Goal: Transaction & Acquisition: Purchase product/service

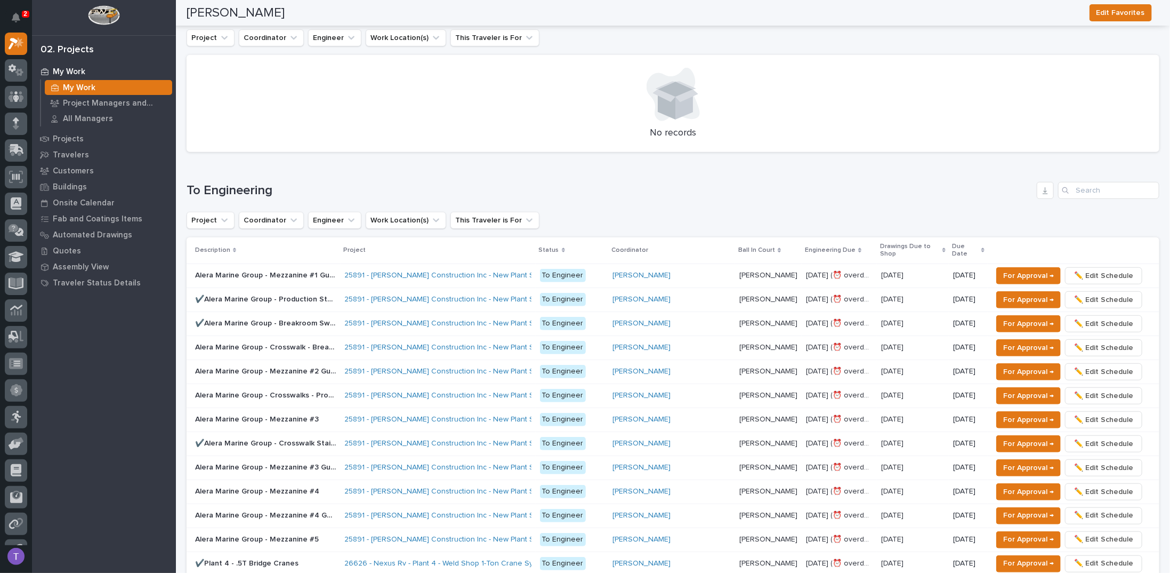
scroll to position [373, 0]
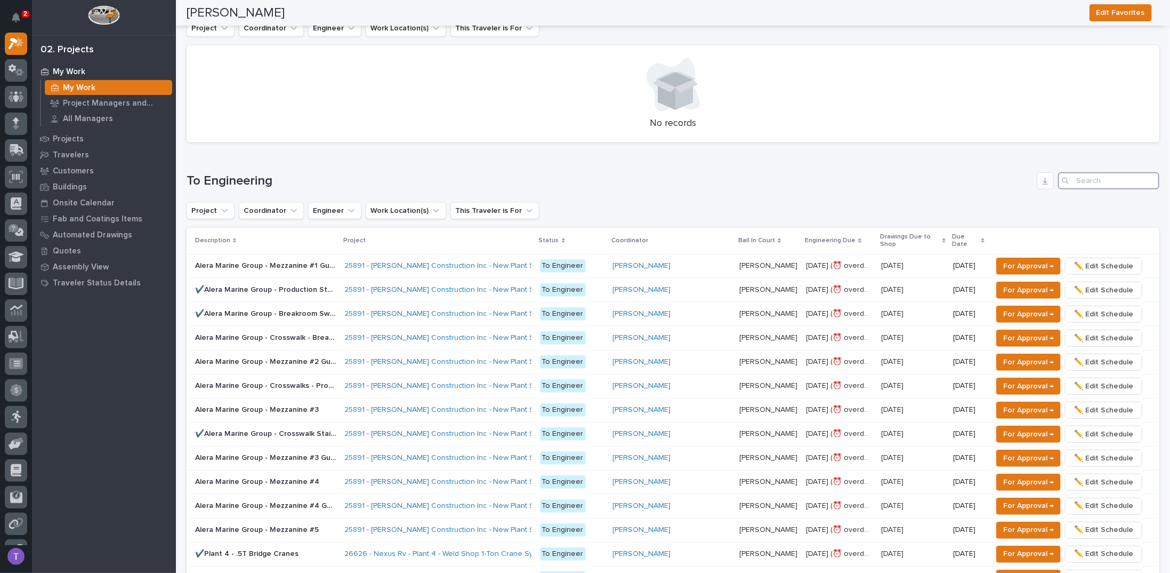
click at [1087, 181] on input "Search" at bounding box center [1108, 180] width 101 height 17
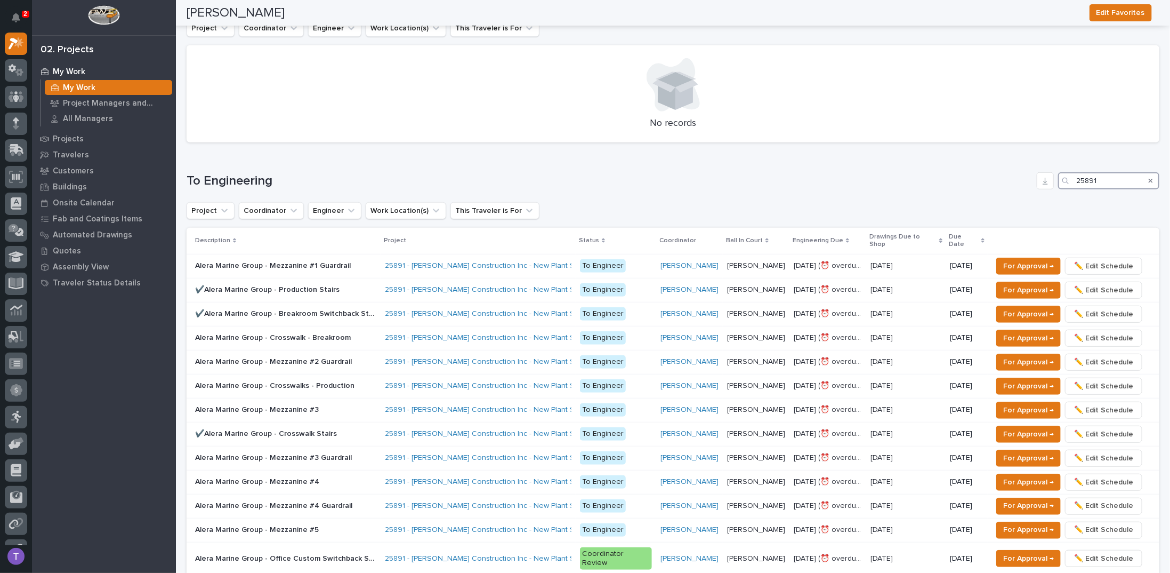
type input "25891"
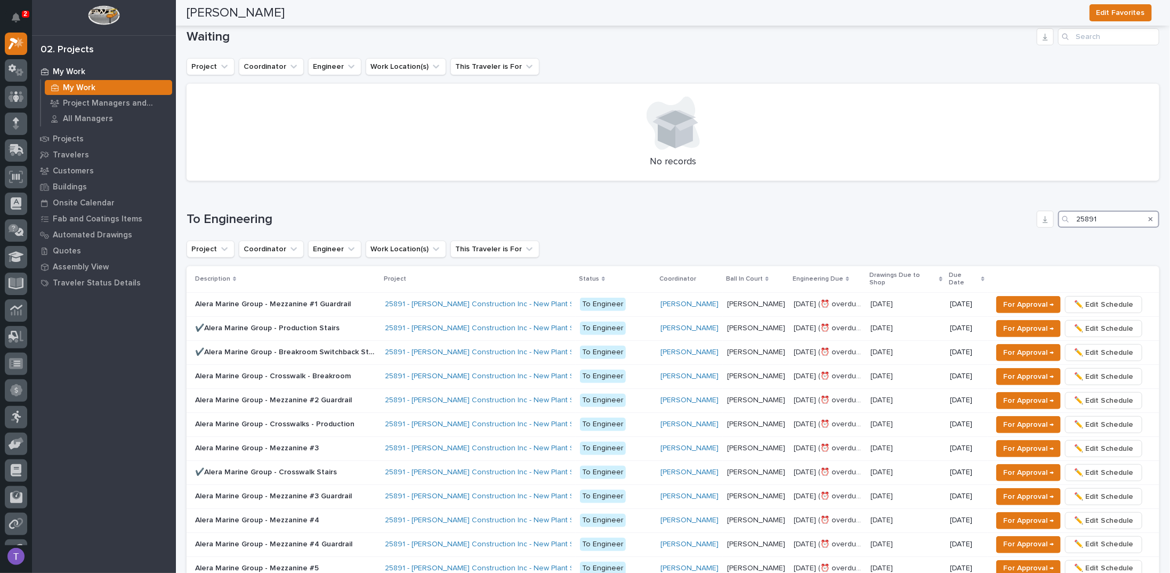
scroll to position [320, 0]
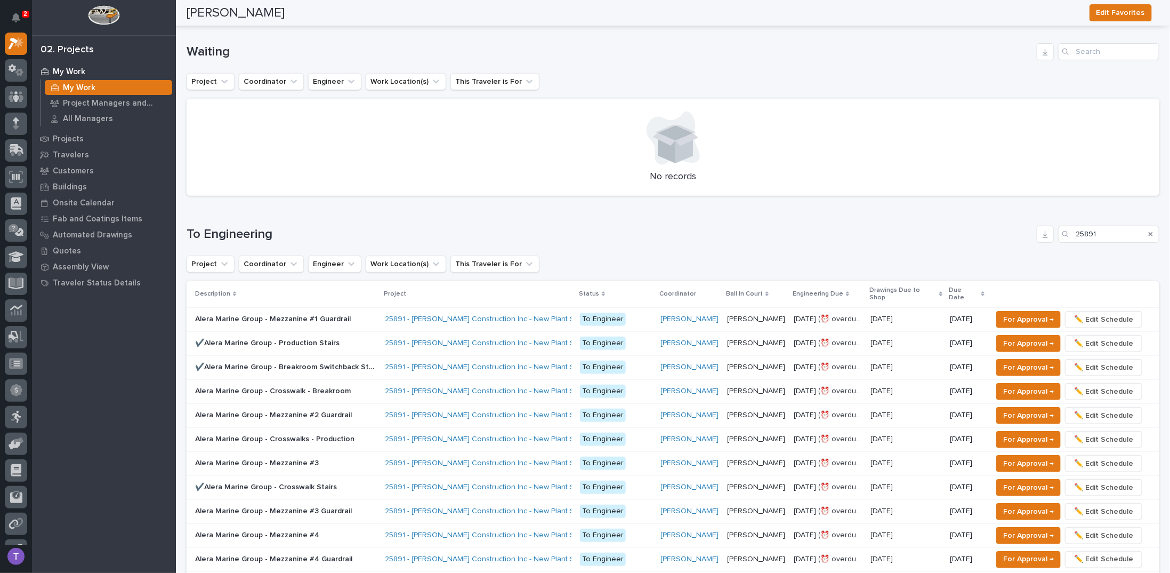
click at [284, 318] on p "Alera Marine Group - Mezzanine #1 Guardrail" at bounding box center [274, 317] width 158 height 11
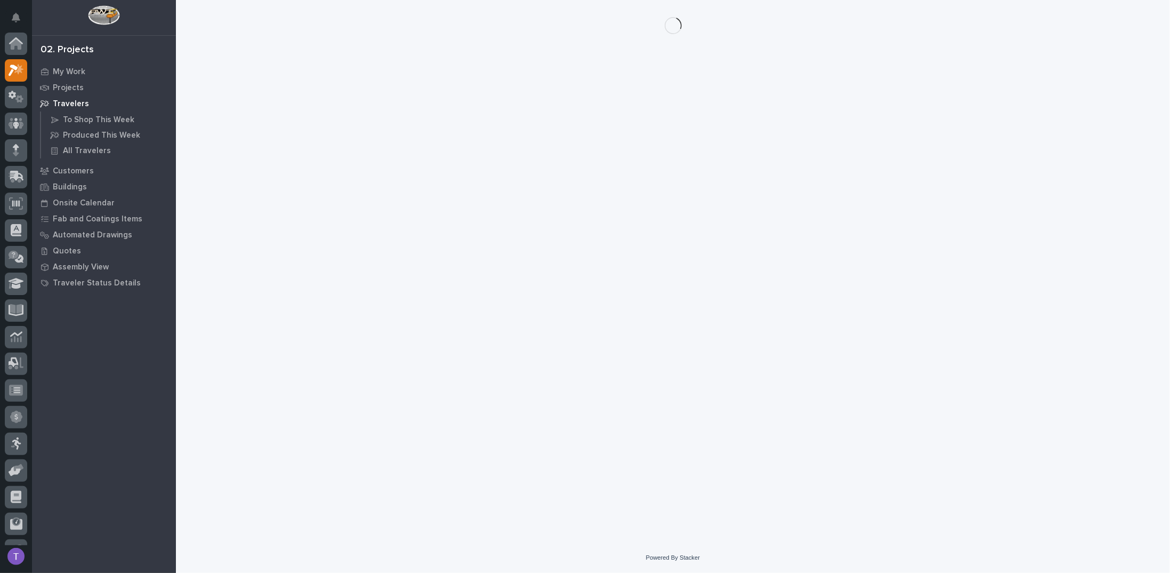
scroll to position [27, 0]
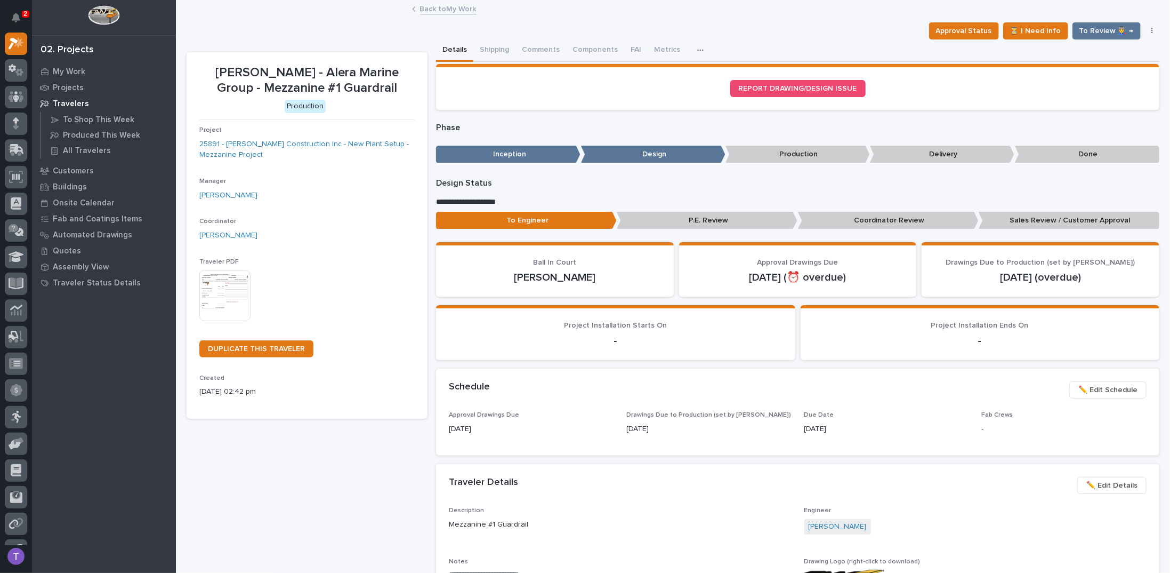
click at [420, 10] on link "Back to My Work" at bounding box center [448, 8] width 57 height 12
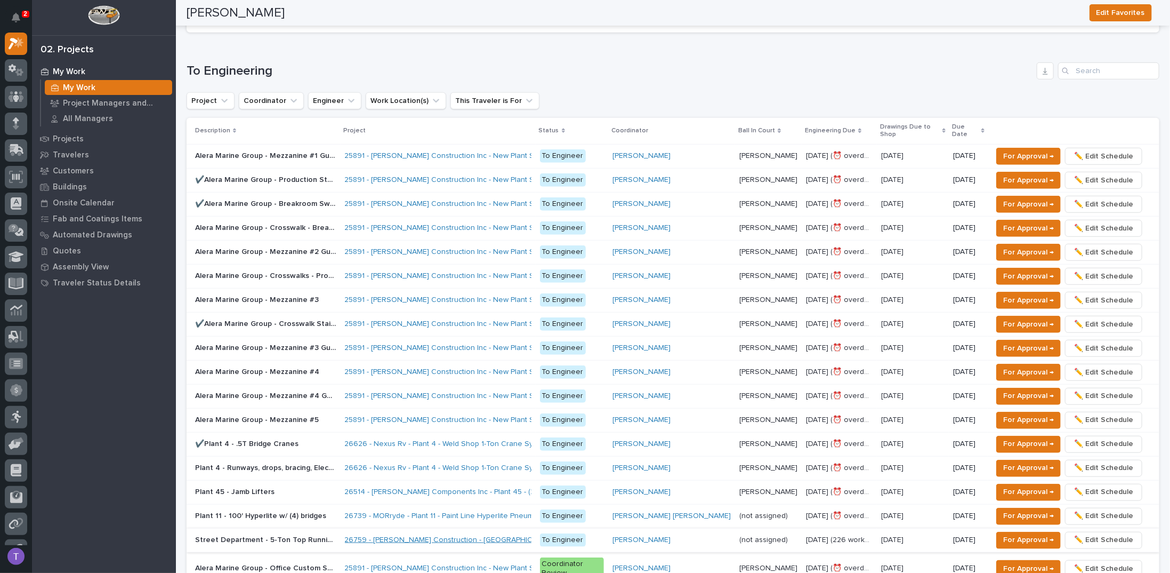
scroll to position [480, 0]
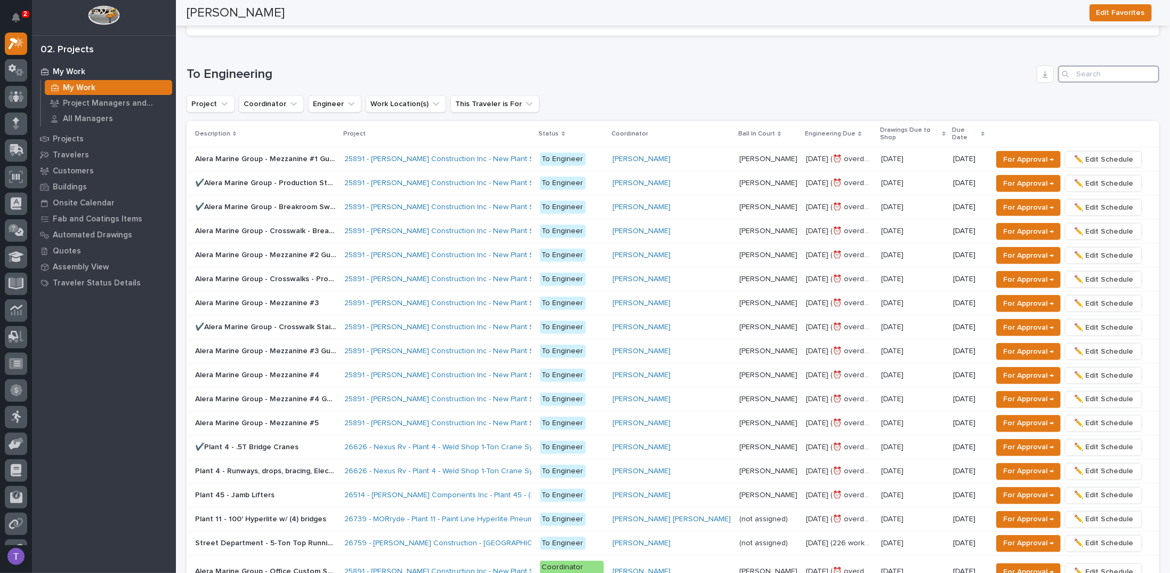
click at [1096, 73] on input "Search" at bounding box center [1108, 74] width 101 height 17
type input "25891"
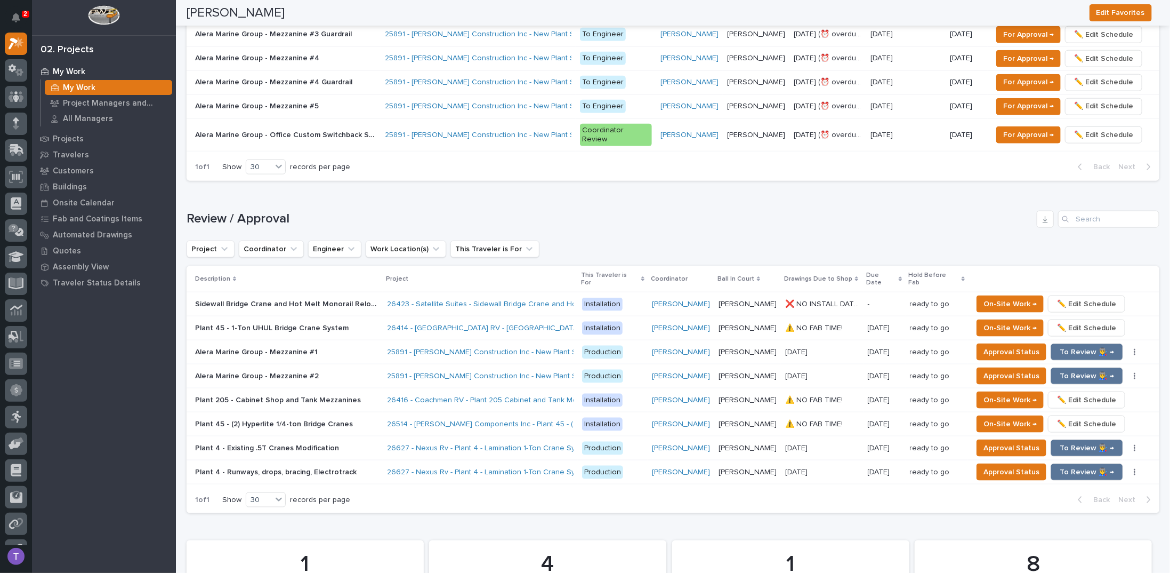
scroll to position [800, 0]
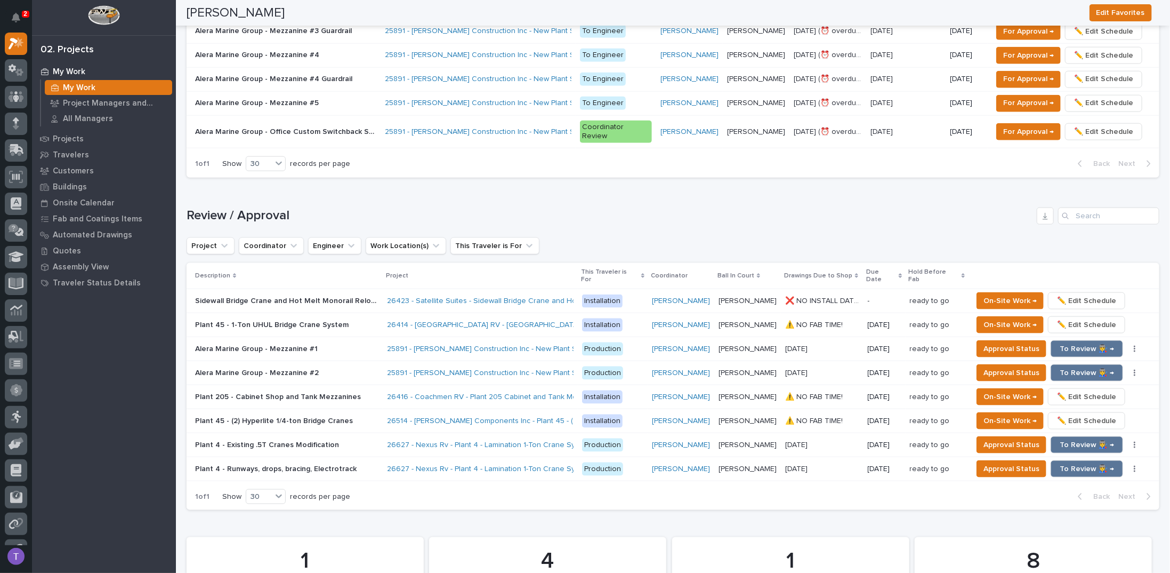
click at [283, 342] on p "Alera Marine Group - Mezzanine #1" at bounding box center [257, 347] width 125 height 11
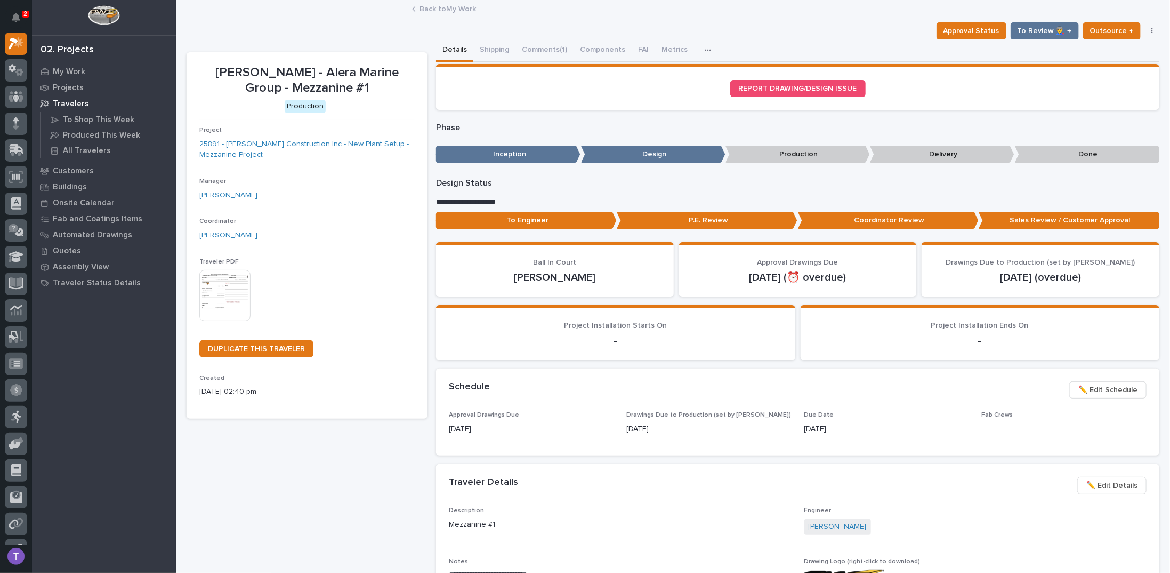
click at [429, 7] on link "Back to My Work" at bounding box center [448, 8] width 57 height 12
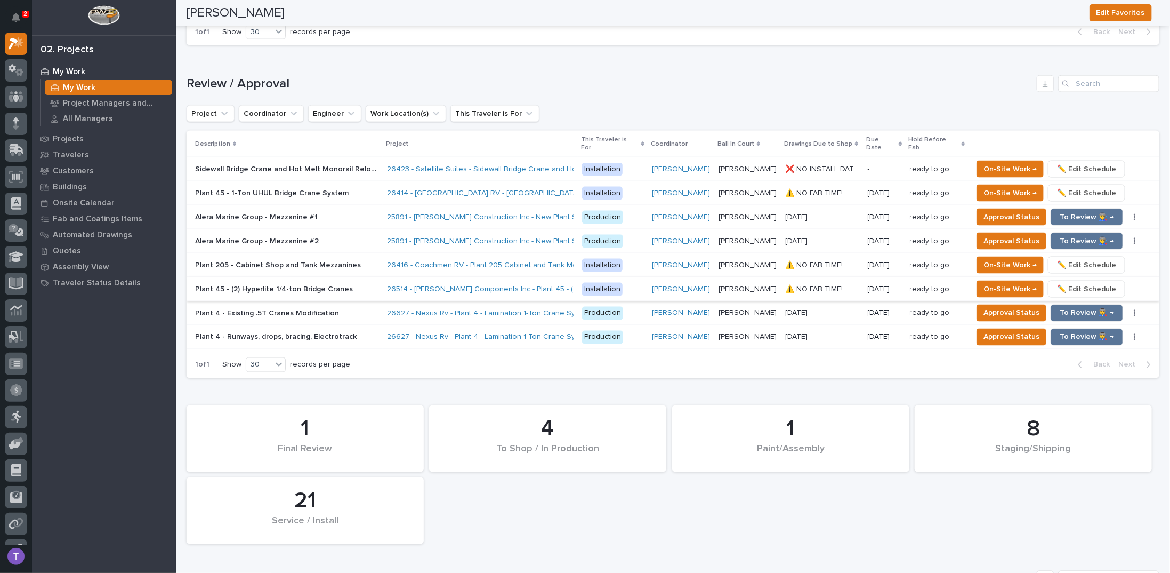
scroll to position [1066, 0]
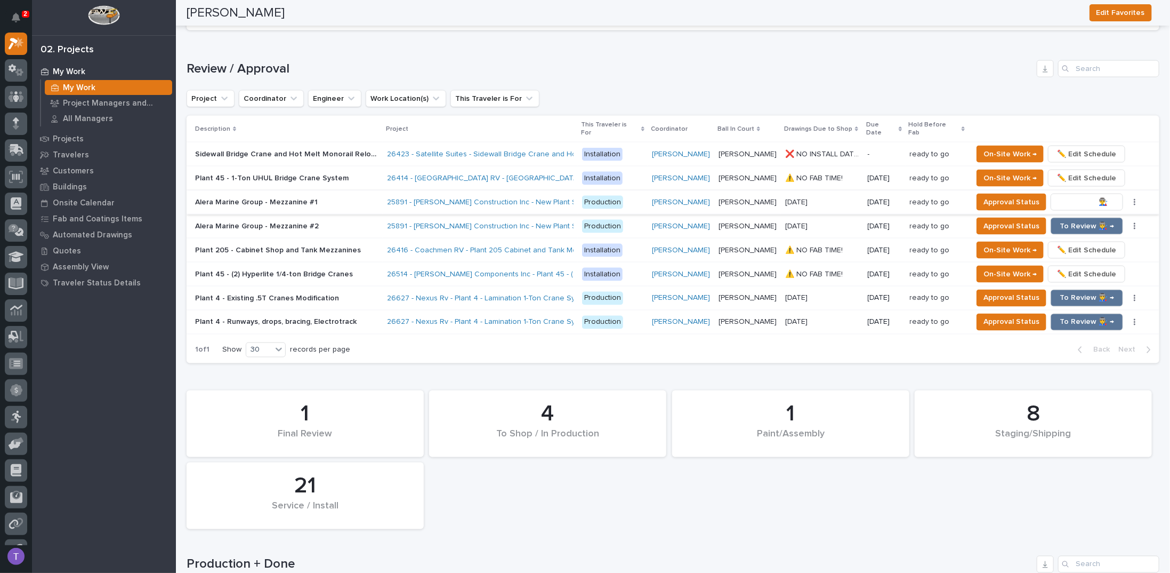
click at [1079, 196] on span "To Review 👨‍🏭 →" at bounding box center [1087, 202] width 54 height 13
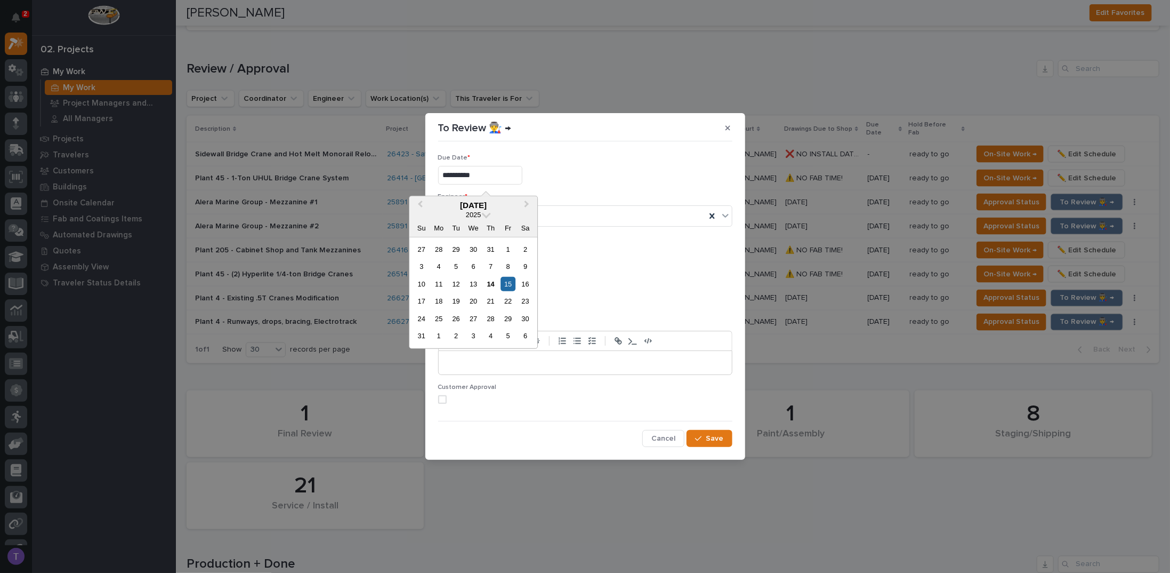
click at [500, 173] on input "**********" at bounding box center [480, 175] width 84 height 19
click at [491, 281] on div "14" at bounding box center [491, 284] width 14 height 14
type input "**********"
click at [460, 251] on button "Add" at bounding box center [463, 255] width 51 height 17
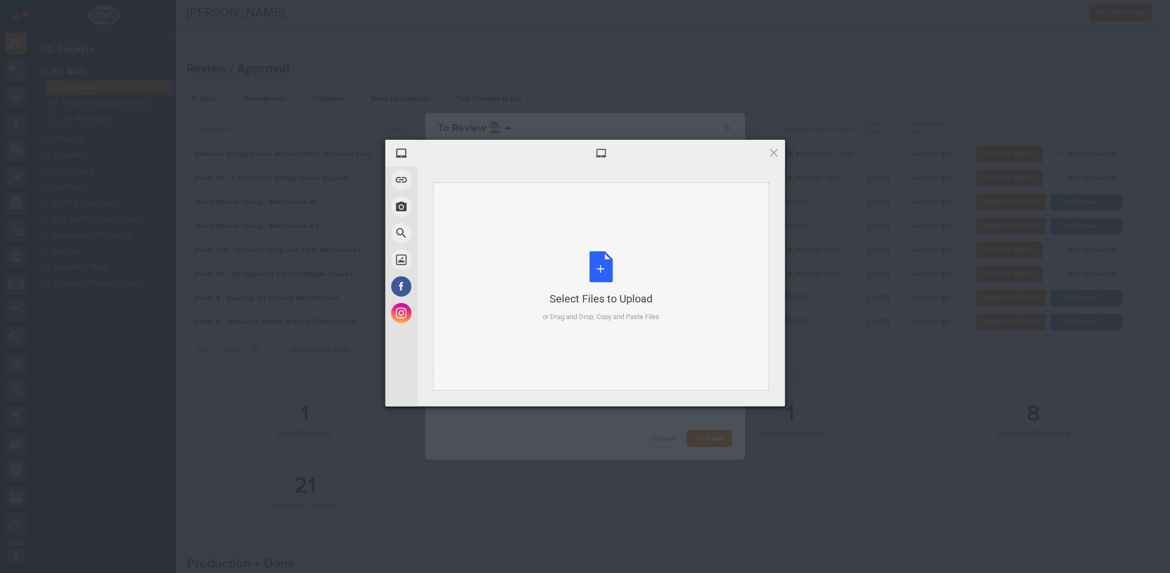
click at [601, 261] on div "Select Files to Upload or Drag and Drop, Copy and Paste Files" at bounding box center [601, 286] width 117 height 71
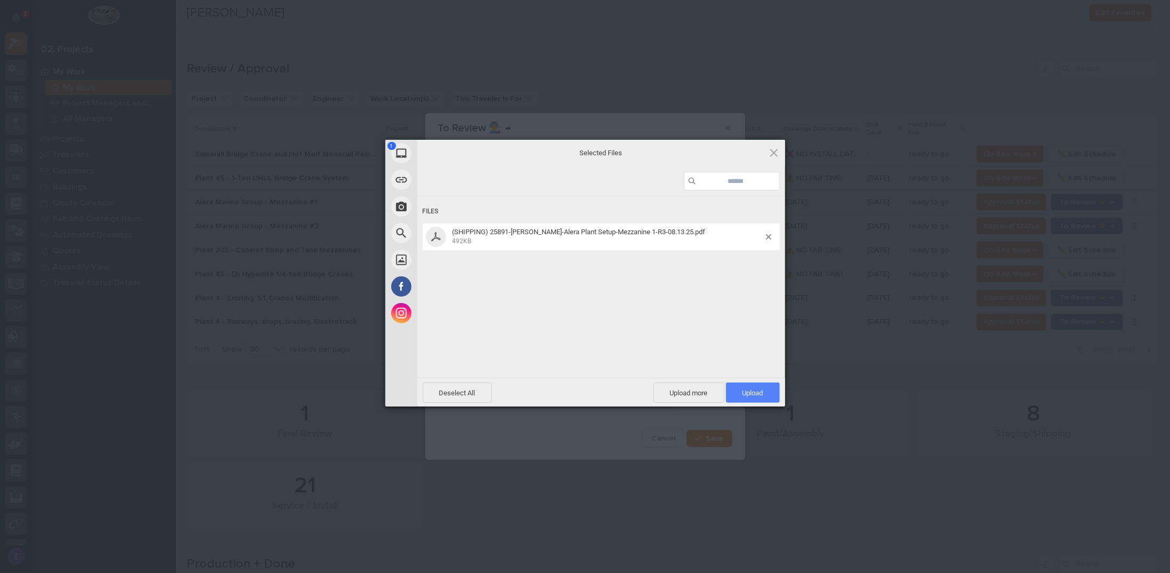
click at [753, 389] on span "Upload 1" at bounding box center [753, 393] width 21 height 8
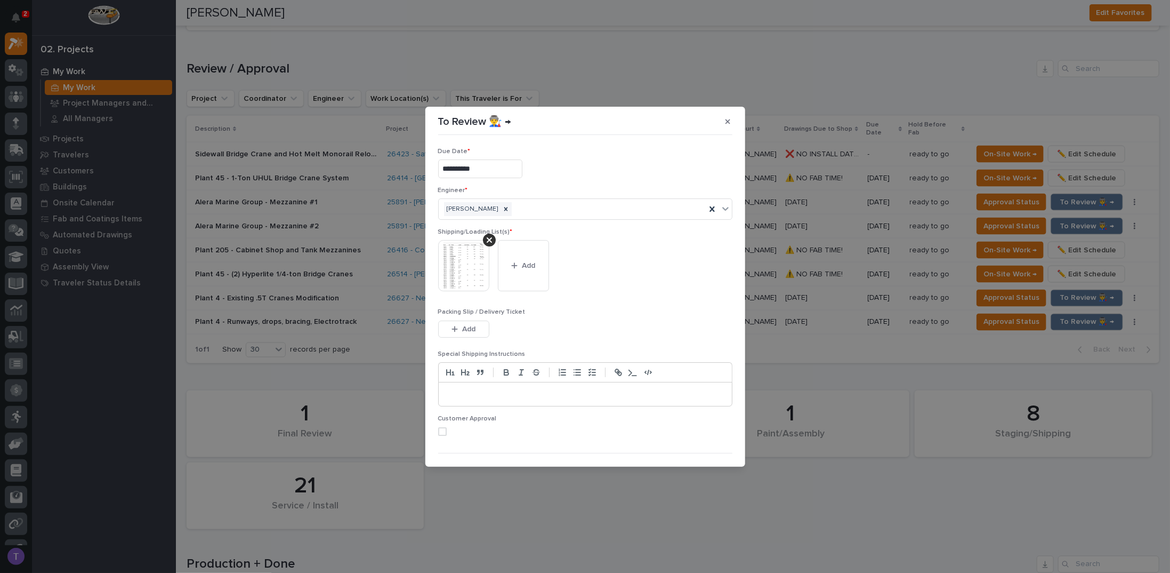
scroll to position [20, 0]
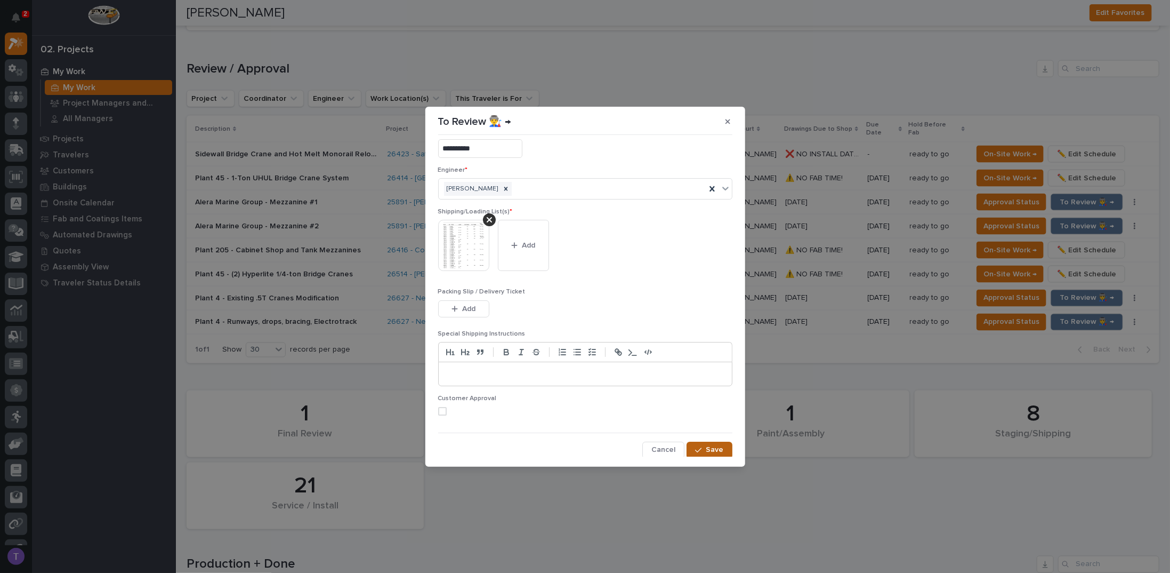
click at [706, 446] on span "Save" at bounding box center [715, 450] width 18 height 10
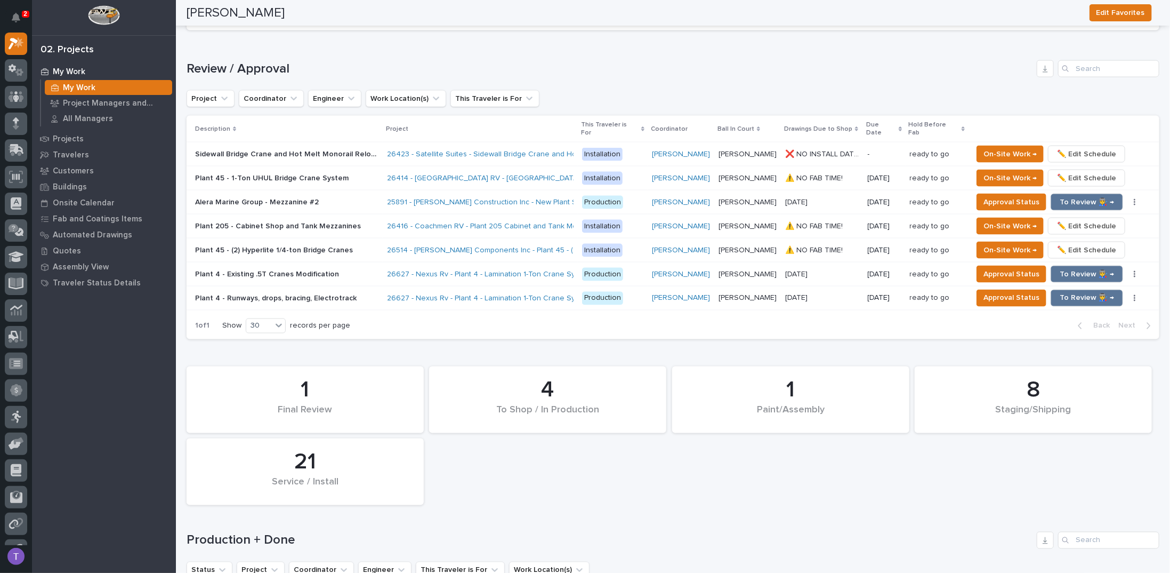
scroll to position [1054, 0]
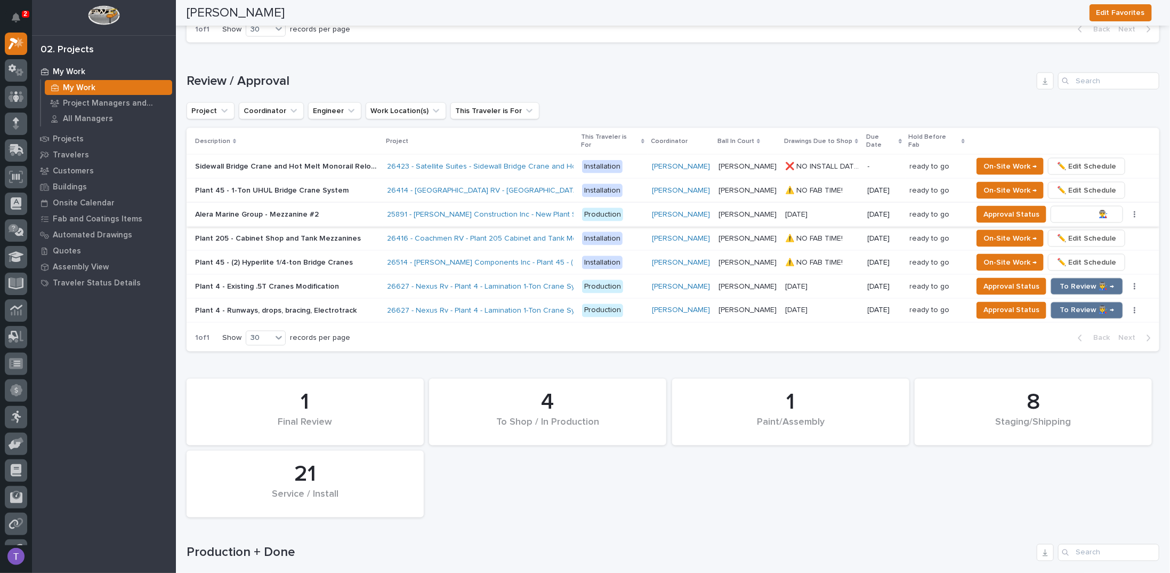
click at [1077, 208] on span "To Review 👨‍🏭 →" at bounding box center [1087, 214] width 54 height 13
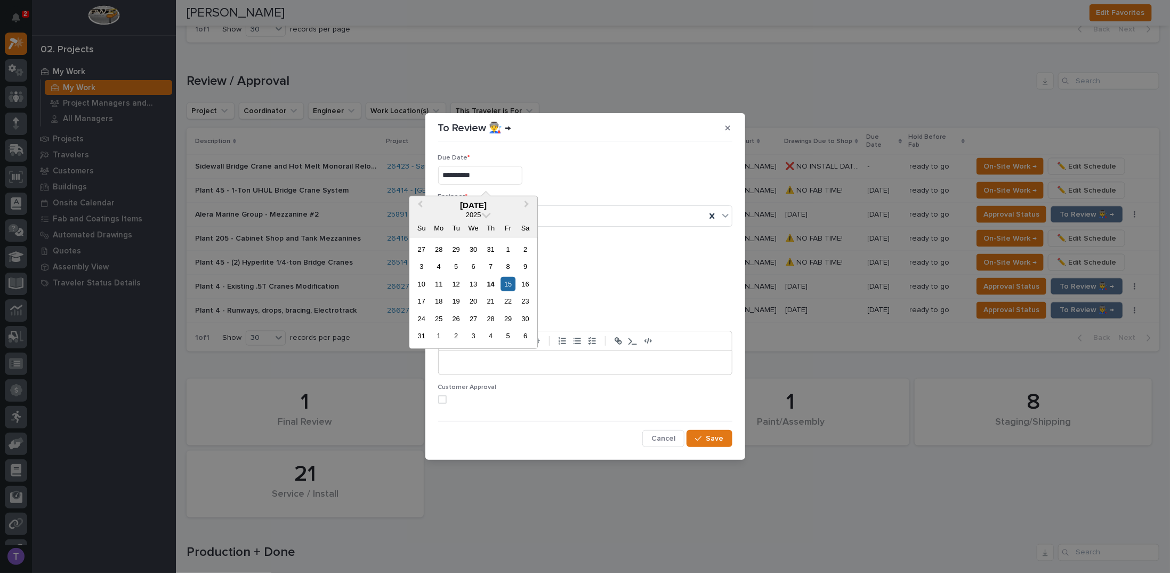
click at [507, 177] on input "**********" at bounding box center [480, 175] width 84 height 19
click at [491, 280] on div "14" at bounding box center [491, 284] width 14 height 14
type input "**********"
click at [457, 254] on icon "button" at bounding box center [455, 255] width 6 height 7
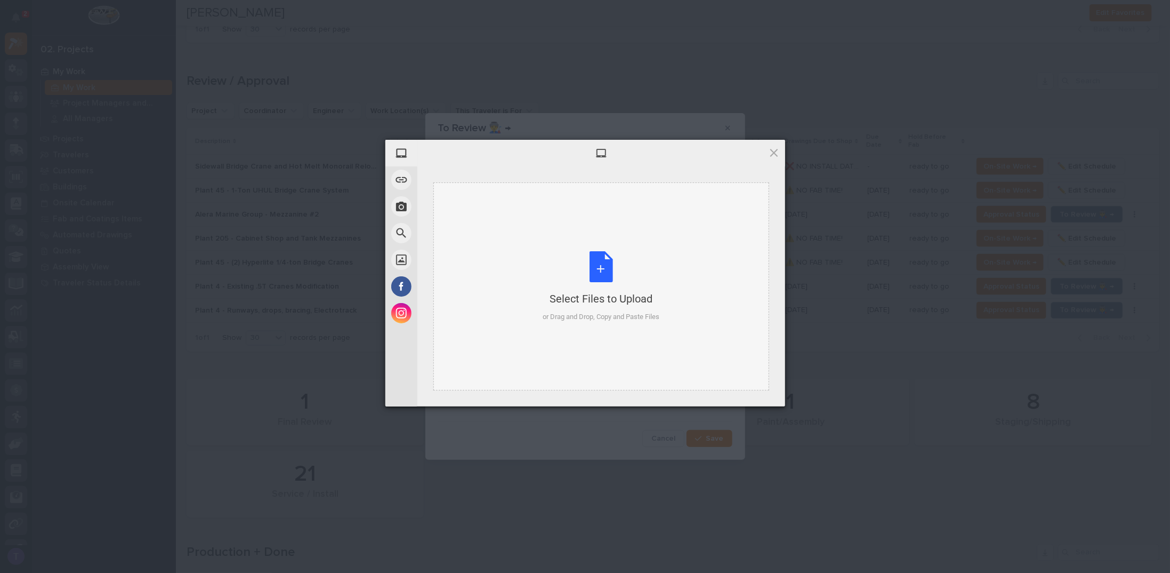
click at [598, 262] on div "Select Files to Upload or Drag and Drop, Copy and Paste Files" at bounding box center [601, 286] width 117 height 71
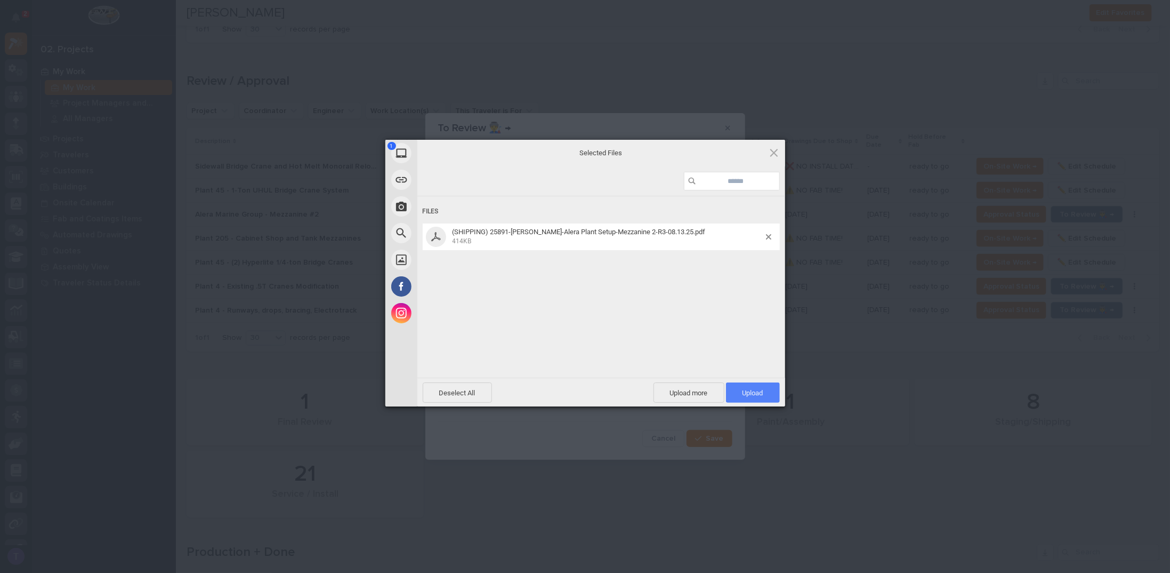
click at [753, 389] on span "Upload 1" at bounding box center [753, 393] width 21 height 8
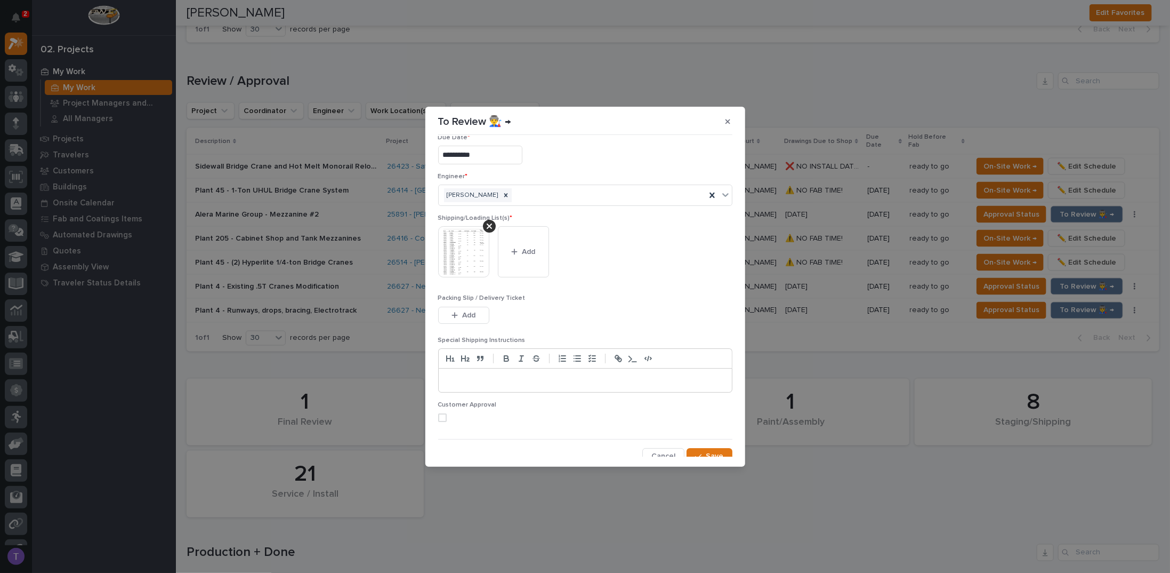
scroll to position [20, 0]
click at [706, 445] on span "Save" at bounding box center [715, 450] width 18 height 10
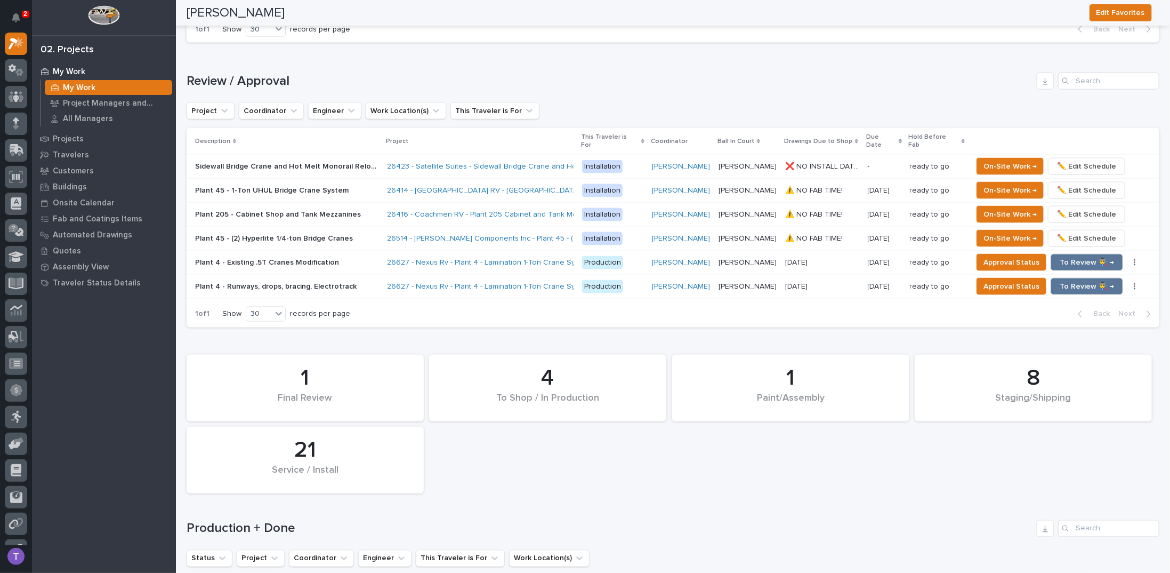
scroll to position [1042, 0]
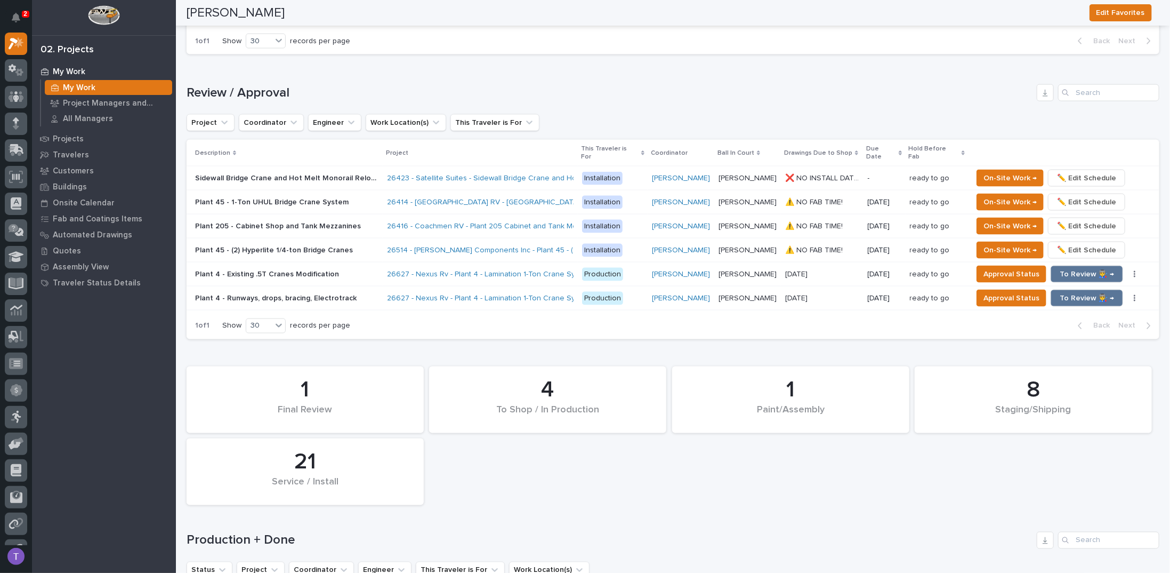
click at [628, 93] on h1 "Review / Approval" at bounding box center [610, 92] width 846 height 15
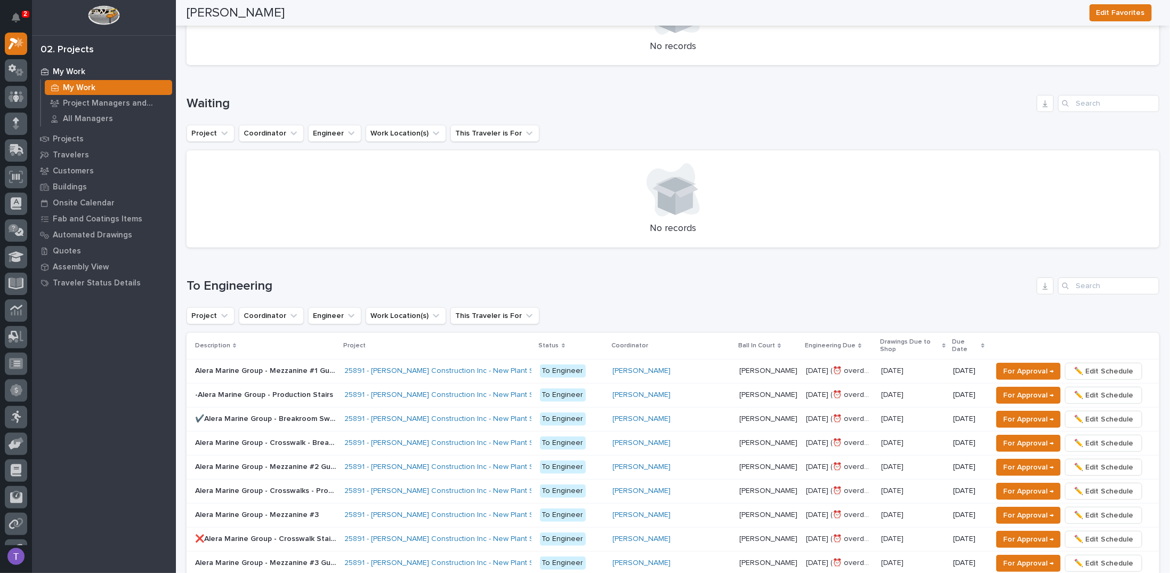
scroll to position [0, 0]
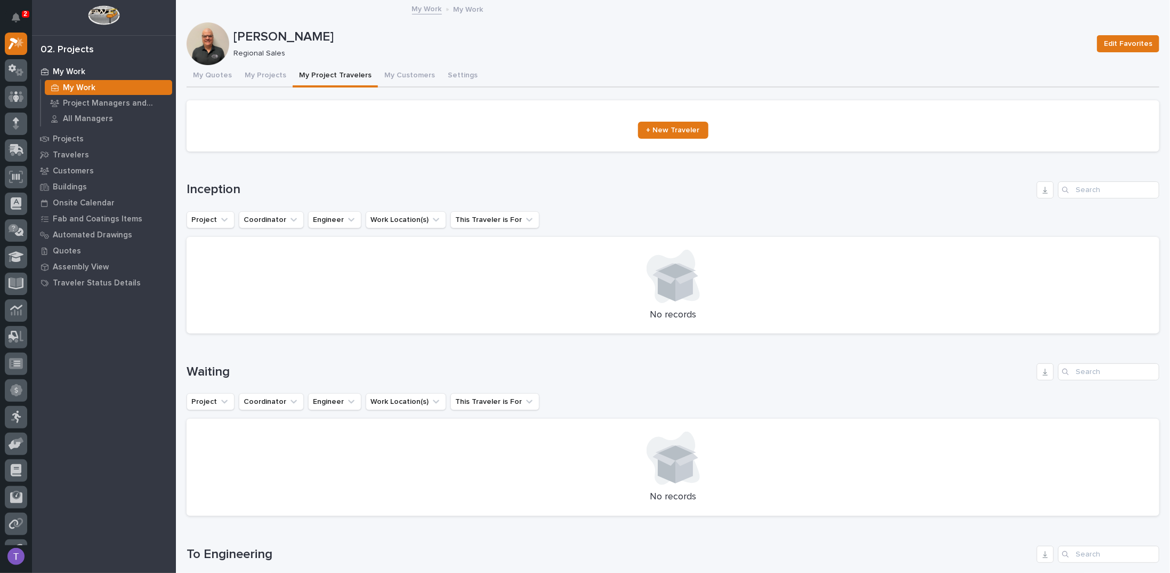
click at [384, 166] on div "Loading... Saving… Inception Project Coordinator Engineer Work Location(s) This…" at bounding box center [673, 251] width 973 height 182
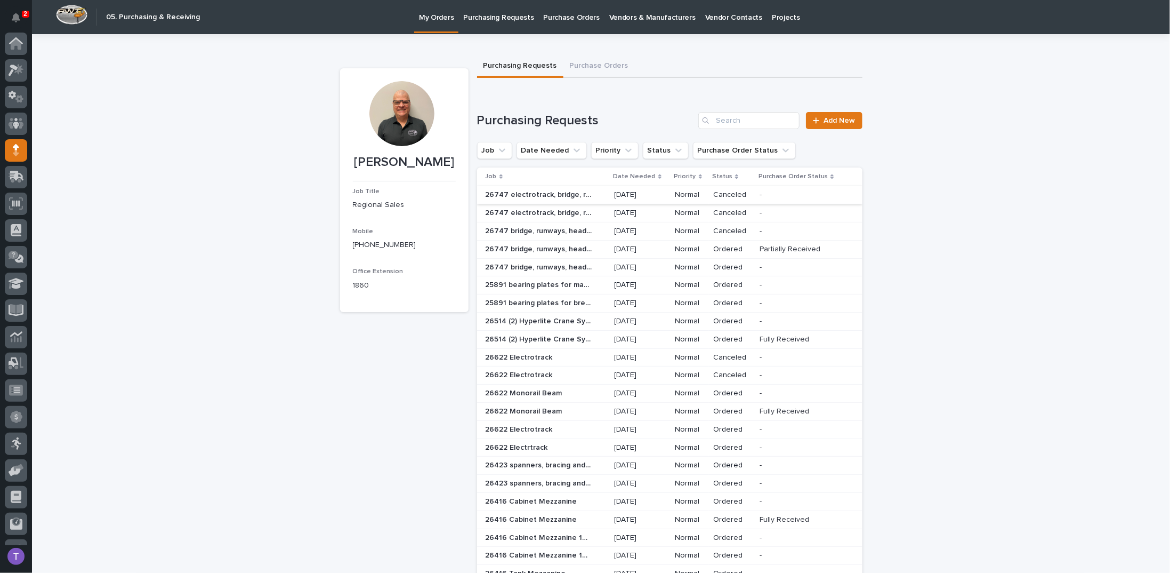
scroll to position [47, 0]
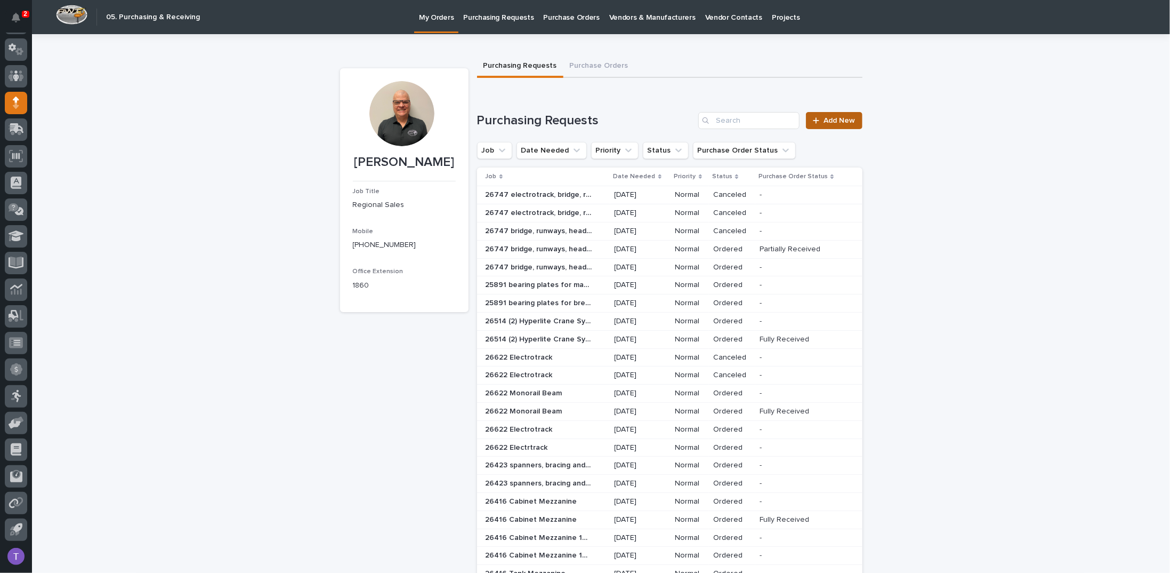
click at [831, 118] on span "Add New" at bounding box center [839, 120] width 31 height 7
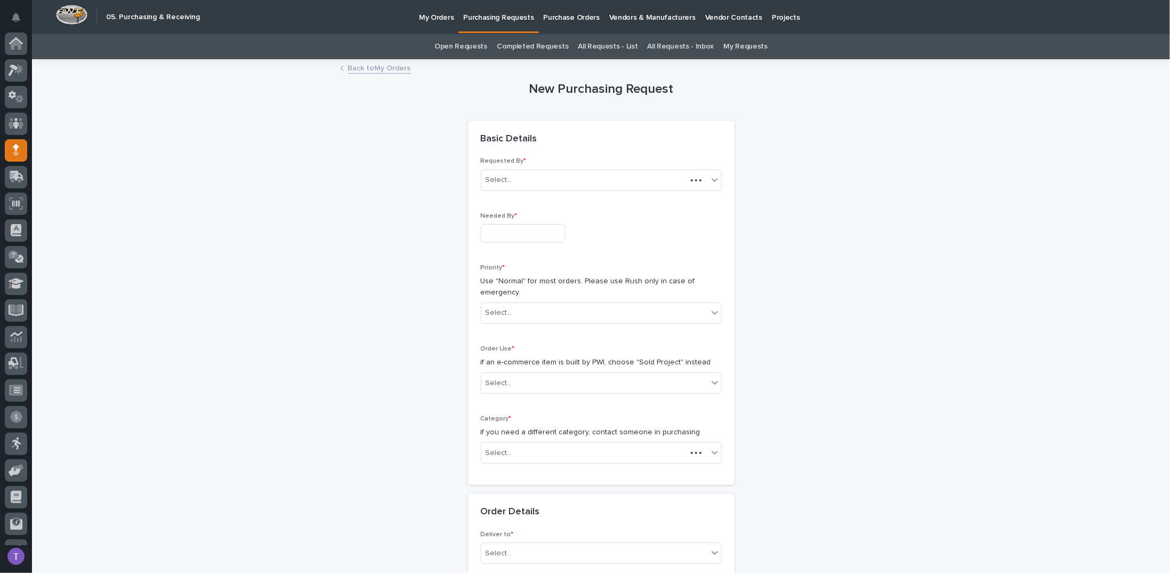
scroll to position [47, 0]
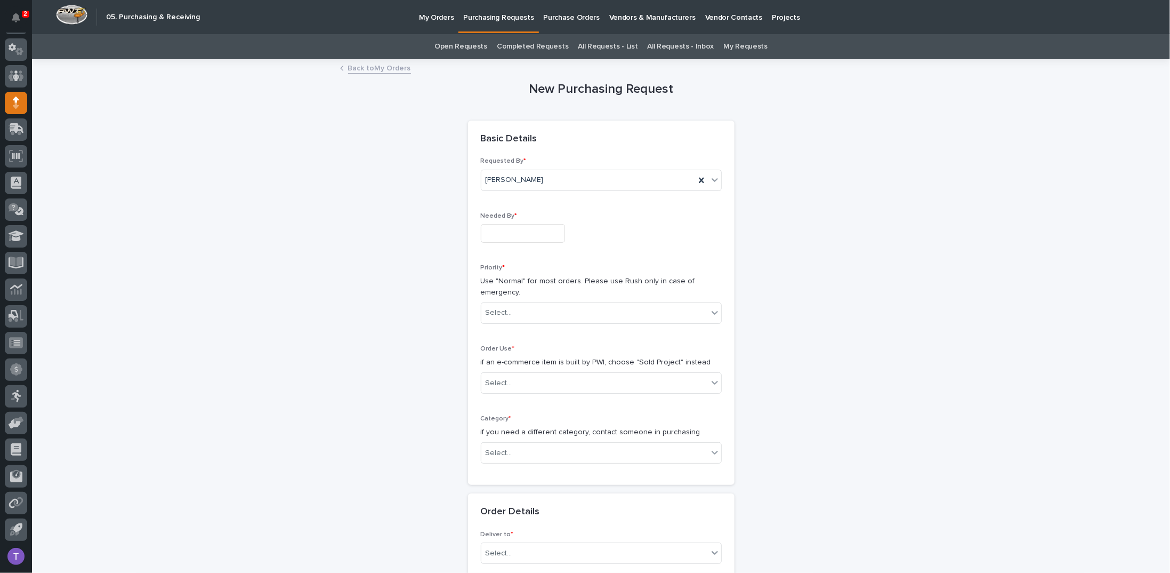
click at [496, 234] on input "text" at bounding box center [523, 233] width 84 height 19
click at [476, 159] on div "18" at bounding box center [477, 163] width 14 height 14
click at [495, 309] on div "Select..." at bounding box center [499, 312] width 27 height 11
click at [526, 232] on input "**********" at bounding box center [523, 233] width 84 height 19
click at [477, 178] on div "25" at bounding box center [477, 180] width 14 height 14
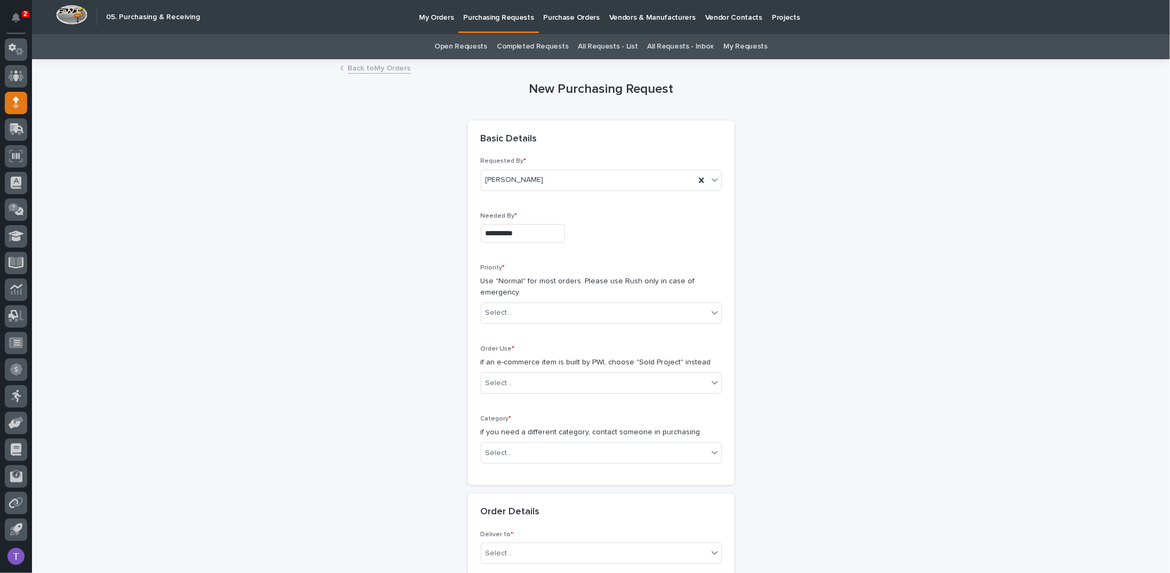
type input "**********"
click at [515, 308] on div "Select..." at bounding box center [594, 313] width 227 height 18
click at [493, 369] on div "Normal" at bounding box center [597, 369] width 240 height 19
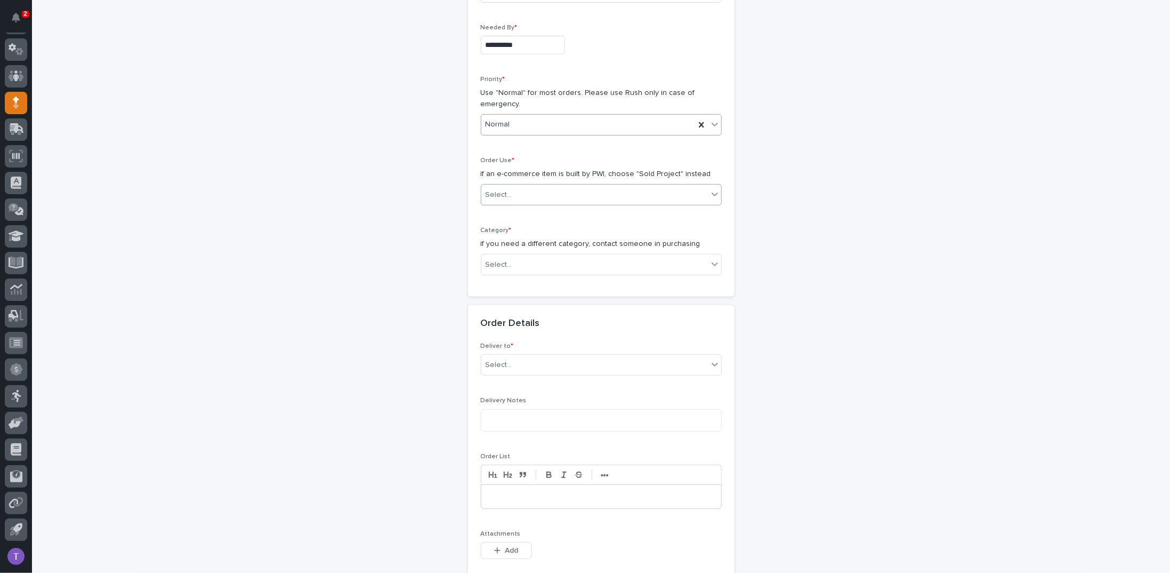
scroll to position [213, 0]
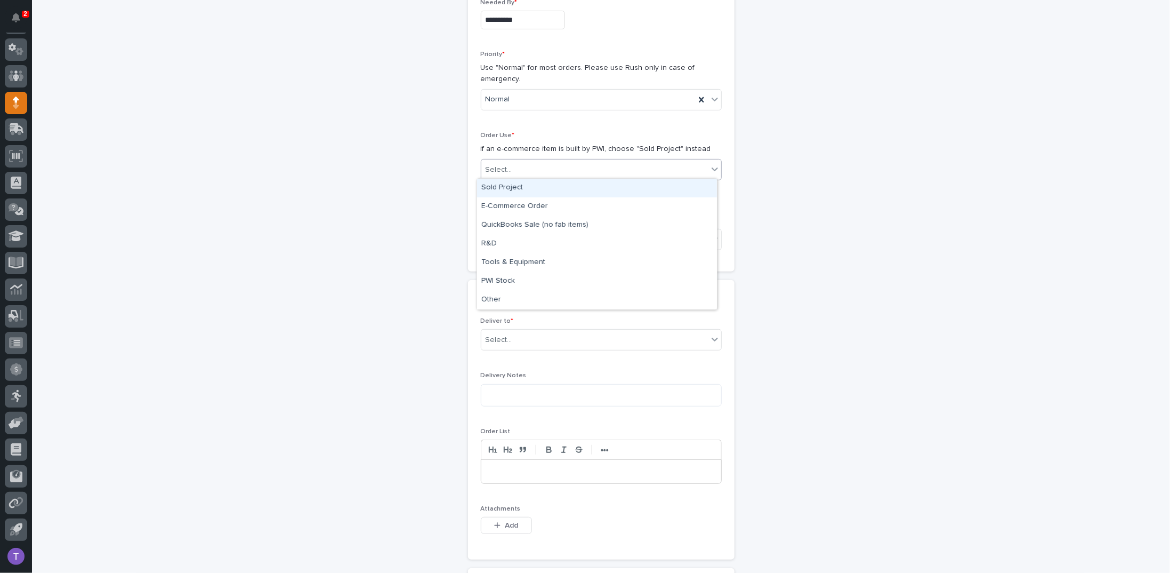
click at [495, 166] on div "Select..." at bounding box center [499, 169] width 27 height 11
click at [492, 181] on div "Sold Project" at bounding box center [597, 188] width 240 height 19
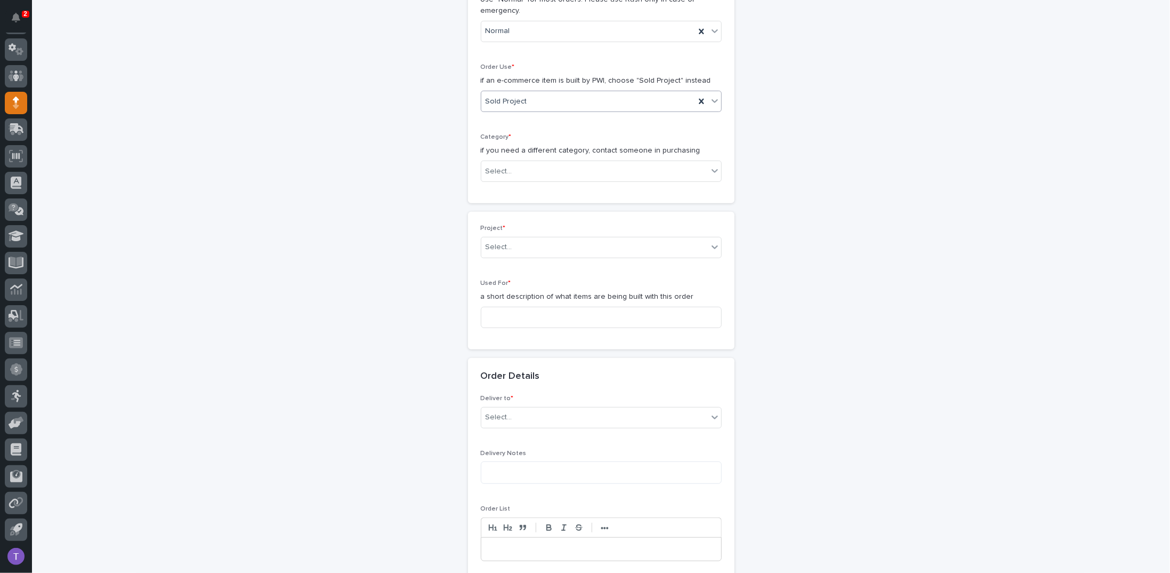
scroll to position [286, 0]
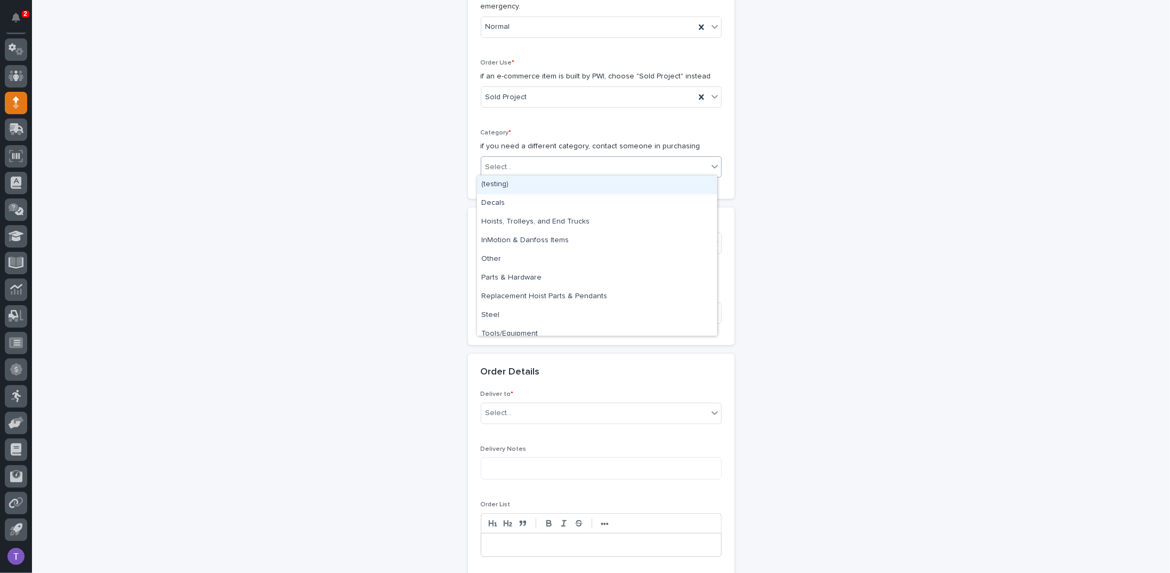
click at [502, 164] on div "Select..." at bounding box center [499, 167] width 27 height 11
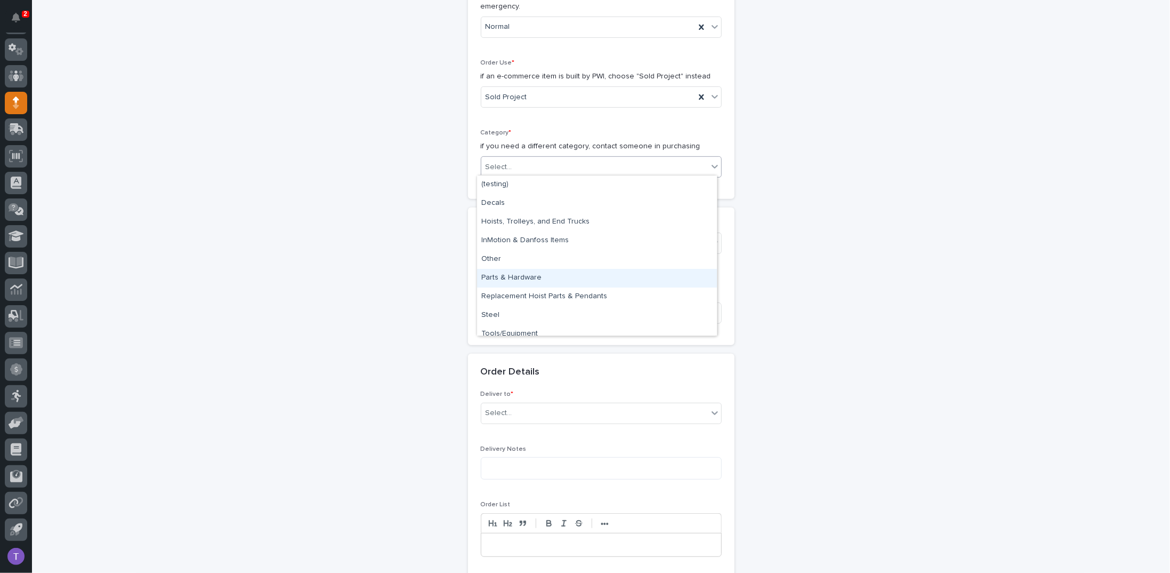
click at [502, 275] on div "Parts & Hardware" at bounding box center [597, 278] width 240 height 19
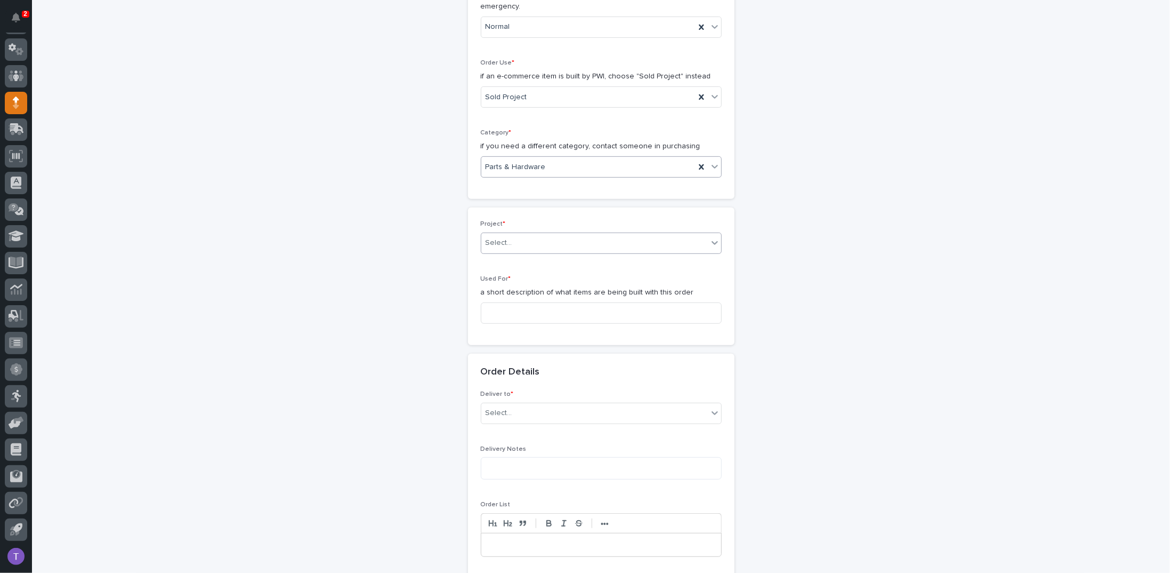
click at [495, 234] on div "Select..." at bounding box center [594, 243] width 227 height 18
type input "*****"
click at [525, 256] on div "25891 - J A Wagner Construction Inc - New Plant Setup - Mezzanine Project" at bounding box center [597, 260] width 240 height 19
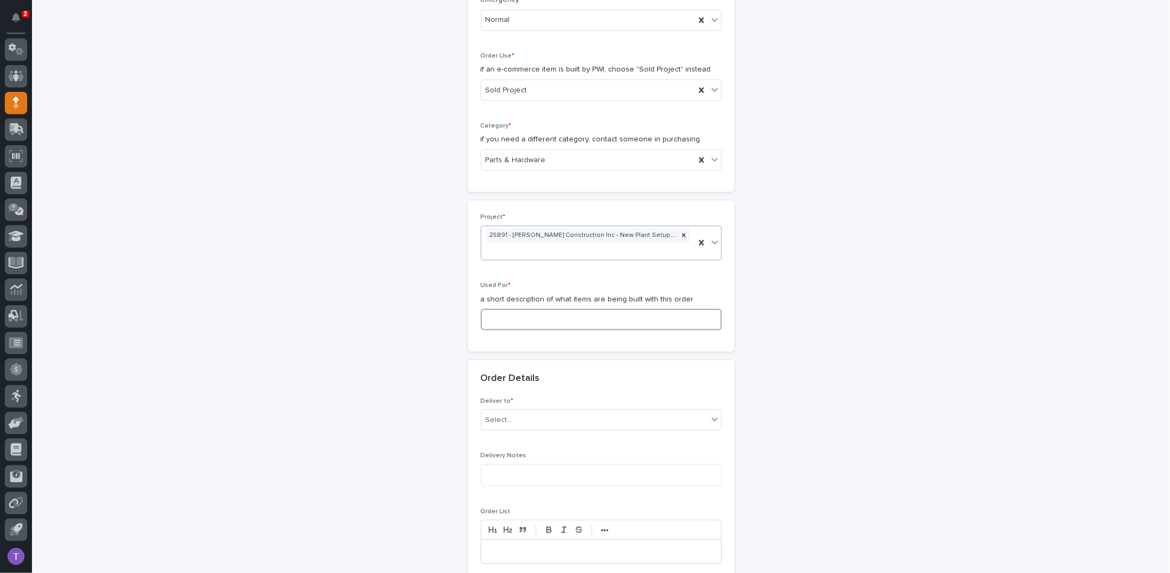
click at [505, 315] on input at bounding box center [601, 319] width 241 height 21
drag, startPoint x: 614, startPoint y: 317, endPoint x: 446, endPoint y: 321, distance: 168.0
click at [455, 321] on div "**********" at bounding box center [601, 385] width 523 height 1235
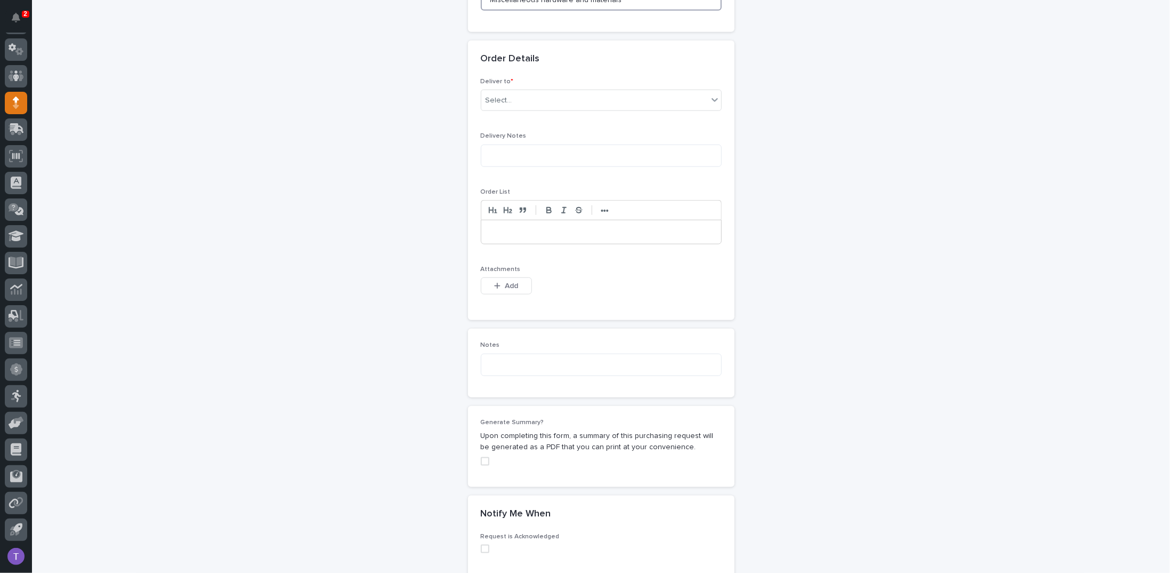
scroll to position [613, 0]
type input "Miscellaneous hardware and materials"
click at [493, 95] on div "Select..." at bounding box center [499, 99] width 27 height 11
click at [490, 113] on div "PWI" at bounding box center [597, 117] width 240 height 19
click at [505, 282] on span "Add" at bounding box center [511, 285] width 13 height 7
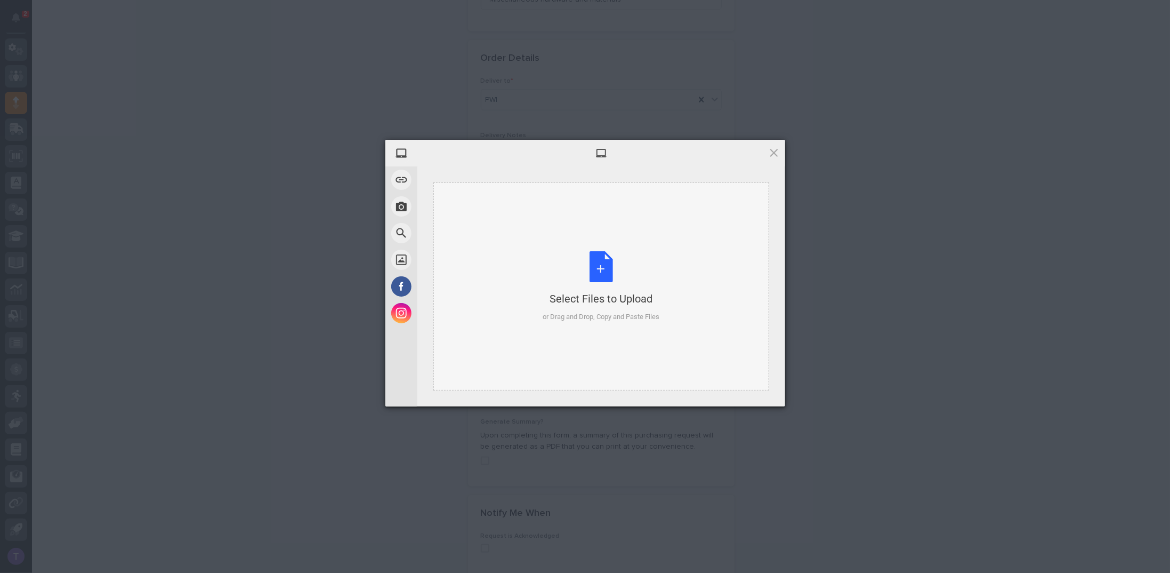
click at [603, 263] on div "Select Files to Upload or Drag and Drop, Copy and Paste Files" at bounding box center [601, 286] width 117 height 71
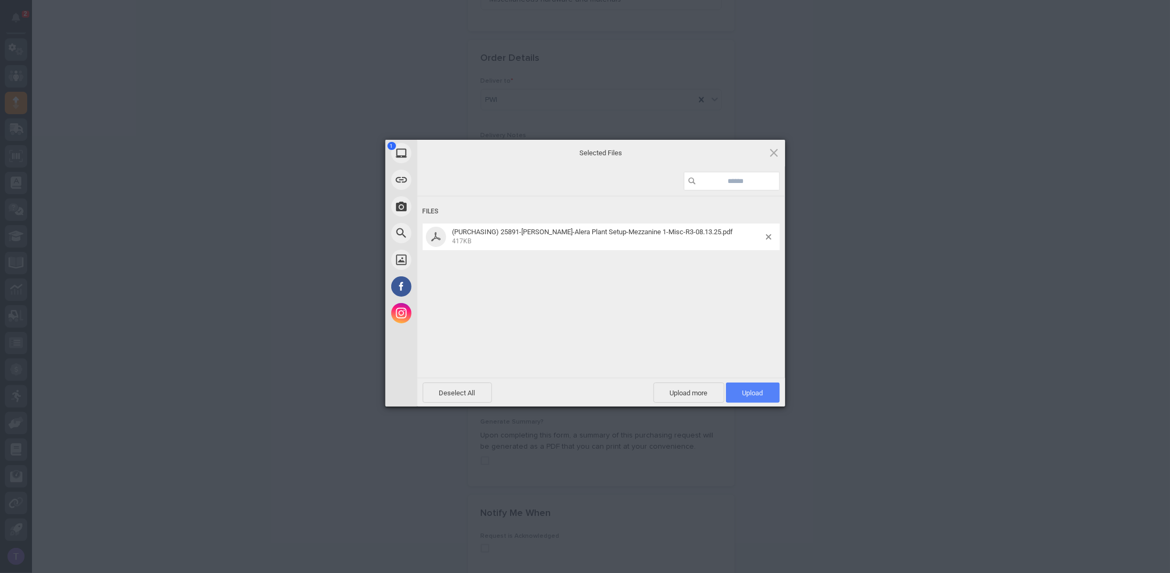
click at [756, 389] on span "Upload 1" at bounding box center [753, 393] width 21 height 8
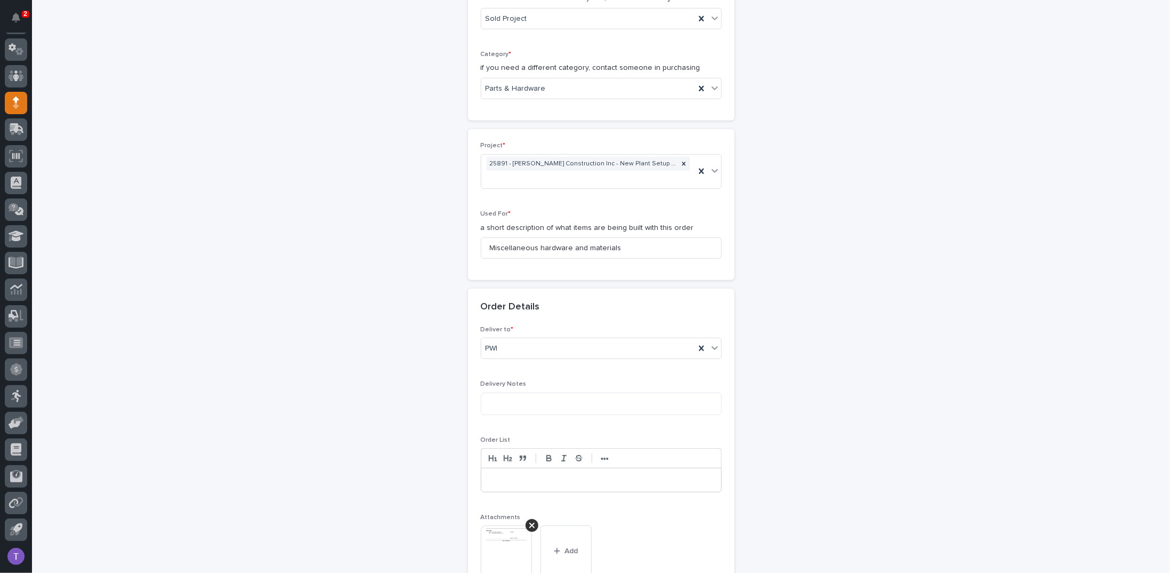
scroll to position [312, 0]
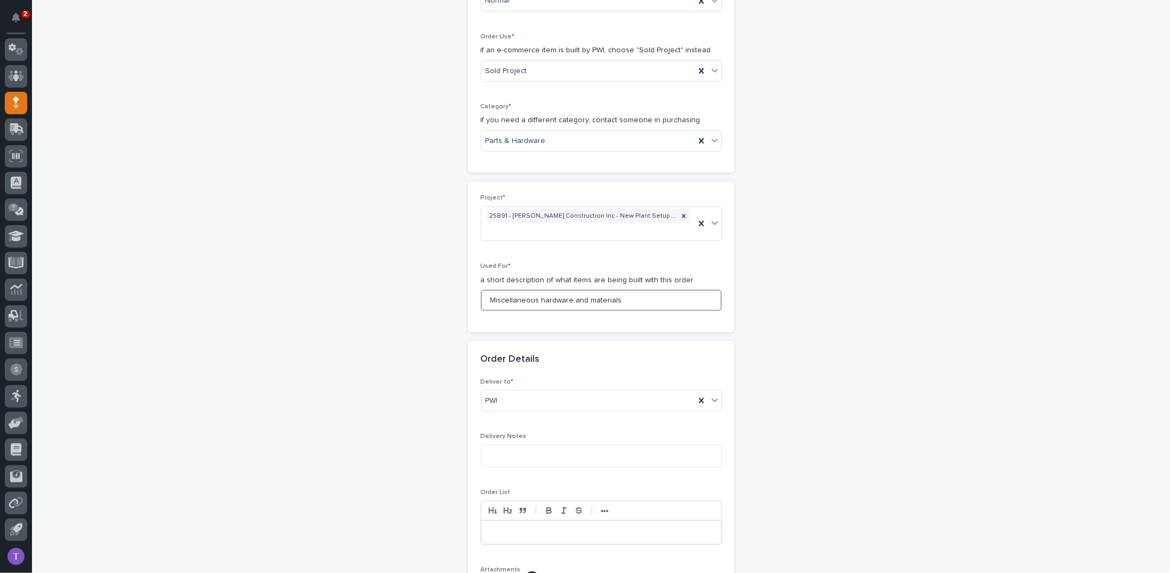
click at [630, 299] on input "Miscellaneous hardware and materials" at bounding box center [601, 300] width 241 height 21
click at [485, 296] on input "Miscellaneous hardware and materials" at bounding box center [601, 300] width 241 height 21
drag, startPoint x: 670, startPoint y: 298, endPoint x: 390, endPoint y: 296, distance: 279.9
click at [390, 296] on div "**********" at bounding box center [601, 385] width 523 height 1274
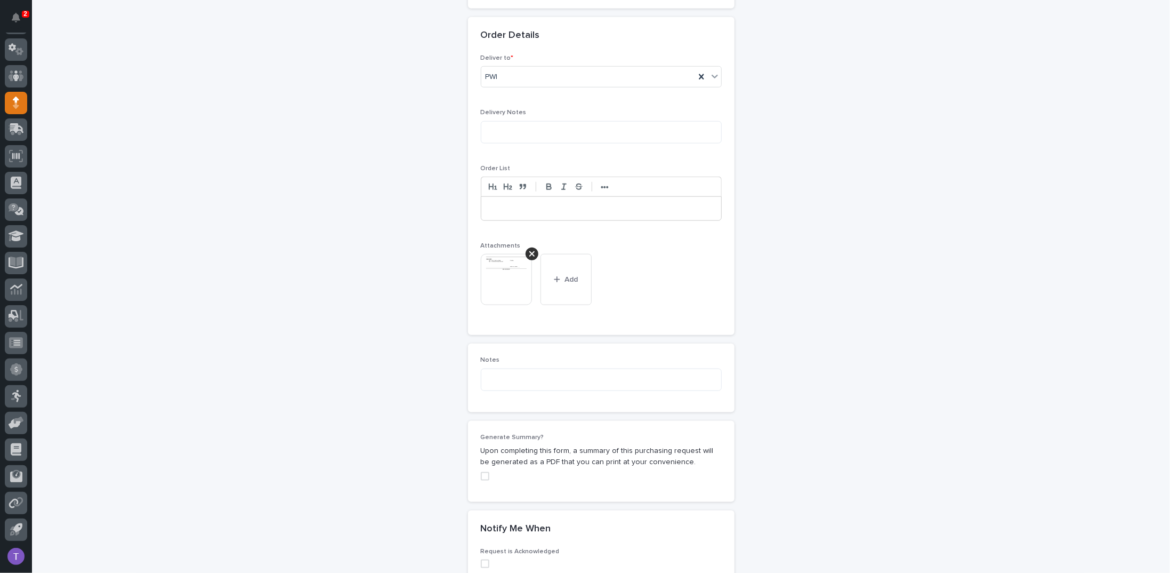
scroll to position [685, 0]
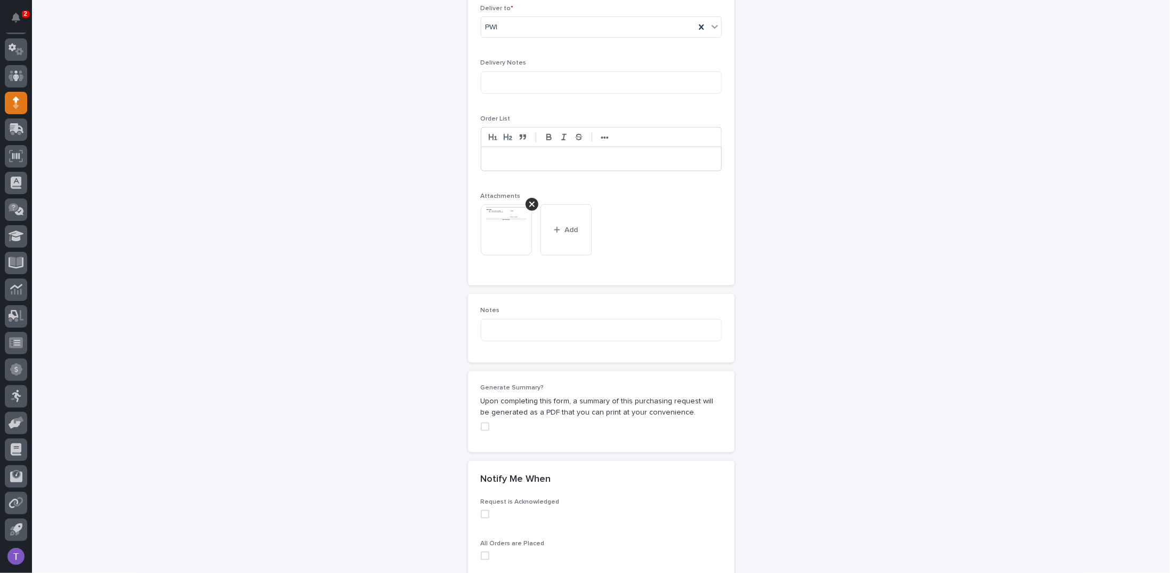
type input "MEZZANINE #1 - Miscellaneous hardware and materials"
click at [499, 219] on img at bounding box center [506, 229] width 51 height 51
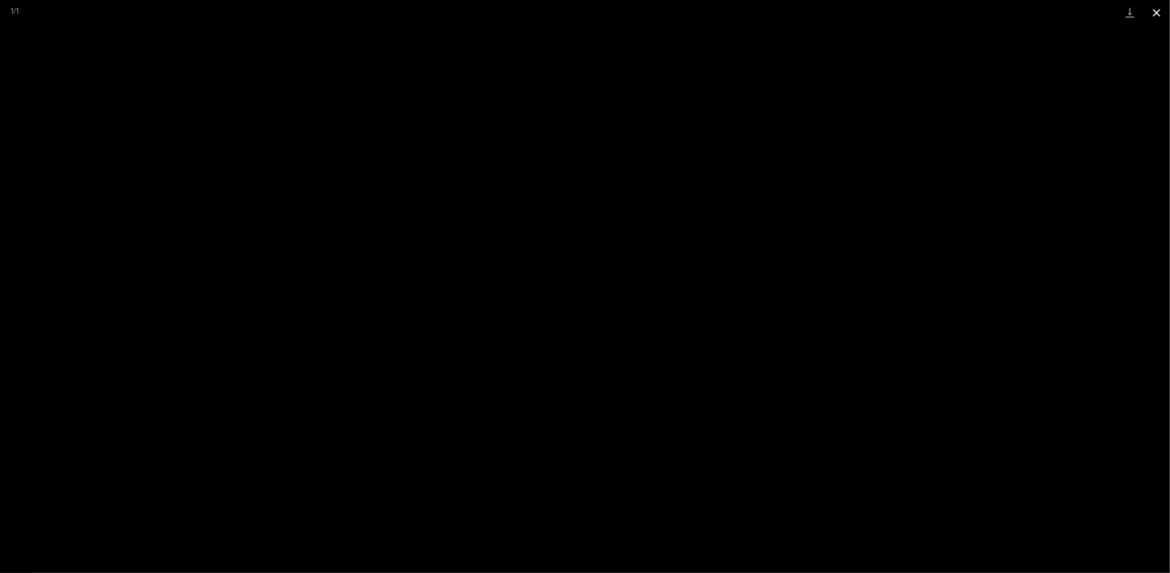
click at [1159, 9] on button "Close gallery" at bounding box center [1157, 12] width 27 height 25
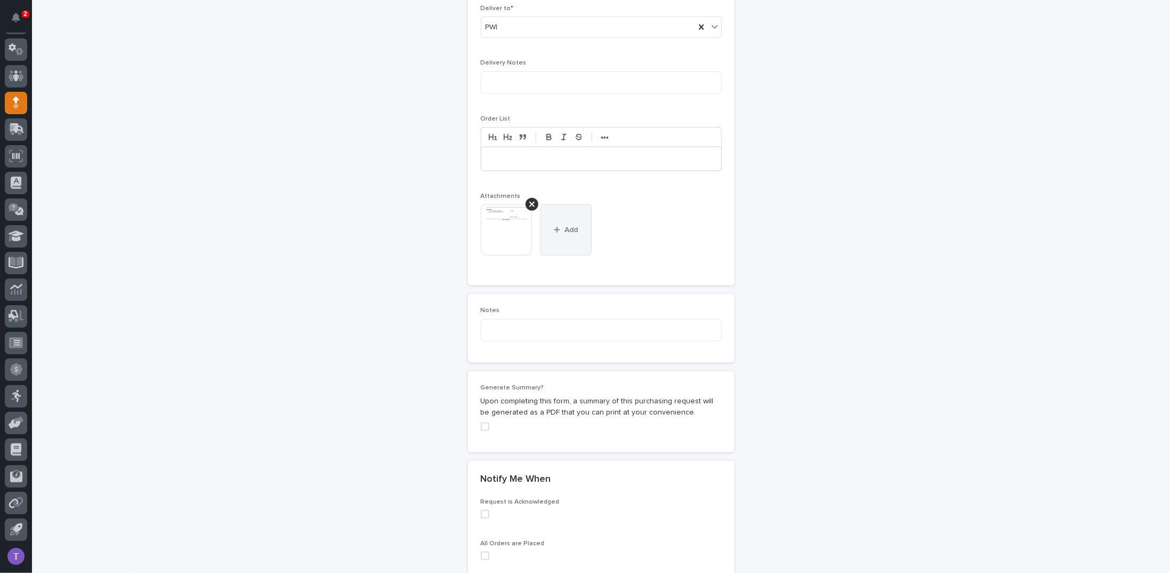
click at [559, 226] on div "button" at bounding box center [559, 229] width 11 height 7
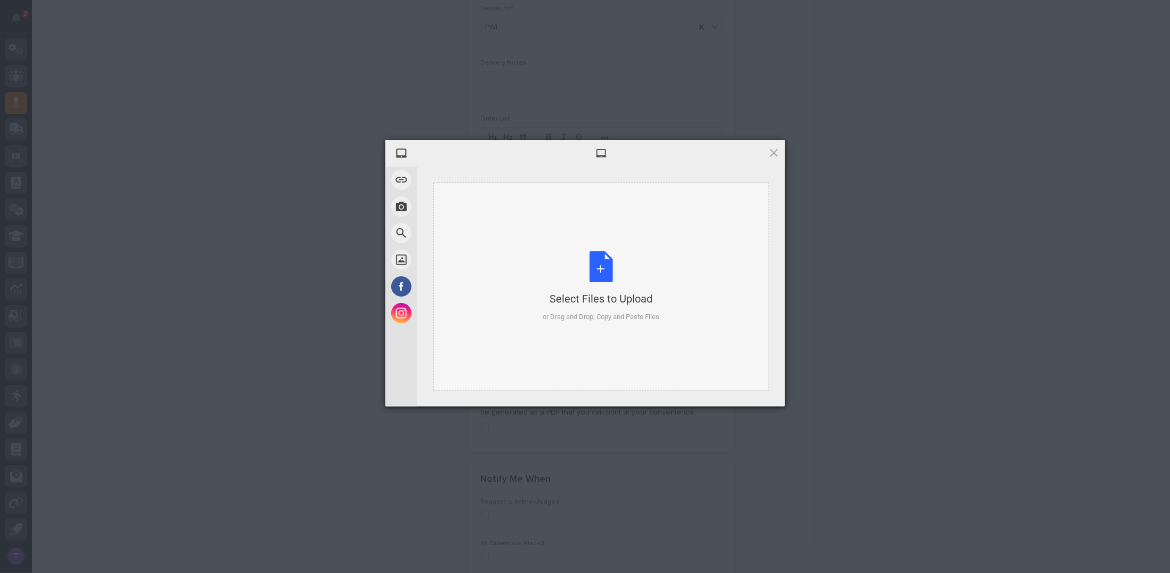
click at [600, 265] on div "Select Files to Upload or Drag and Drop, Copy and Paste Files" at bounding box center [601, 286] width 117 height 71
click at [774, 151] on span at bounding box center [774, 153] width 12 height 12
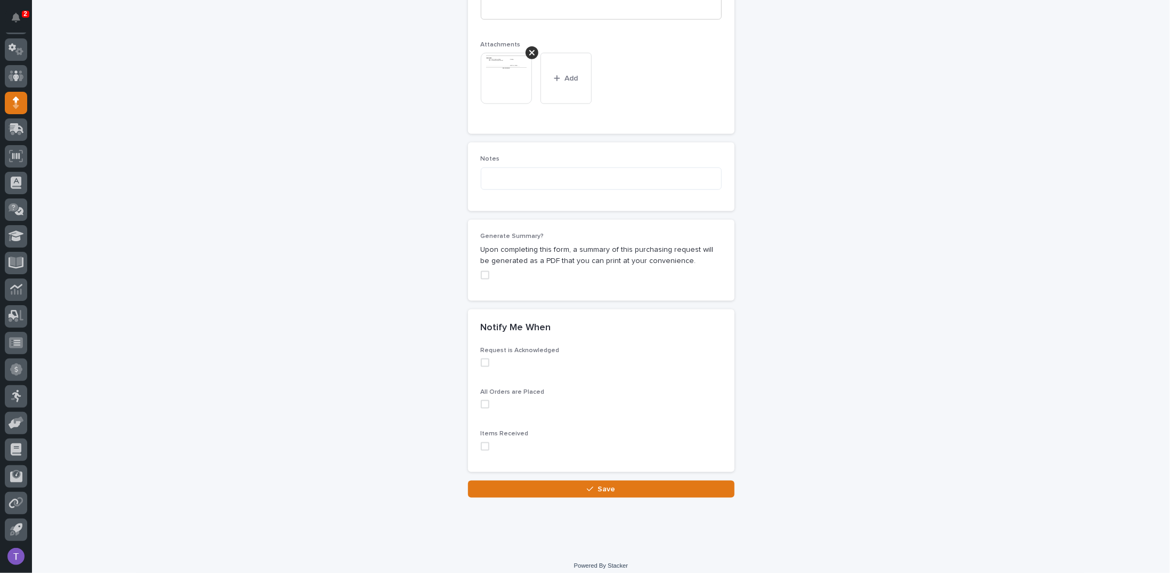
scroll to position [840, 0]
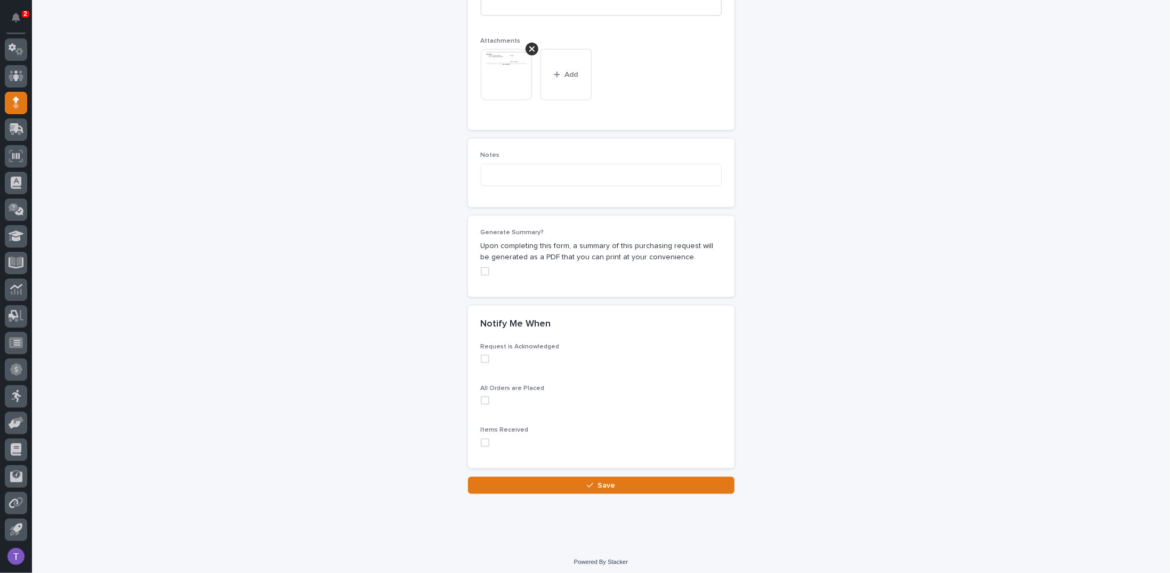
click at [482, 267] on span at bounding box center [485, 271] width 9 height 9
click at [600, 481] on span "Save" at bounding box center [607, 484] width 18 height 7
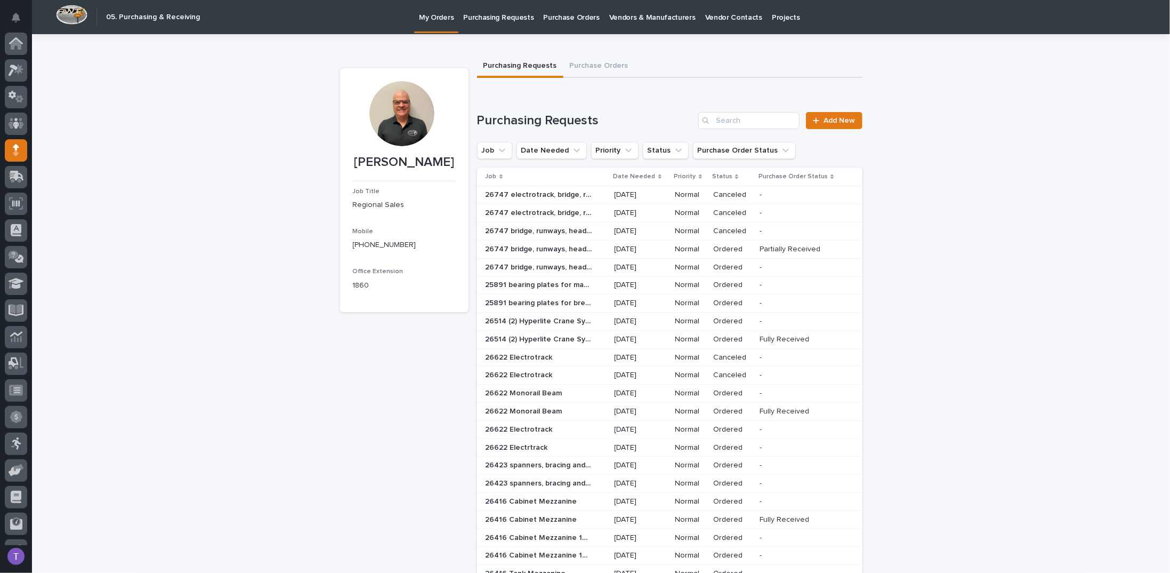
scroll to position [47, 0]
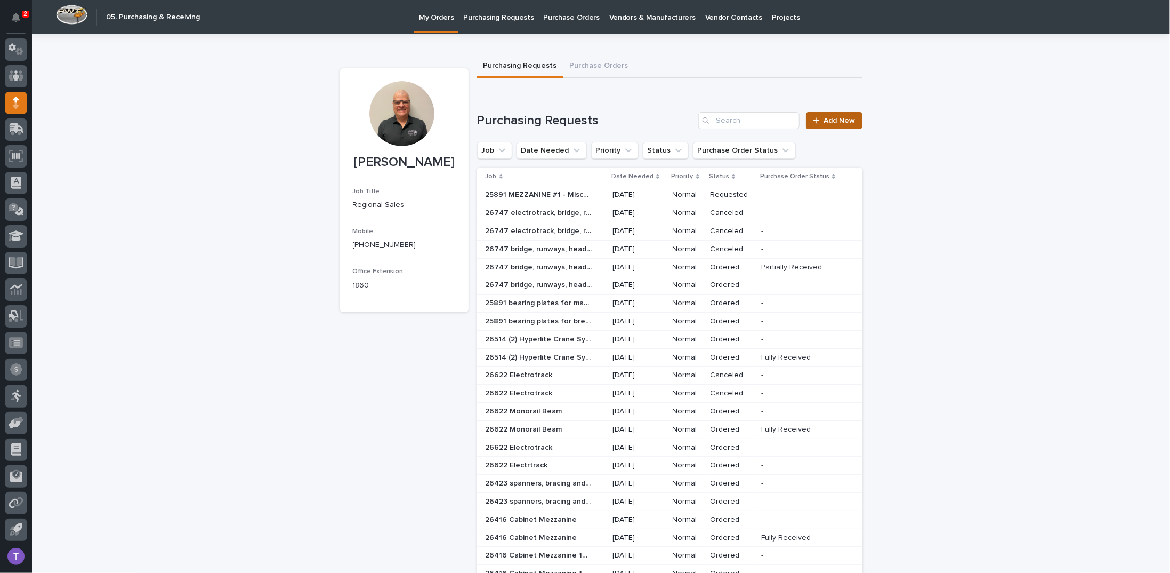
click at [828, 118] on span "Add New" at bounding box center [839, 120] width 31 height 7
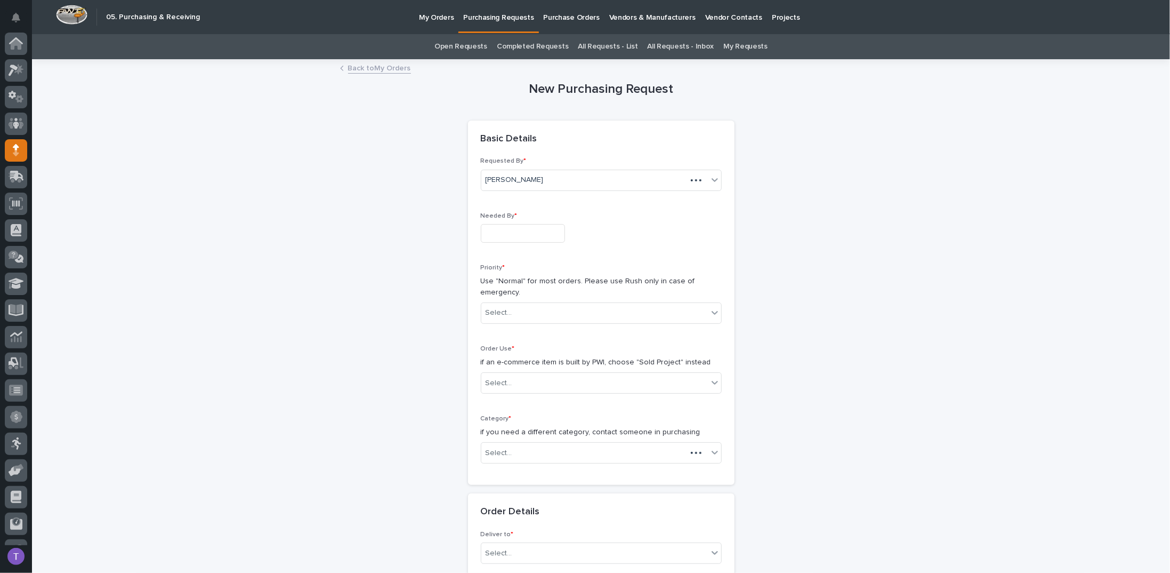
scroll to position [47, 0]
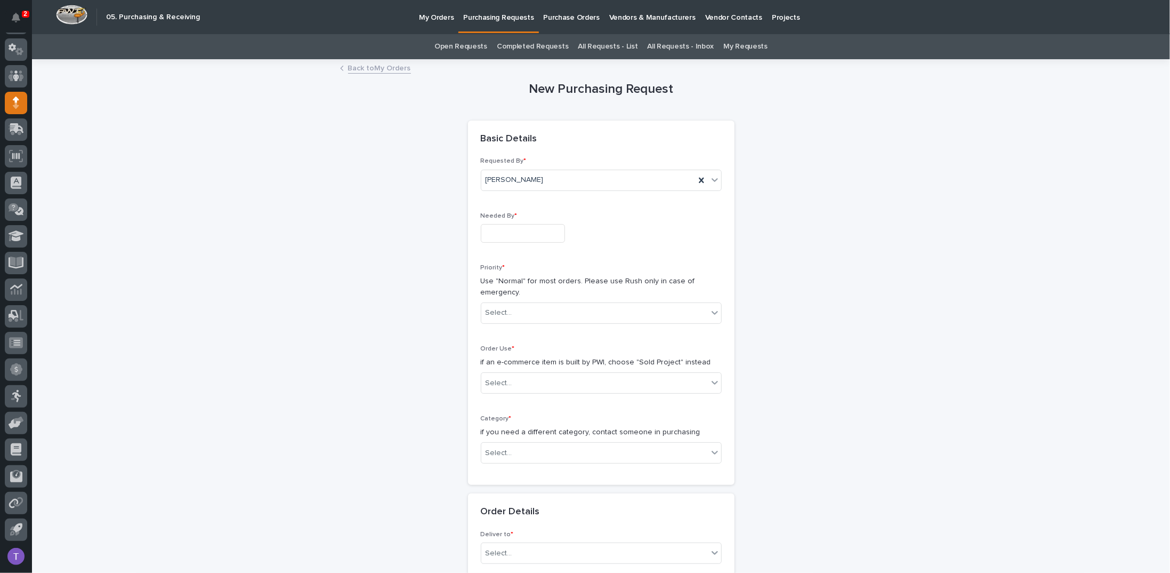
click at [503, 230] on input "text" at bounding box center [523, 233] width 84 height 19
click at [478, 160] on div "18" at bounding box center [477, 163] width 14 height 14
type input "**********"
click at [498, 309] on div "Select..." at bounding box center [499, 312] width 27 height 11
click at [492, 367] on div "Normal" at bounding box center [597, 369] width 240 height 19
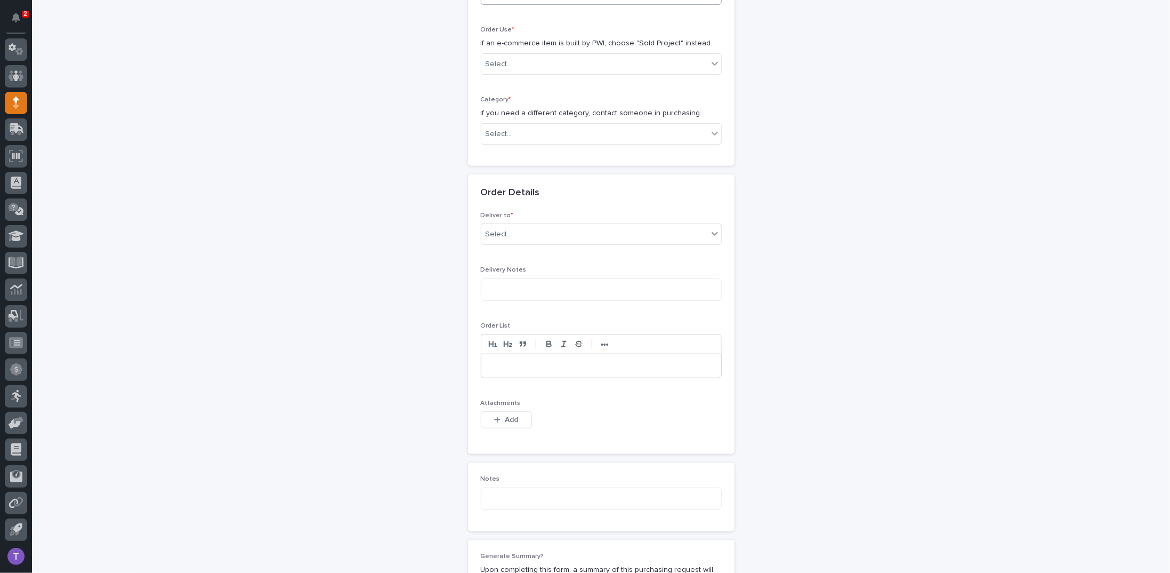
scroll to position [320, 0]
click at [505, 52] on div "Select..." at bounding box center [601, 62] width 241 height 21
click at [503, 75] on div "Sold Project" at bounding box center [597, 81] width 240 height 19
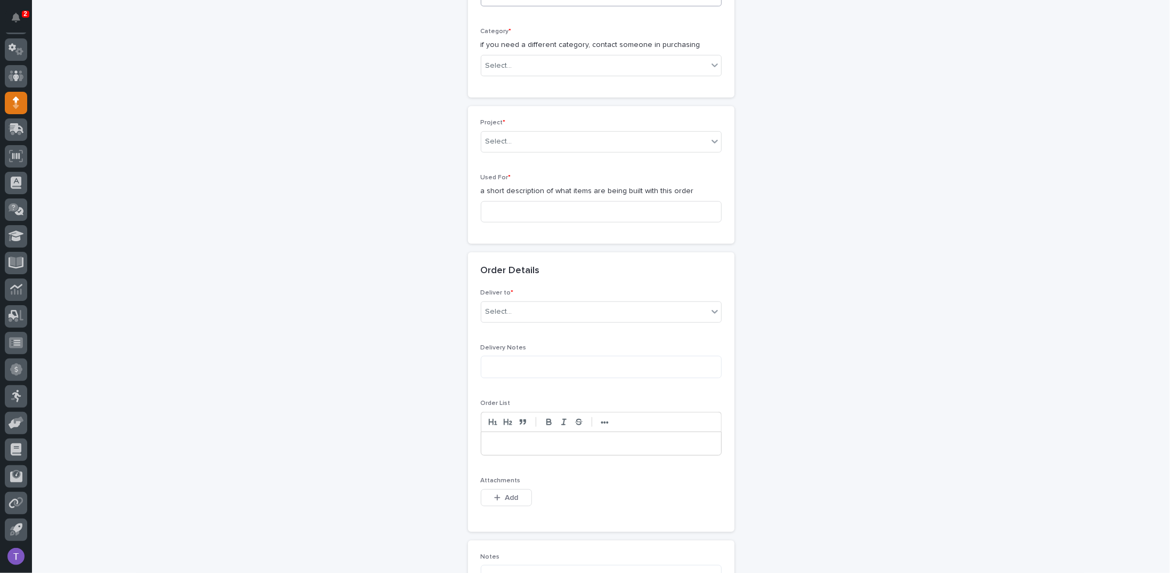
scroll to position [392, 0]
click at [502, 58] on div "Select..." at bounding box center [499, 60] width 27 height 11
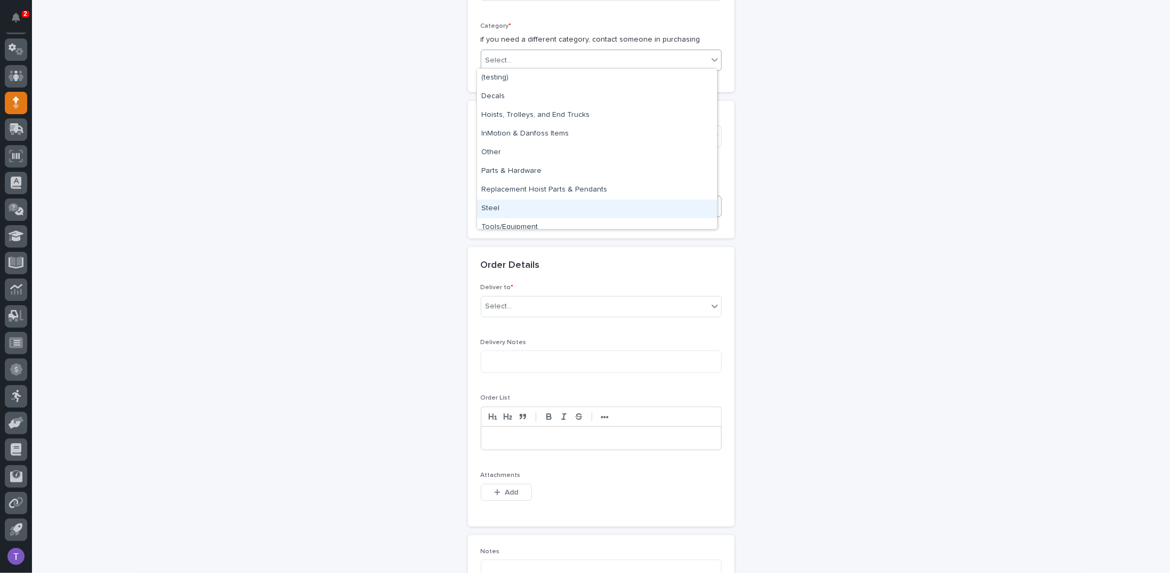
click at [490, 208] on div "Steel" at bounding box center [597, 208] width 240 height 19
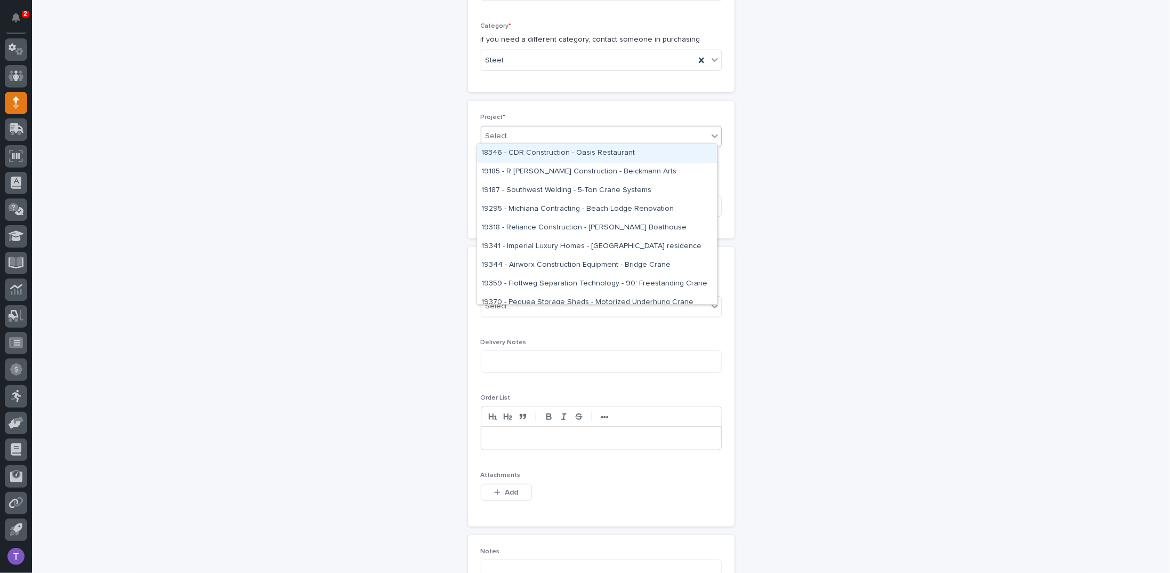
click at [503, 133] on div "Select..." at bounding box center [499, 136] width 27 height 11
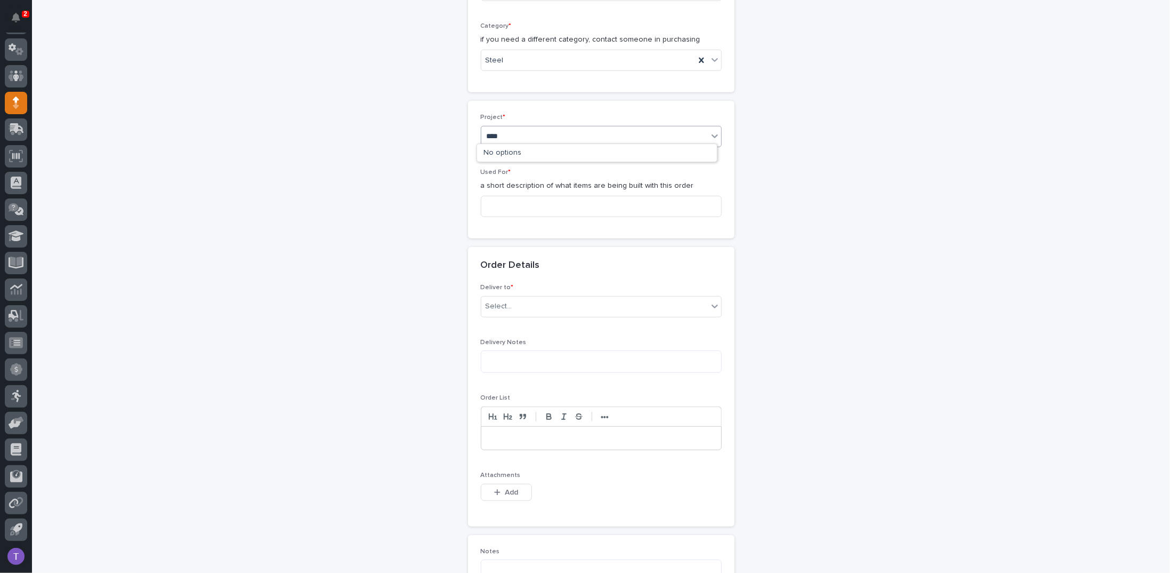
type input "*****"
click at [530, 147] on div "25891 - J A Wagner Construction Inc - New Plant Setup - Mezzanine Project" at bounding box center [597, 153] width 240 height 19
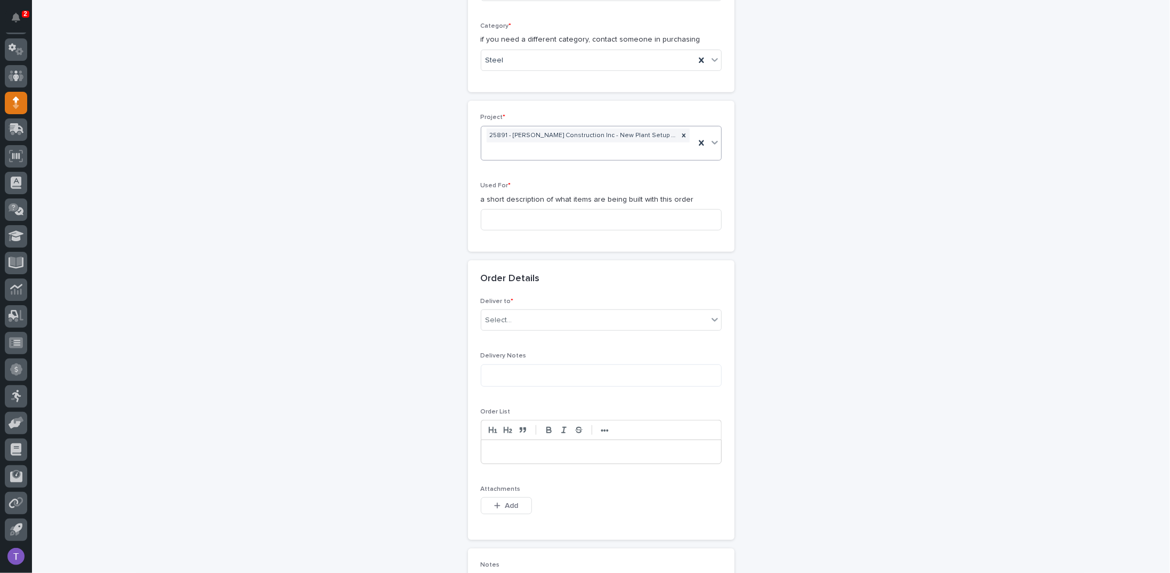
scroll to position [399, 0]
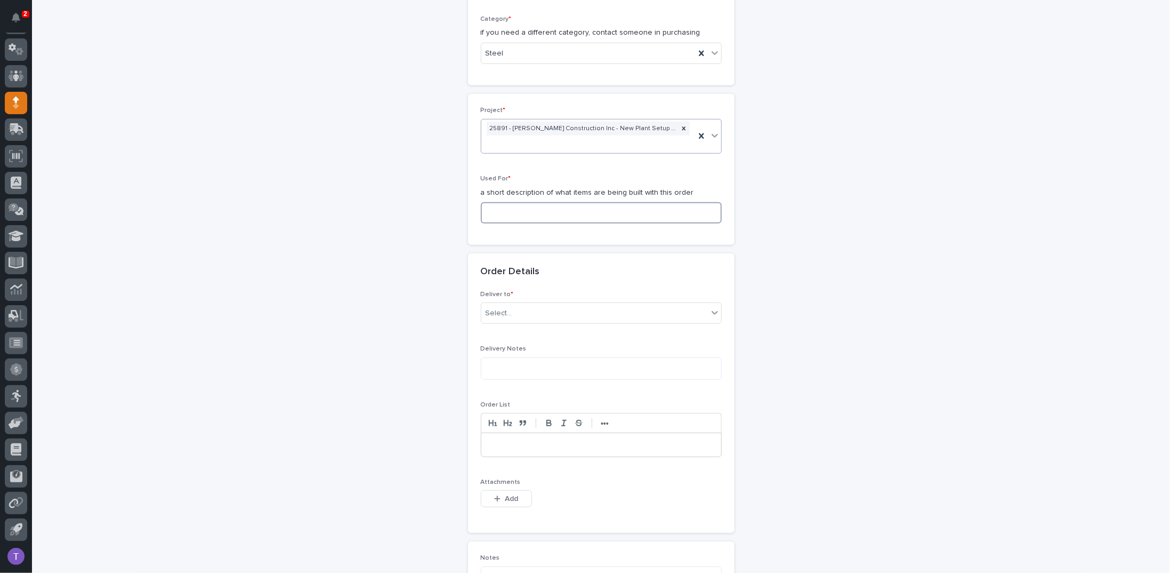
click at [502, 213] on input at bounding box center [601, 212] width 241 height 21
paste input "MEZZANINE #1 - Miscellaneous hardware and materials"
drag, startPoint x: 543, startPoint y: 209, endPoint x: 633, endPoint y: 213, distance: 90.7
click at [633, 213] on input "MEZZANINE #1 - Miscellaneous hardware and materials" at bounding box center [601, 212] width 241 height 21
type input "MEZZANINE #1 - Steel materials"
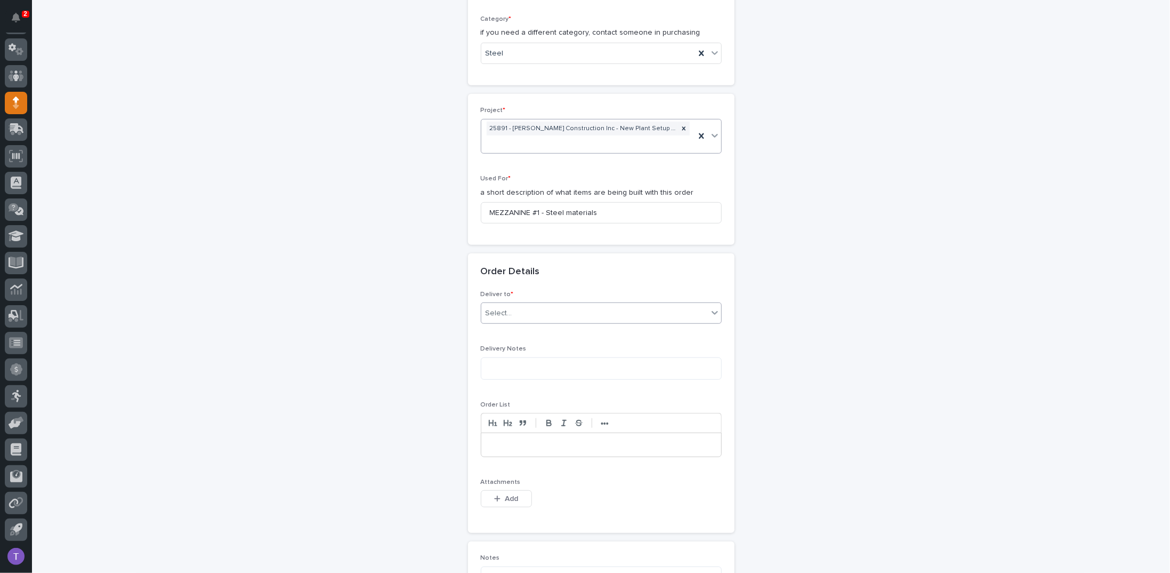
click at [525, 310] on div "Select..." at bounding box center [594, 313] width 227 height 18
click at [479, 327] on div "PWI" at bounding box center [597, 330] width 240 height 19
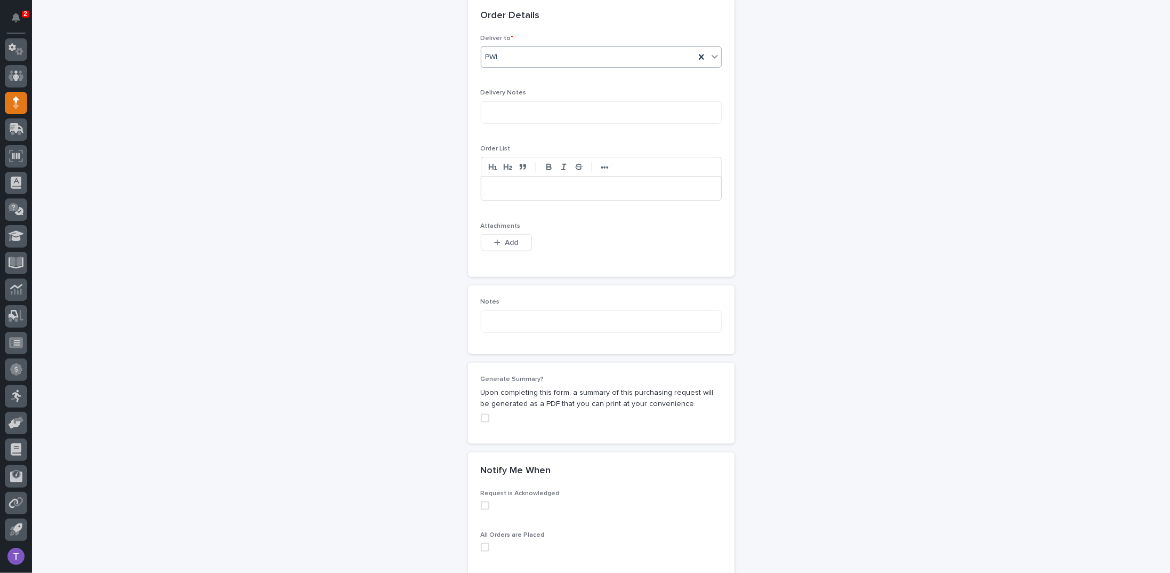
scroll to position [666, 0]
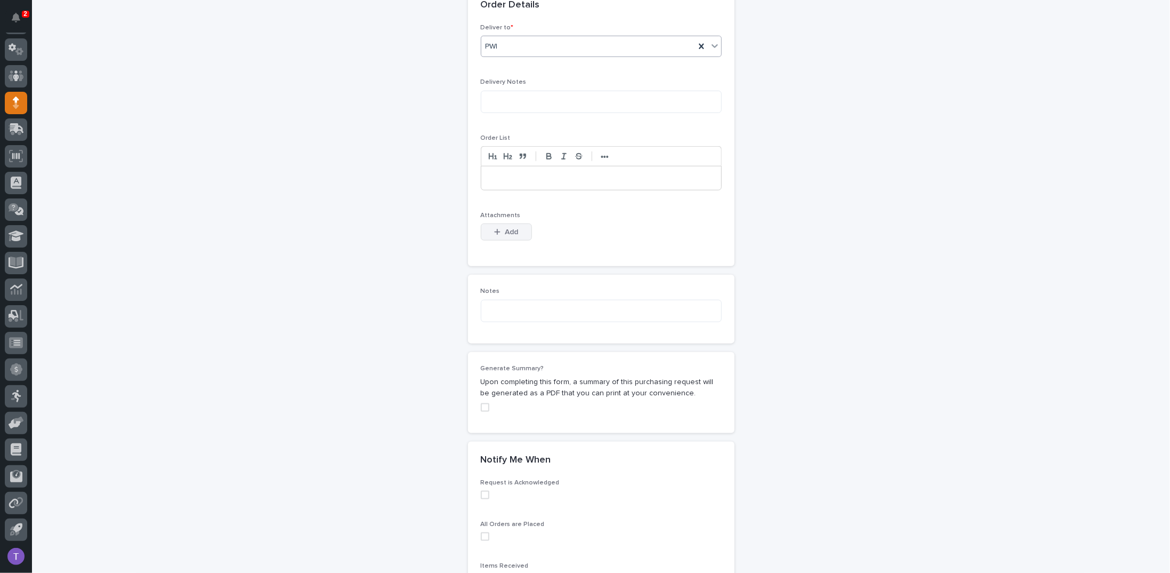
click at [496, 231] on icon "button" at bounding box center [497, 231] width 6 height 7
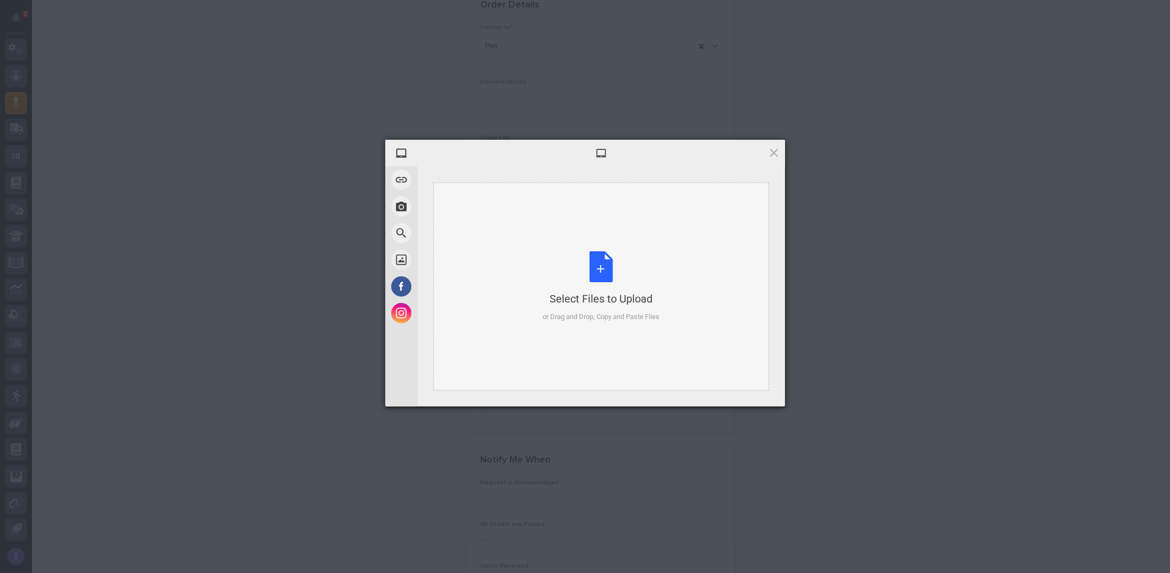
click at [603, 265] on div "Select Files to Upload or Drag and Drop, Copy and Paste Files" at bounding box center [601, 286] width 117 height 71
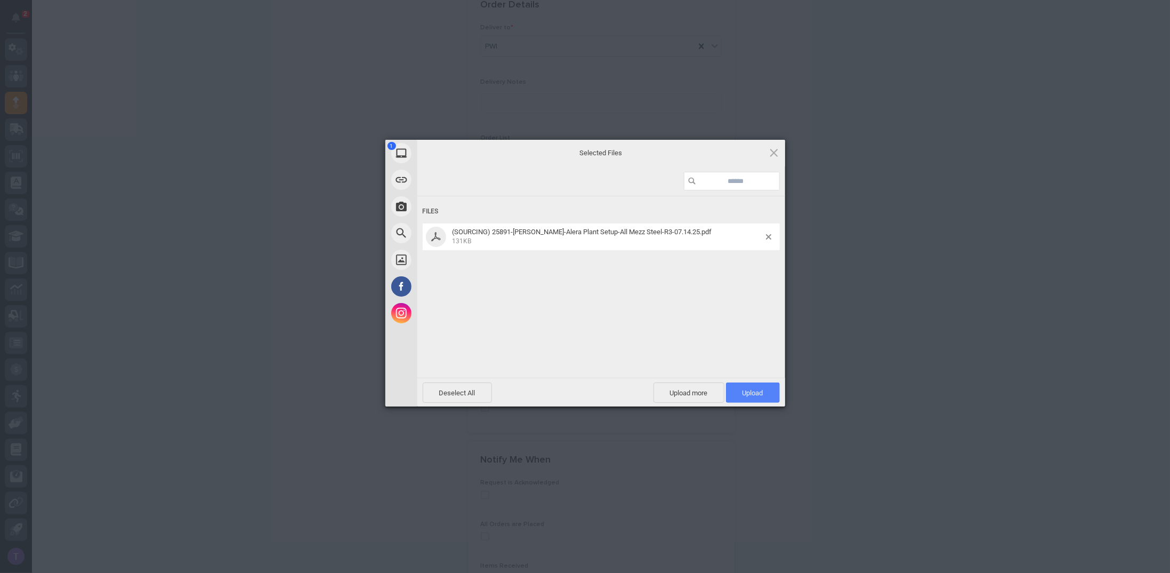
click at [752, 389] on span "Upload 1" at bounding box center [753, 393] width 21 height 8
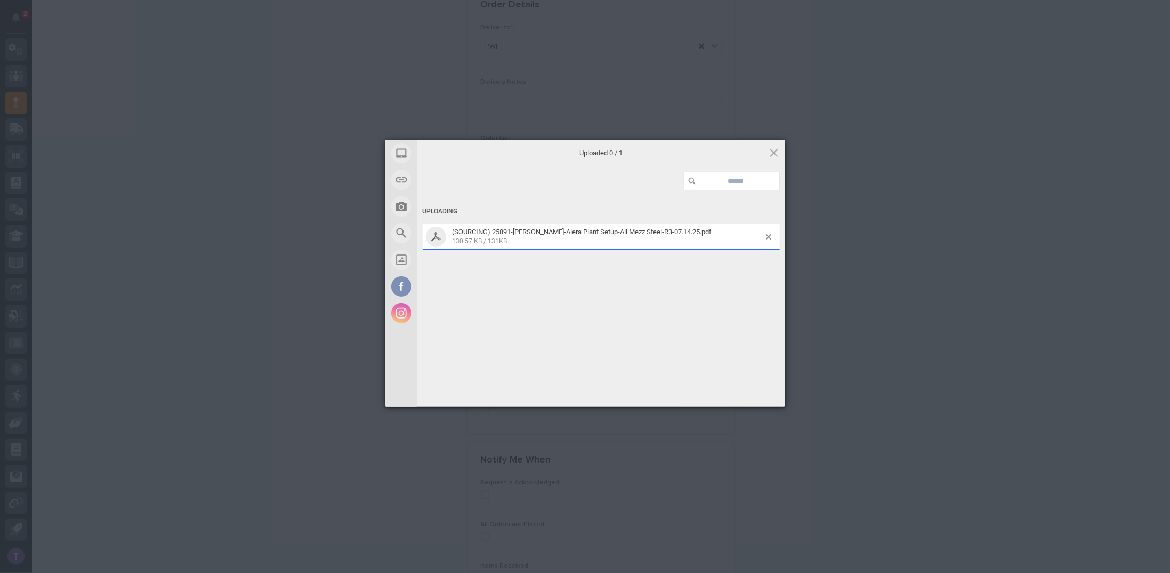
scroll to position [685, 0]
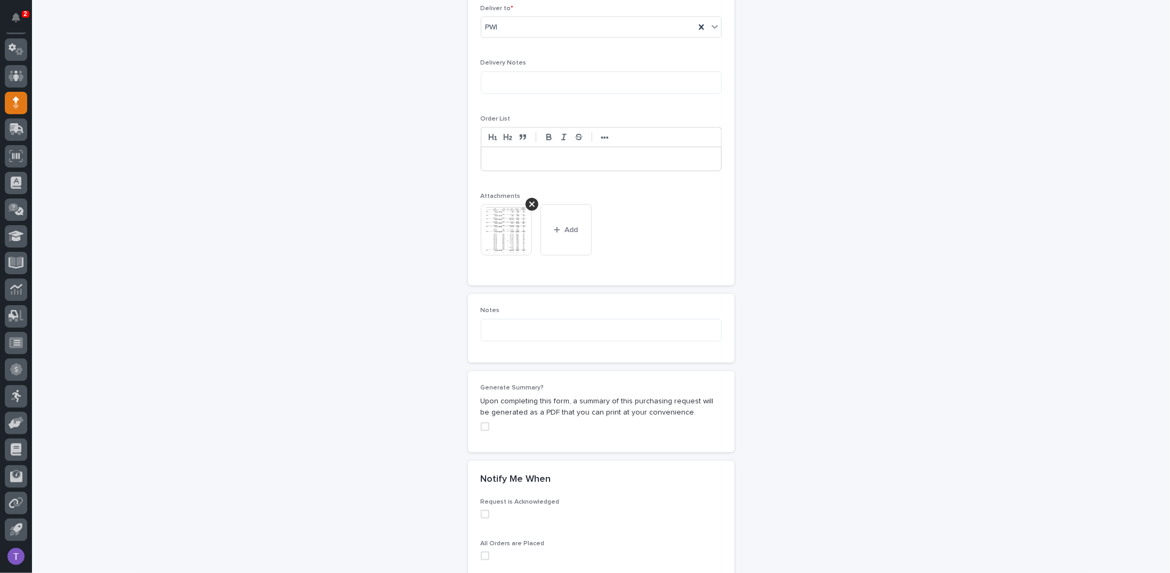
click at [481, 424] on span at bounding box center [485, 426] width 9 height 9
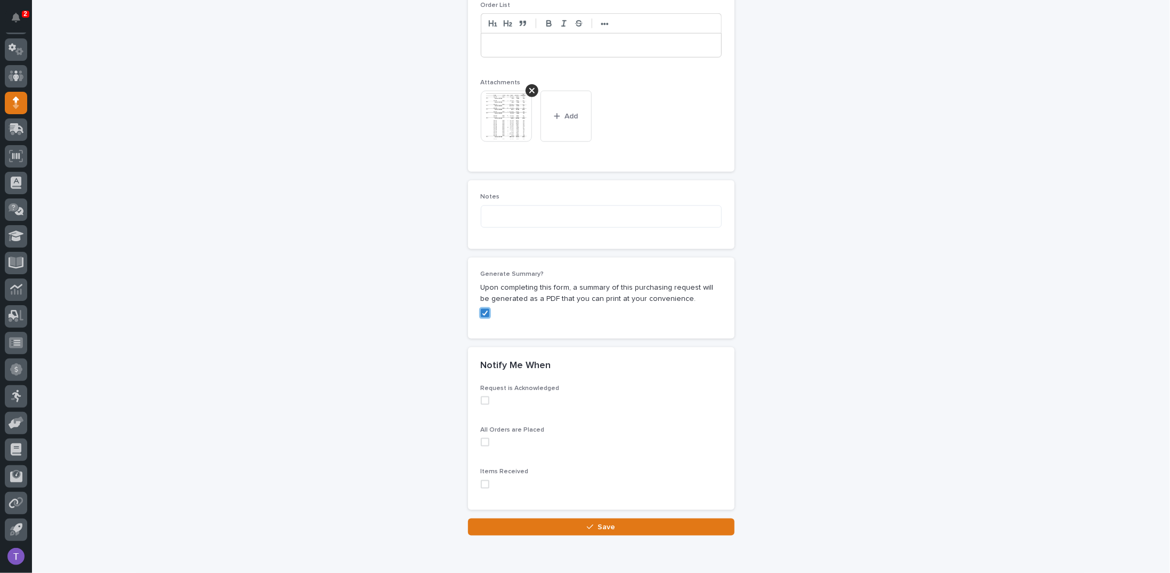
scroll to position [840, 0]
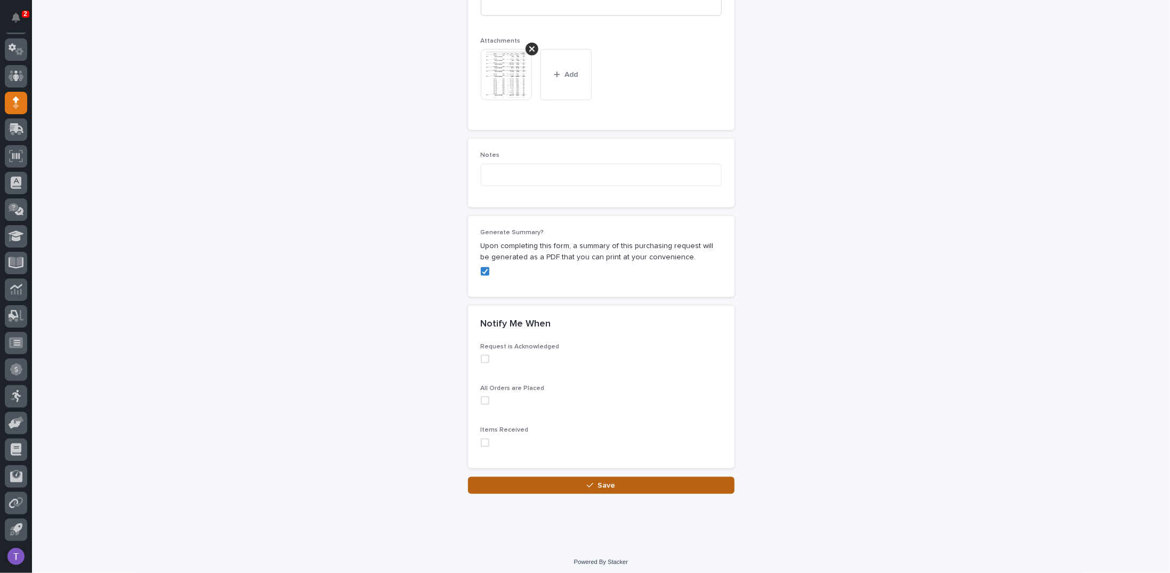
click at [598, 481] on span "Save" at bounding box center [607, 484] width 18 height 7
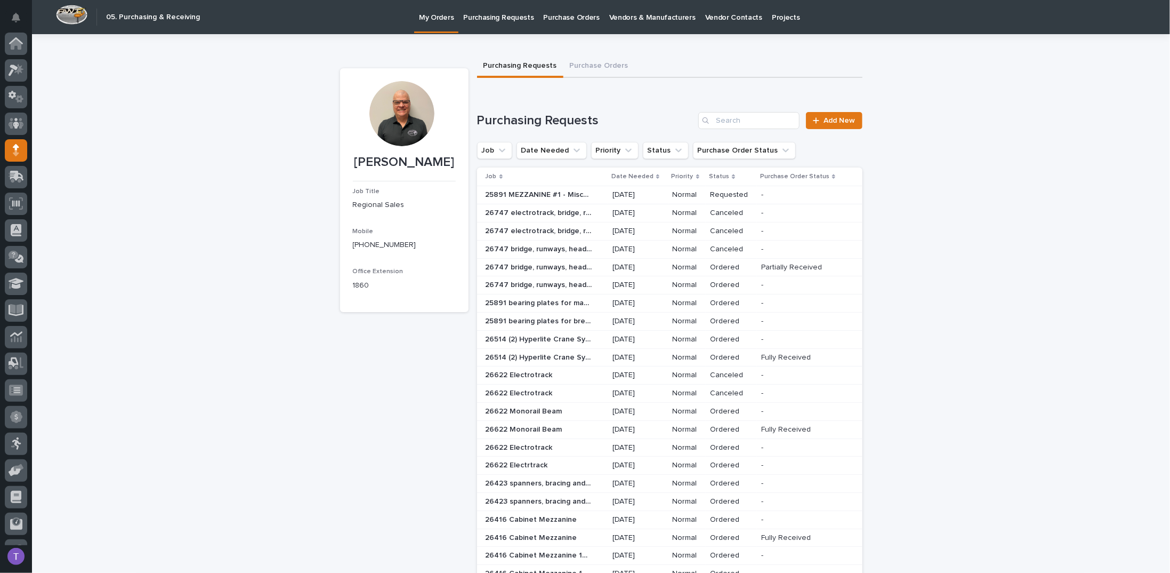
scroll to position [47, 0]
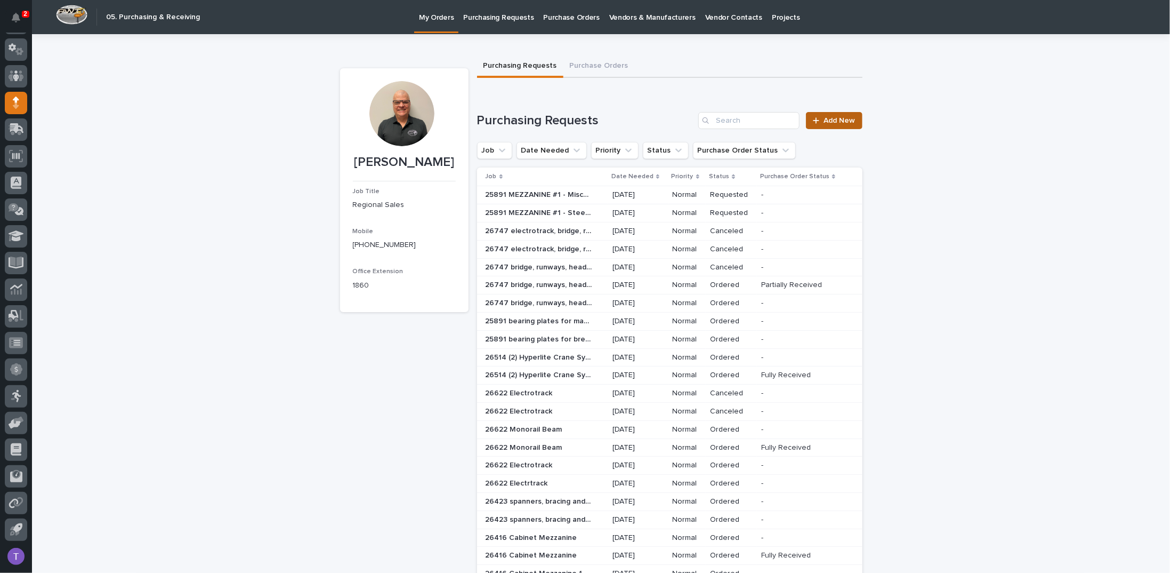
click at [832, 120] on span "Add New" at bounding box center [839, 120] width 31 height 7
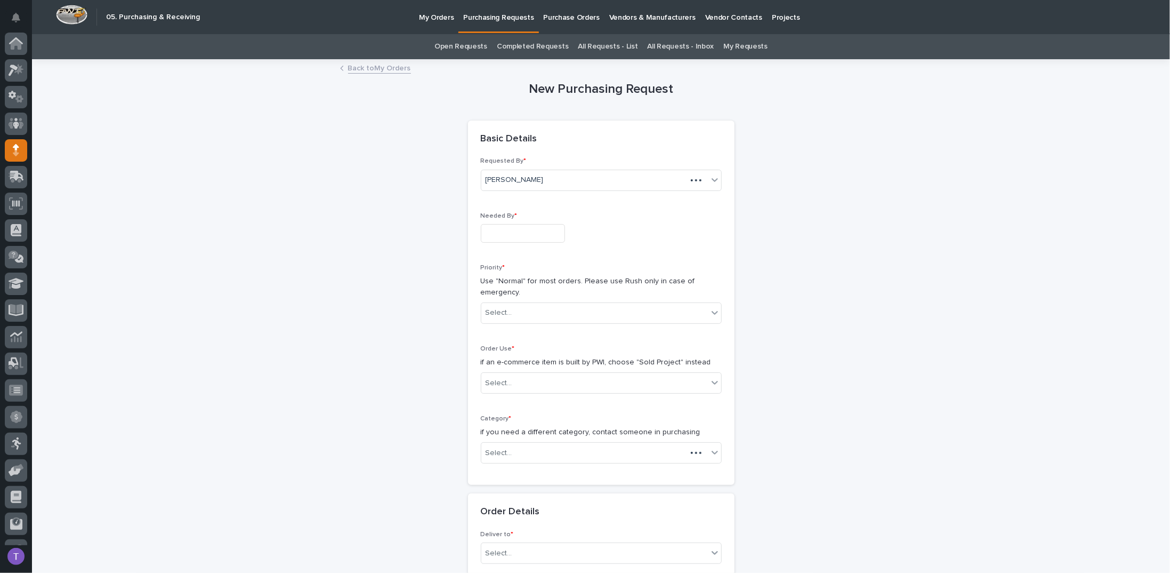
scroll to position [47, 0]
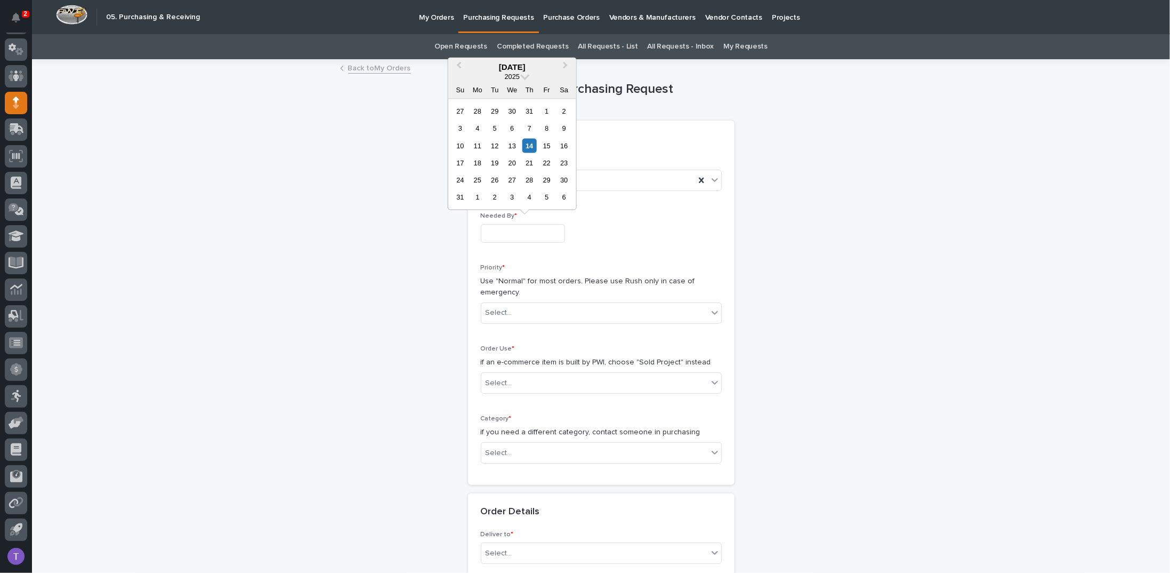
click at [491, 228] on input "text" at bounding box center [523, 233] width 84 height 19
click at [477, 176] on div "25" at bounding box center [477, 180] width 14 height 14
type input "**********"
click at [500, 304] on div "Select..." at bounding box center [594, 313] width 227 height 18
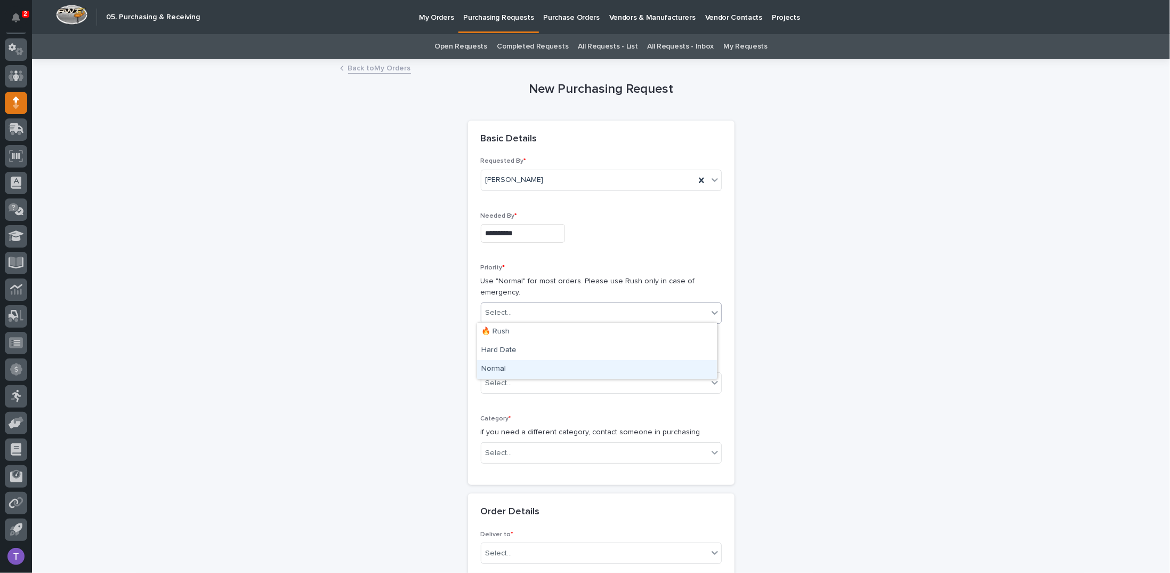
click at [494, 365] on div "Normal" at bounding box center [597, 369] width 240 height 19
click at [499, 378] on div "Select..." at bounding box center [499, 383] width 27 height 11
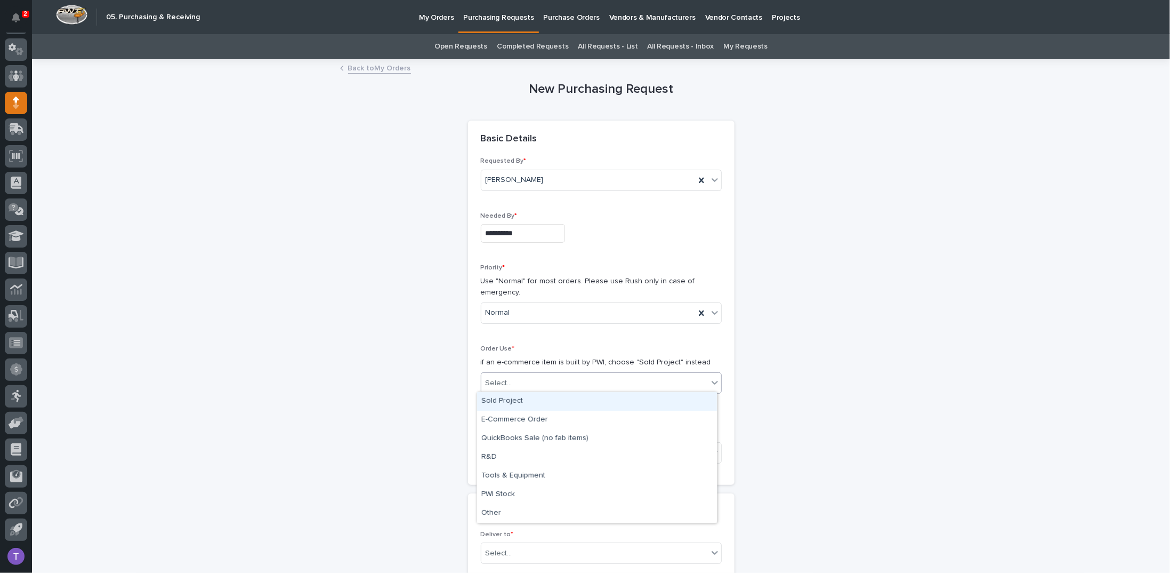
click at [495, 398] on div "Sold Project" at bounding box center [597, 401] width 240 height 19
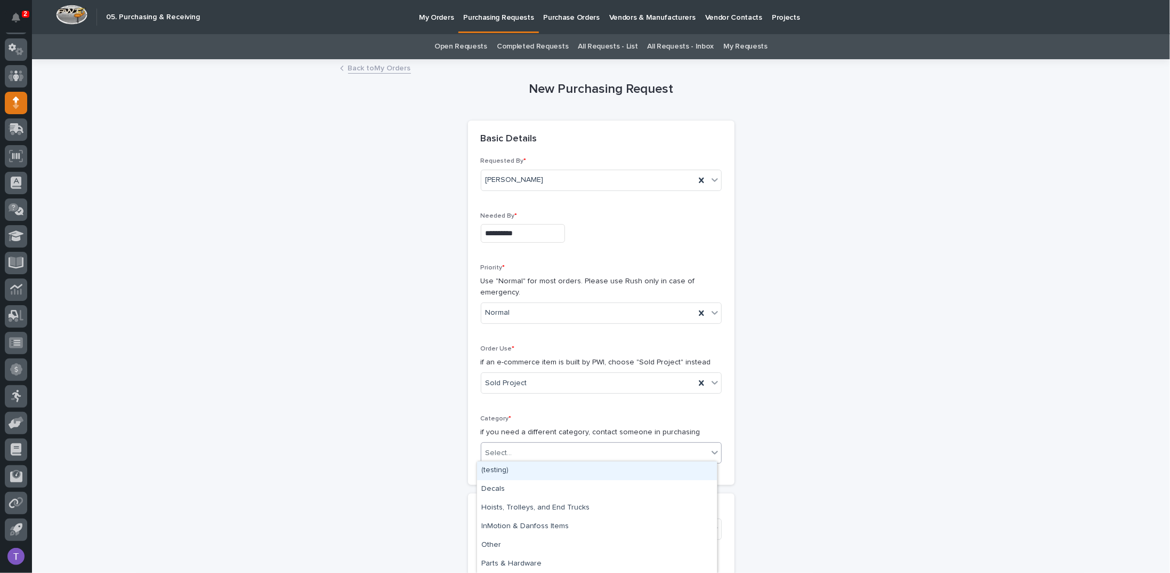
click at [513, 449] on div "Select..." at bounding box center [594, 453] width 227 height 18
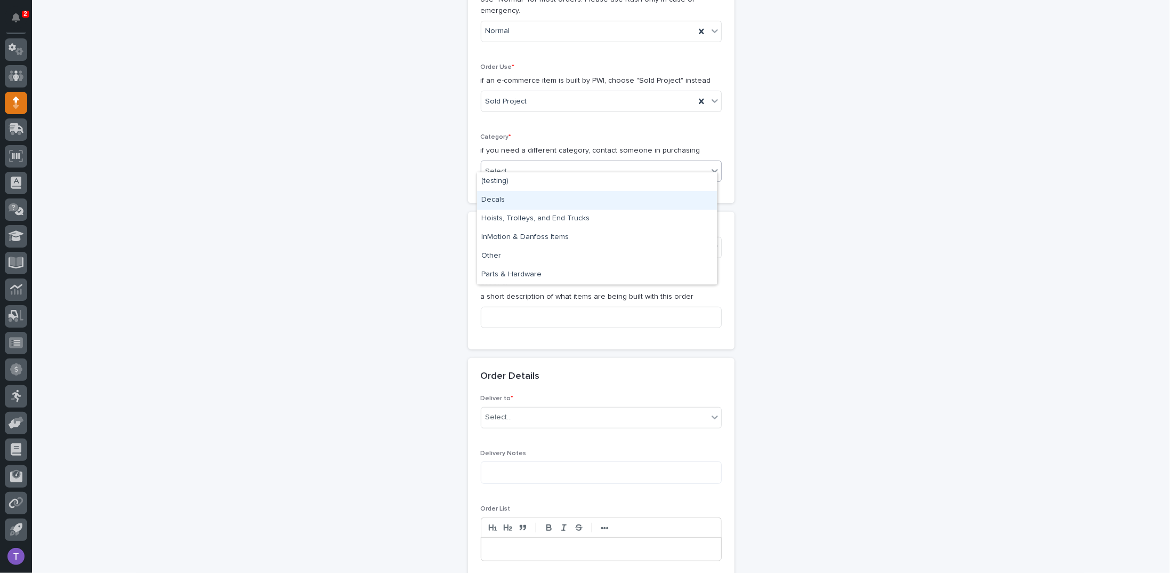
scroll to position [267, 0]
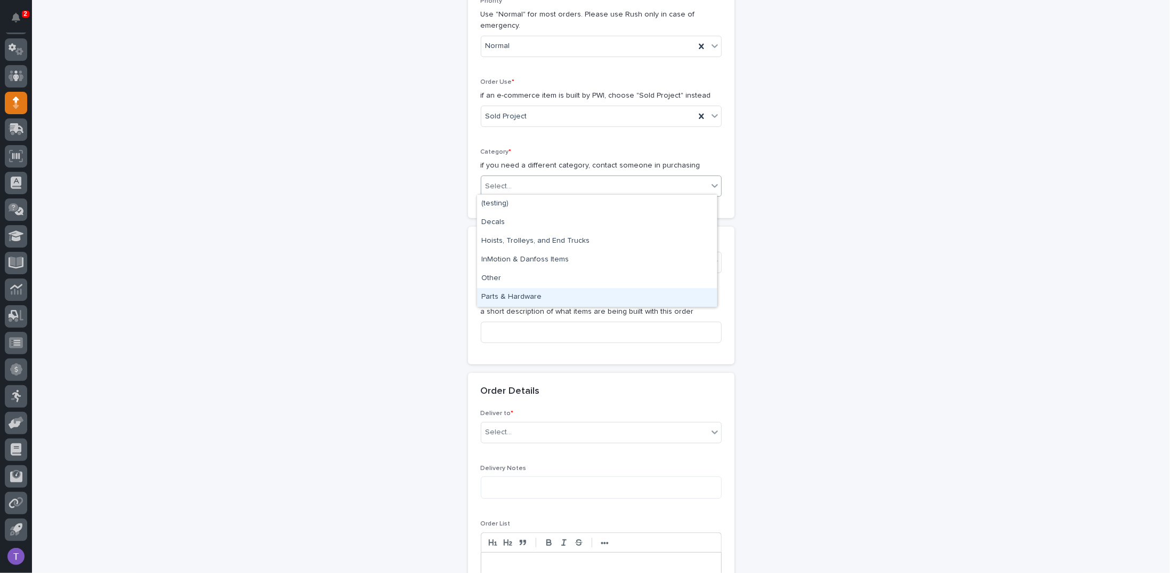
click at [515, 293] on div "Parts & Hardware" at bounding box center [597, 297] width 240 height 19
click at [511, 256] on div "Select..." at bounding box center [594, 262] width 227 height 18
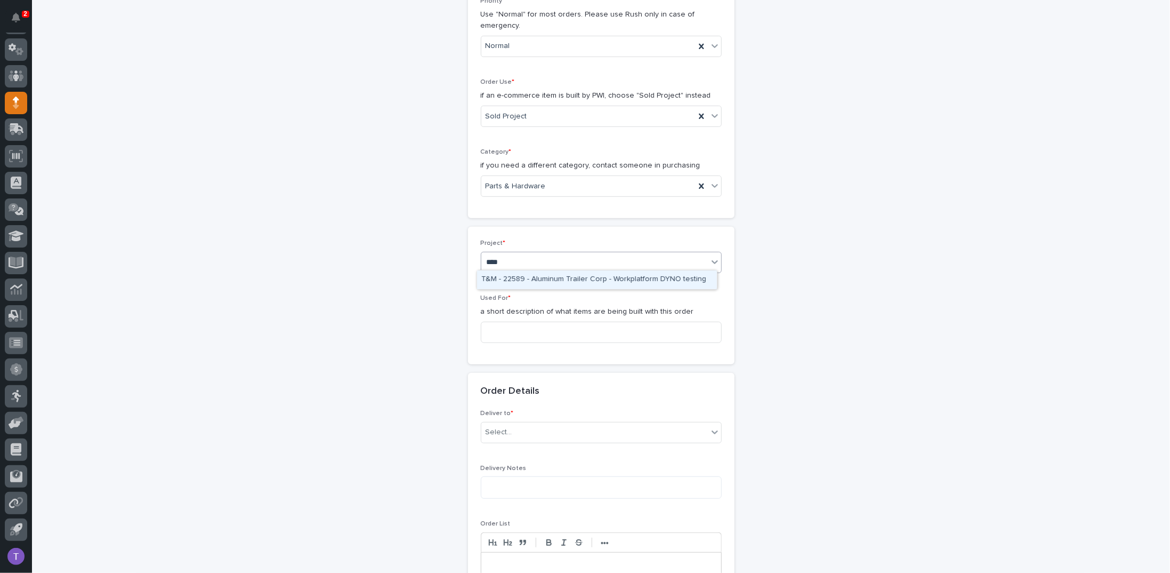
type input "*****"
click at [541, 277] on div "25891 - J A Wagner Construction Inc - New Plant Setup - Mezzanine Project" at bounding box center [597, 279] width 240 height 19
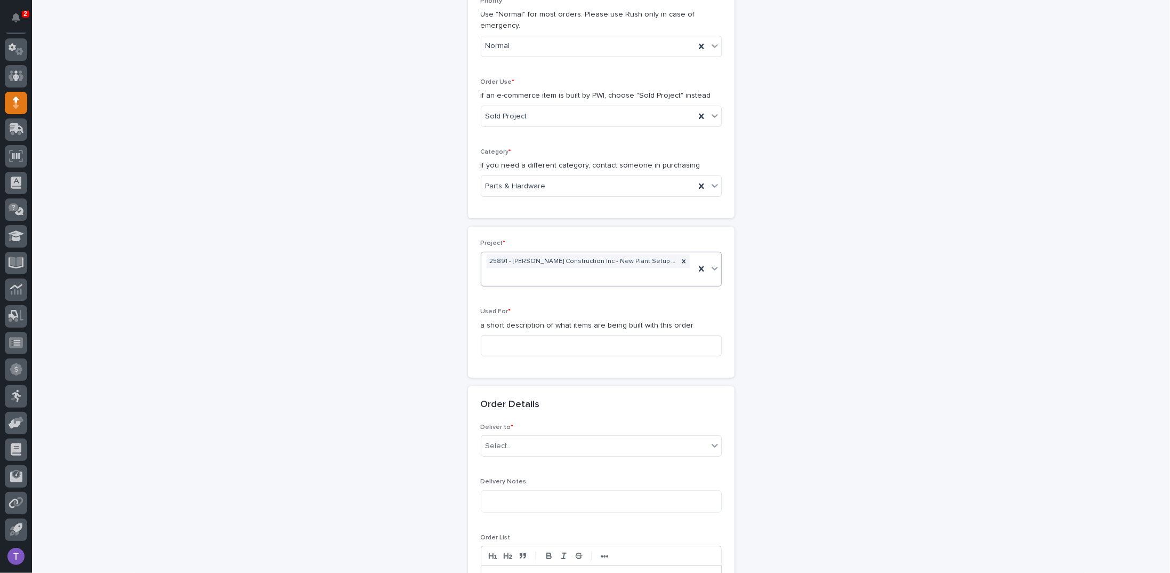
scroll to position [273, 0]
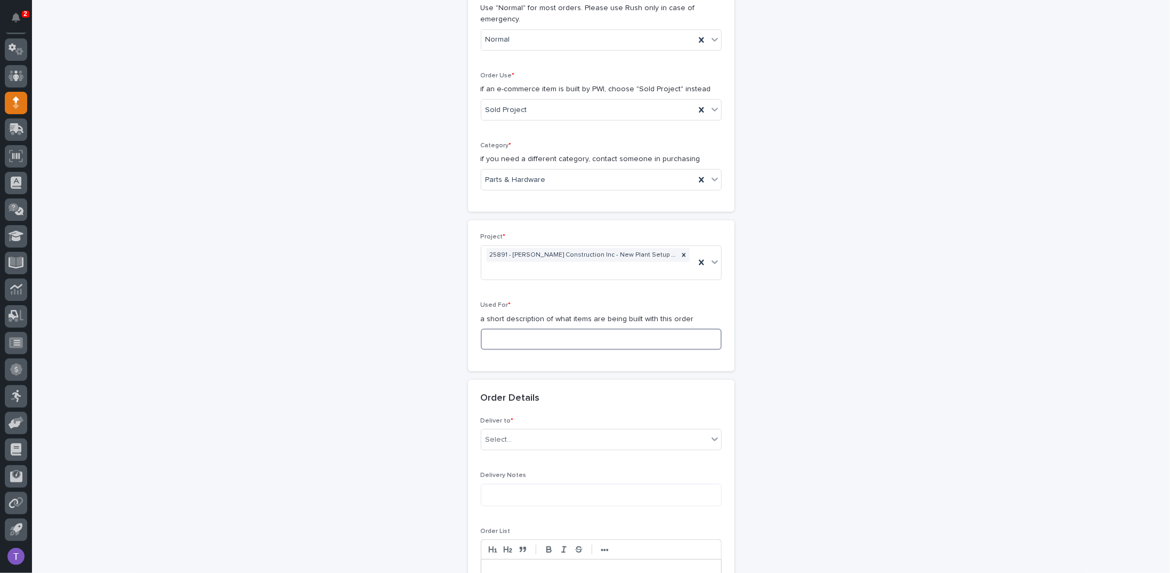
click at [504, 339] on input at bounding box center [601, 338] width 241 height 21
click at [504, 333] on input at bounding box center [601, 338] width 241 height 21
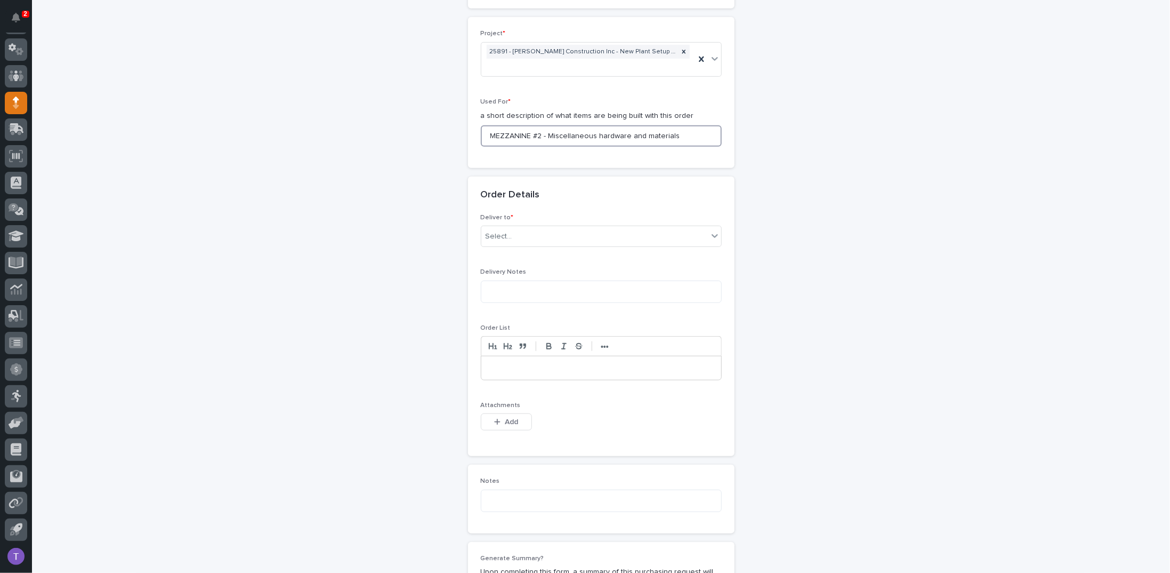
scroll to position [486, 0]
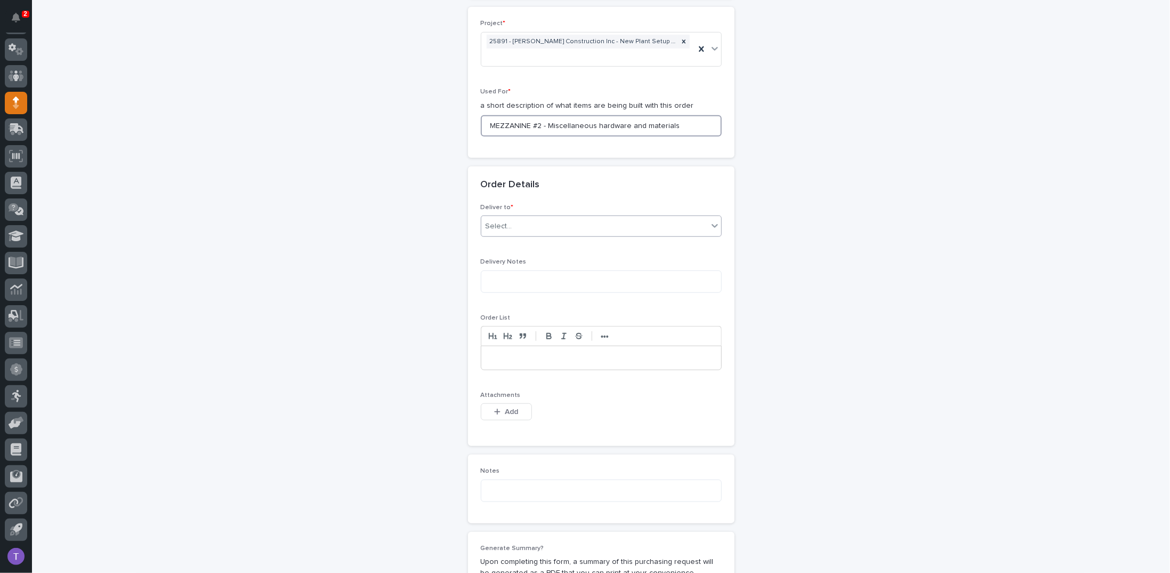
type input "MEZZANINE #2 - Miscellaneous hardware and materials"
click at [505, 221] on div "Select..." at bounding box center [499, 226] width 27 height 11
click at [489, 240] on div "PWI" at bounding box center [597, 243] width 240 height 19
click at [499, 408] on div "button" at bounding box center [499, 411] width 11 height 7
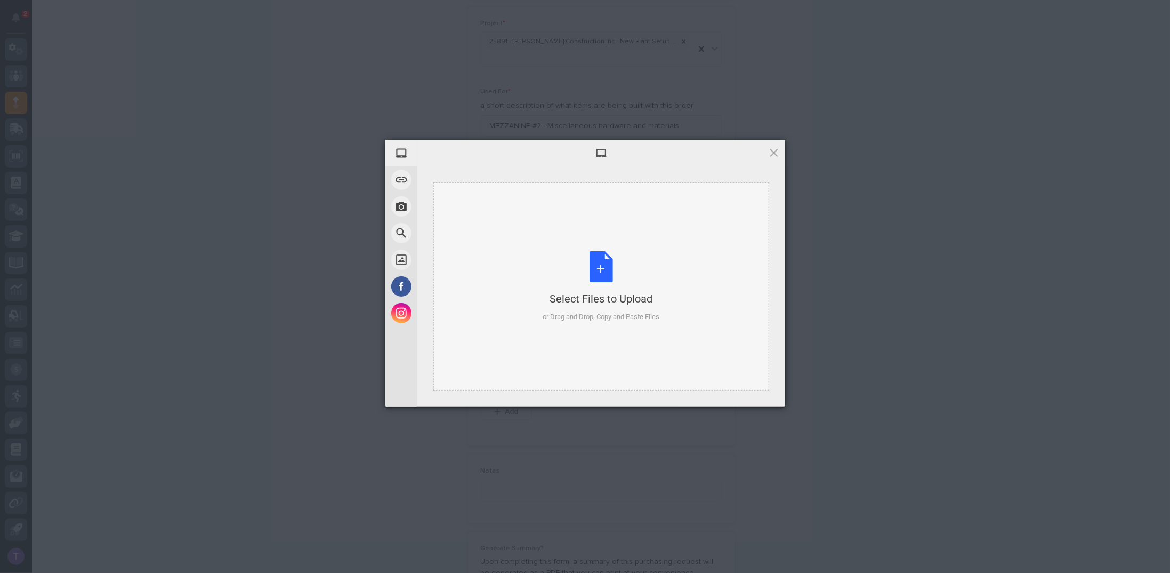
click at [600, 264] on div "Select Files to Upload or Drag and Drop, Copy and Paste Files" at bounding box center [601, 286] width 117 height 71
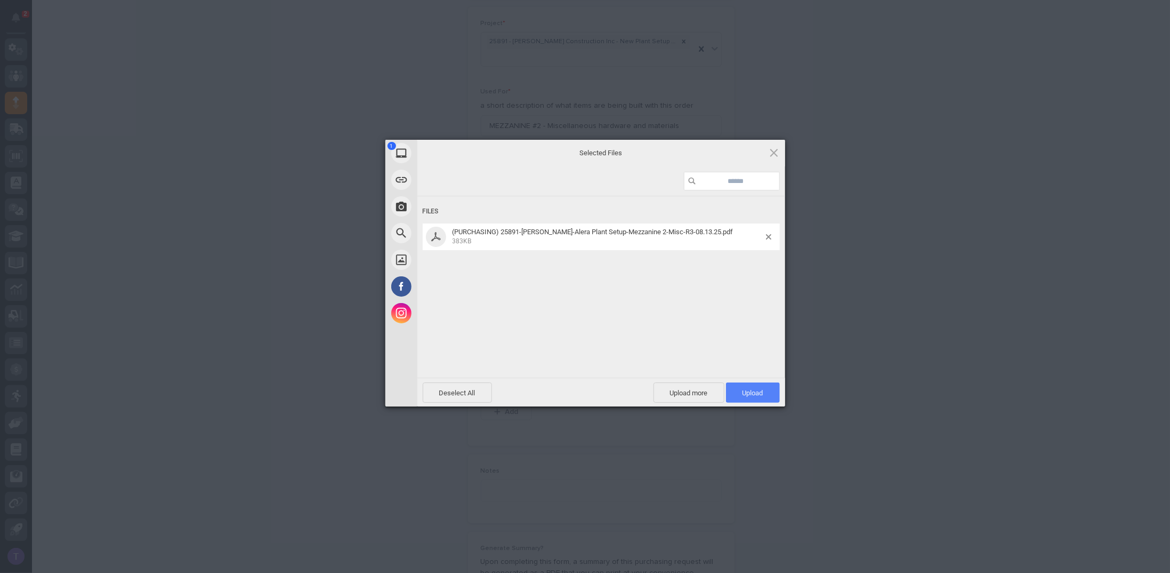
click at [749, 390] on span "Upload 1" at bounding box center [753, 393] width 21 height 8
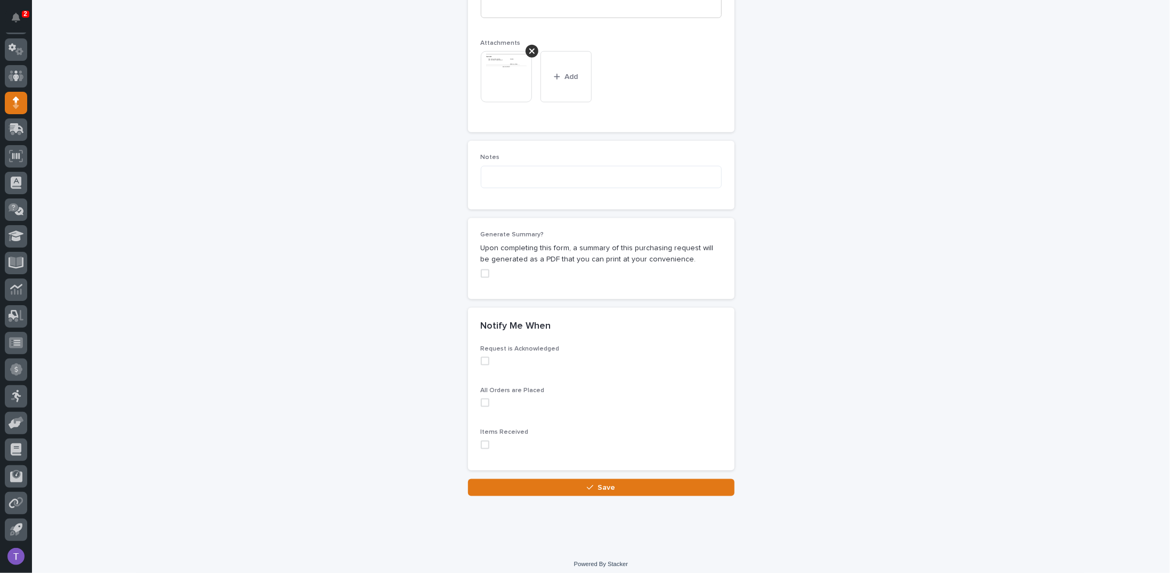
scroll to position [840, 0]
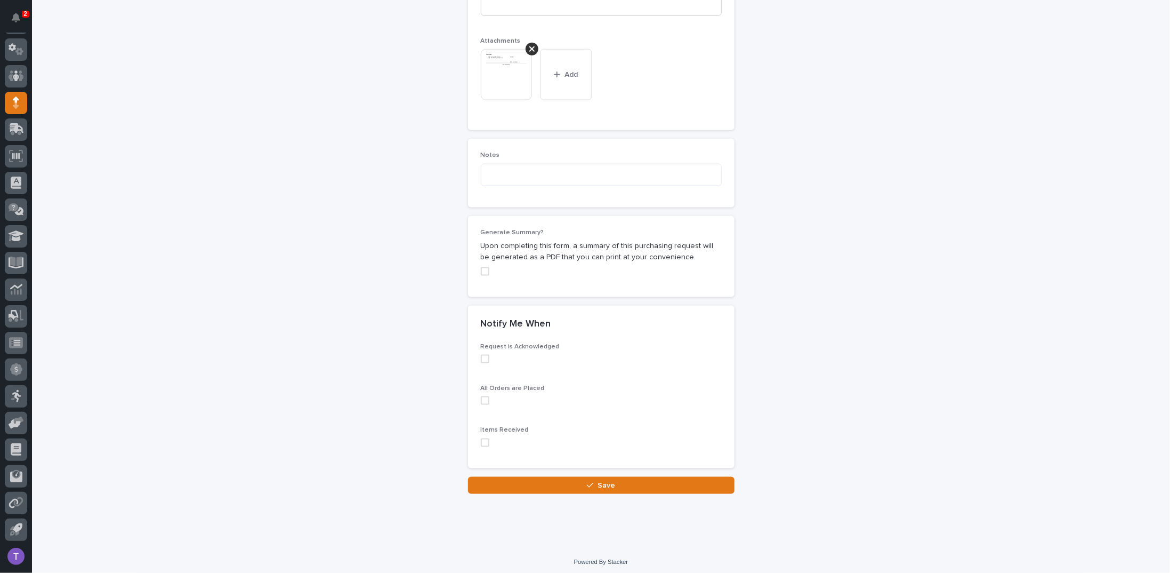
click at [483, 267] on span at bounding box center [485, 271] width 9 height 9
click at [600, 481] on span "Save" at bounding box center [607, 484] width 18 height 7
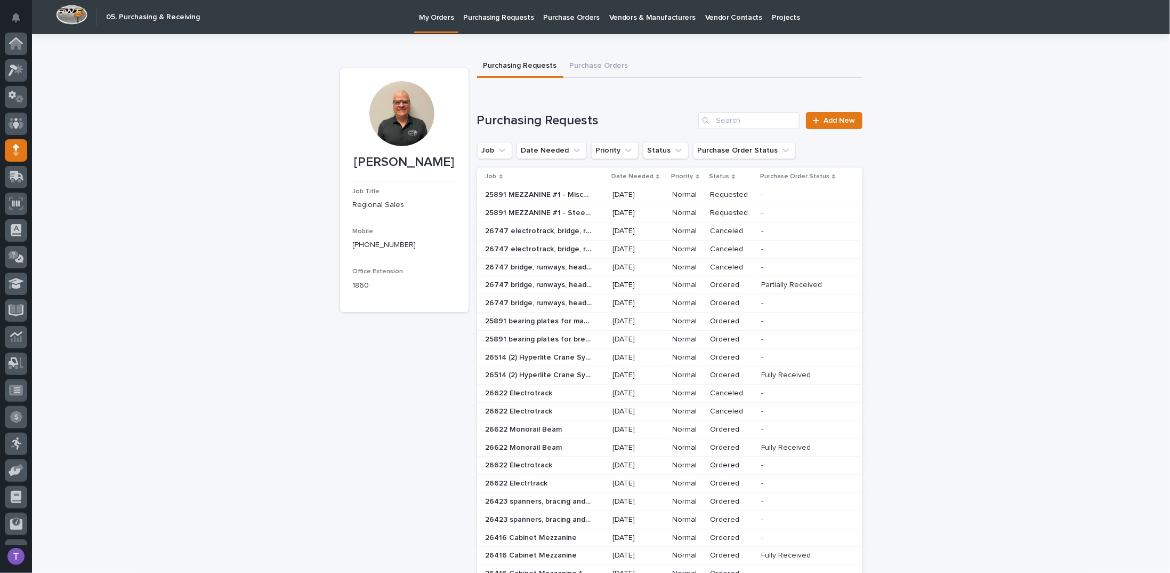
scroll to position [47, 0]
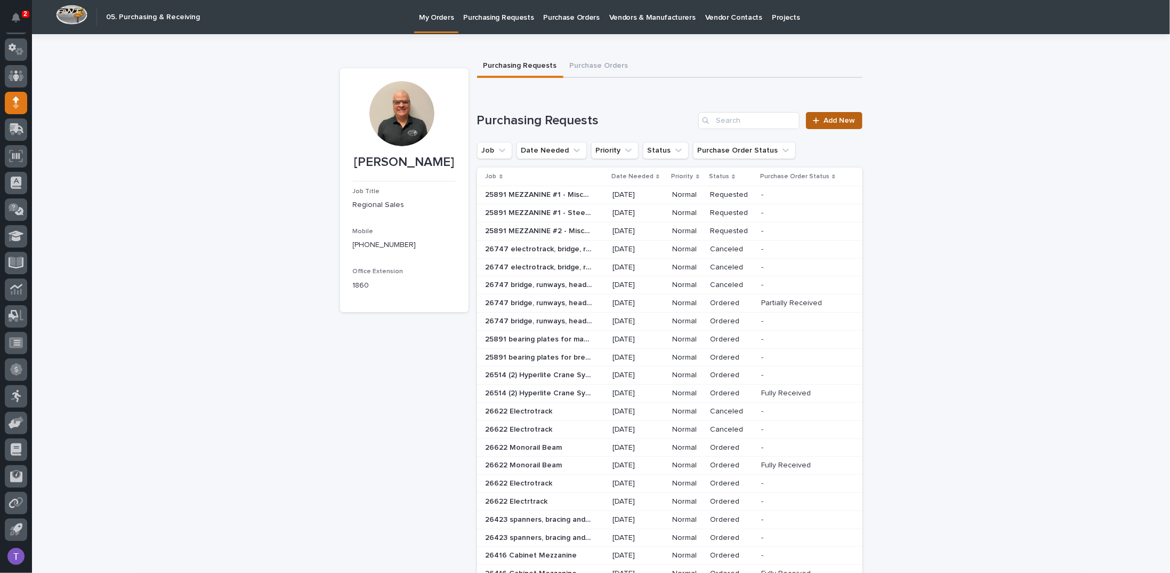
click at [831, 117] on span "Add New" at bounding box center [839, 120] width 31 height 7
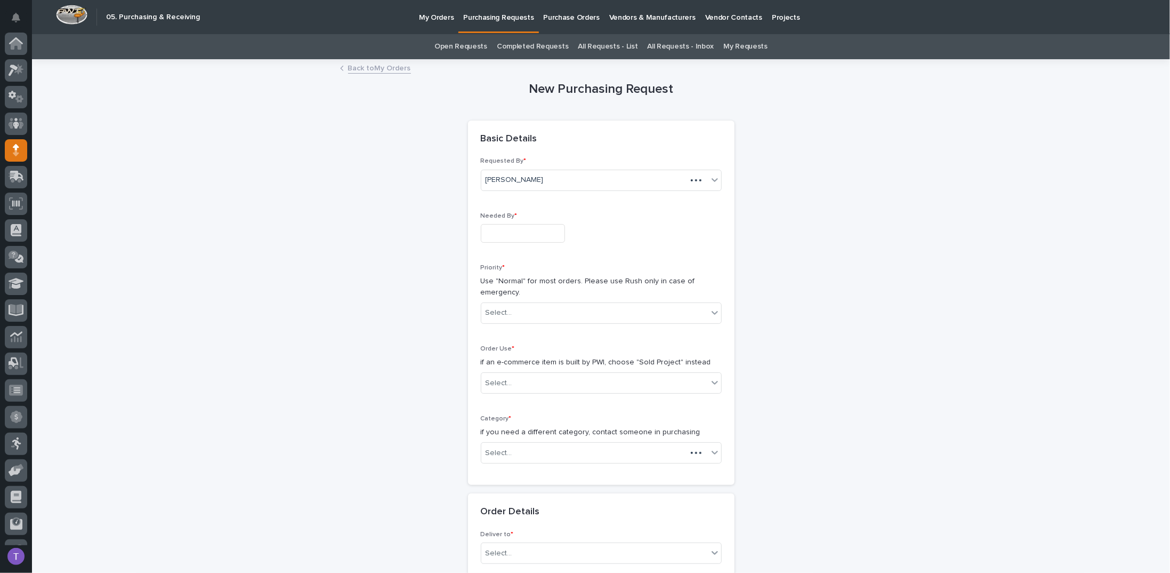
scroll to position [47, 0]
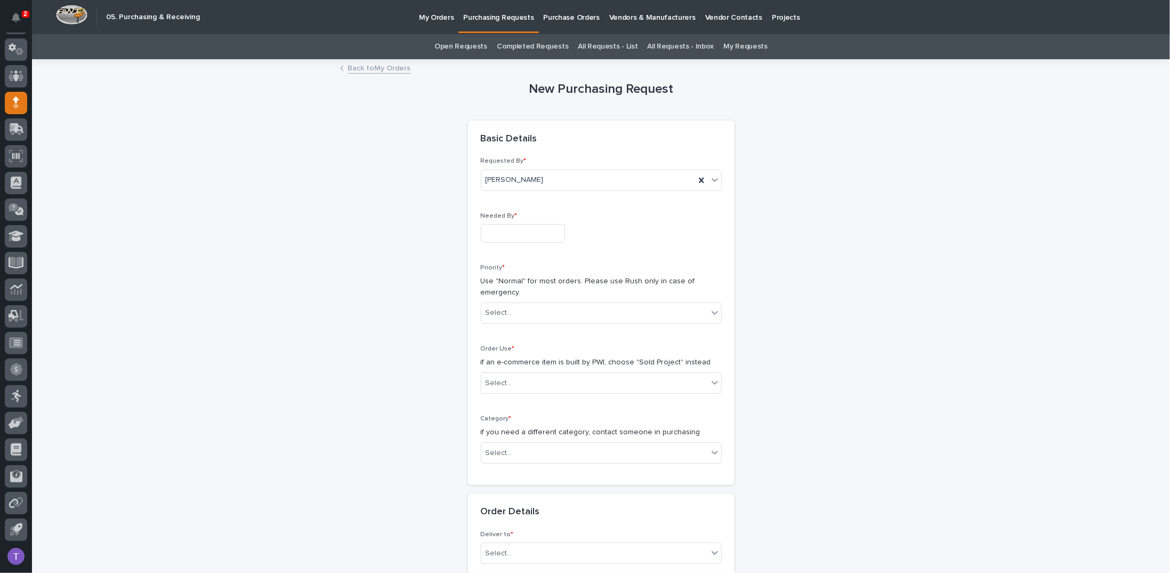
click at [504, 230] on input "text" at bounding box center [523, 233] width 84 height 19
click at [478, 160] on div "18" at bounding box center [477, 163] width 14 height 14
type input "**********"
click at [507, 310] on div "Select..." at bounding box center [594, 313] width 227 height 18
click at [493, 368] on div "Normal" at bounding box center [597, 369] width 240 height 19
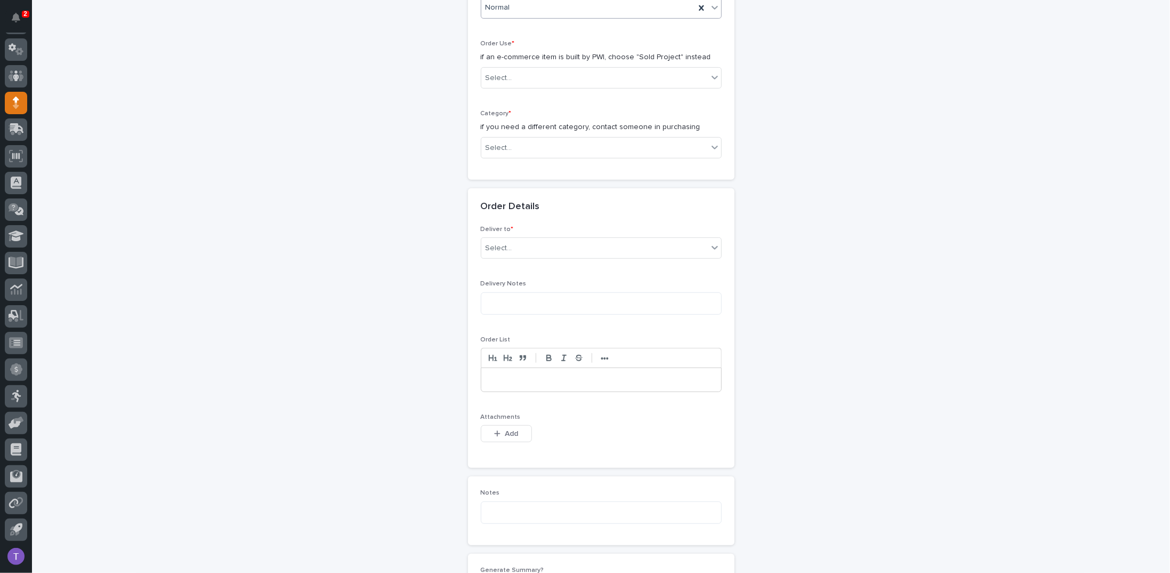
scroll to position [320, 0]
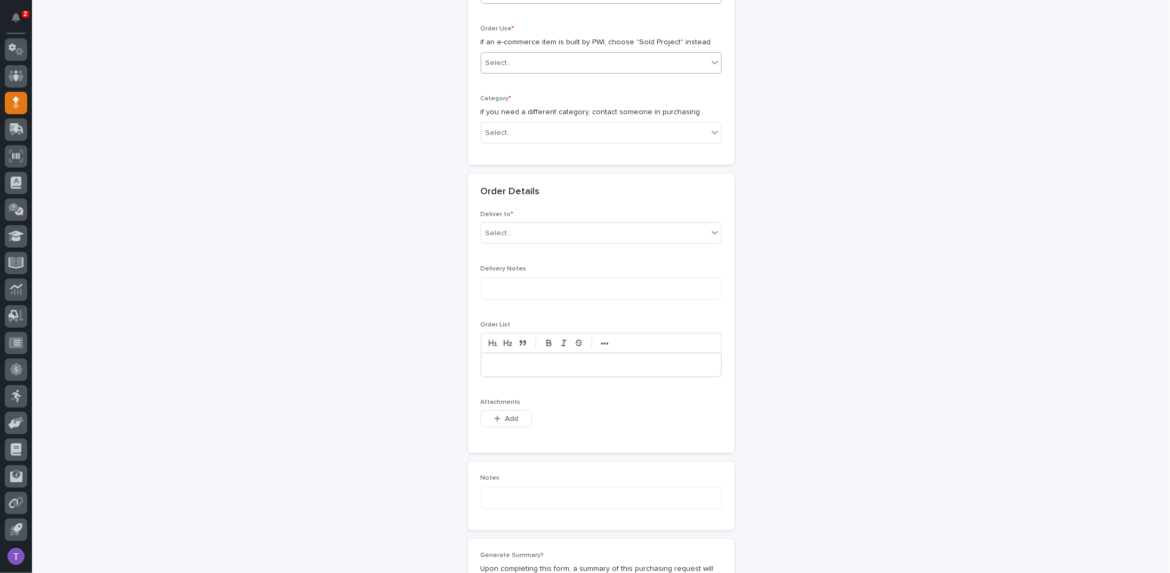
click at [501, 58] on div "Select..." at bounding box center [499, 63] width 27 height 11
click at [500, 77] on div "Sold Project" at bounding box center [597, 81] width 240 height 19
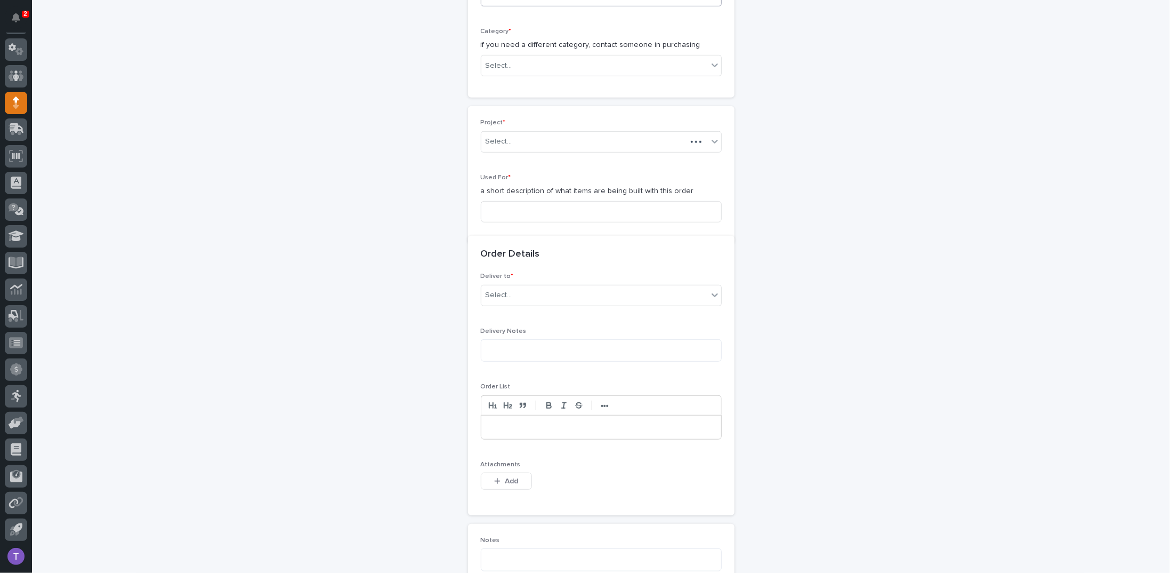
scroll to position [392, 0]
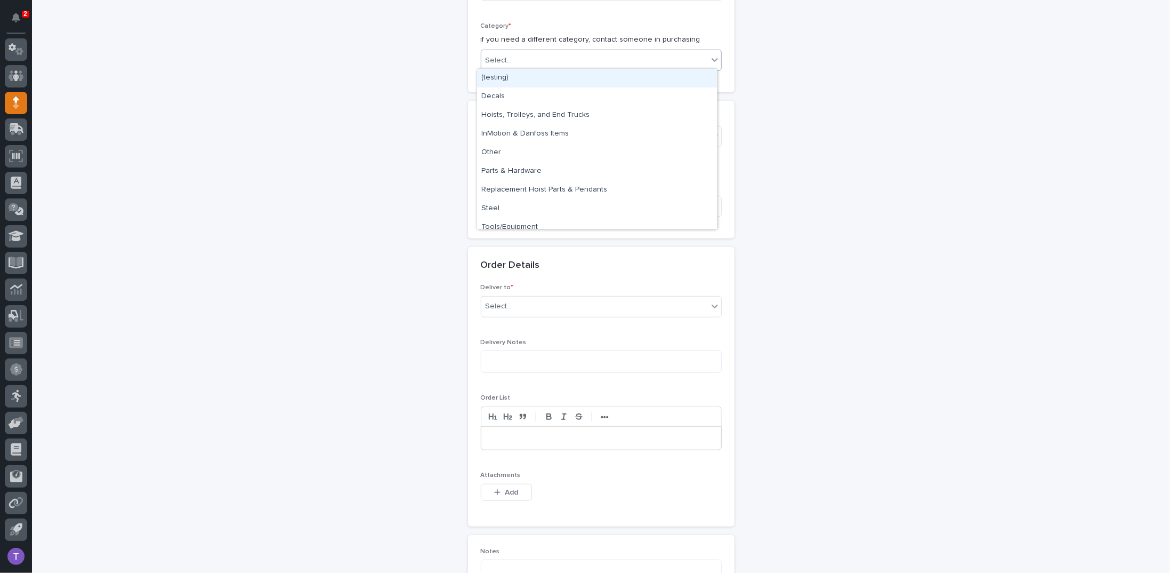
click at [503, 56] on div "Select..." at bounding box center [499, 60] width 27 height 11
click at [492, 208] on div "Steel" at bounding box center [597, 208] width 240 height 19
click at [501, 131] on div "Select..." at bounding box center [499, 136] width 27 height 11
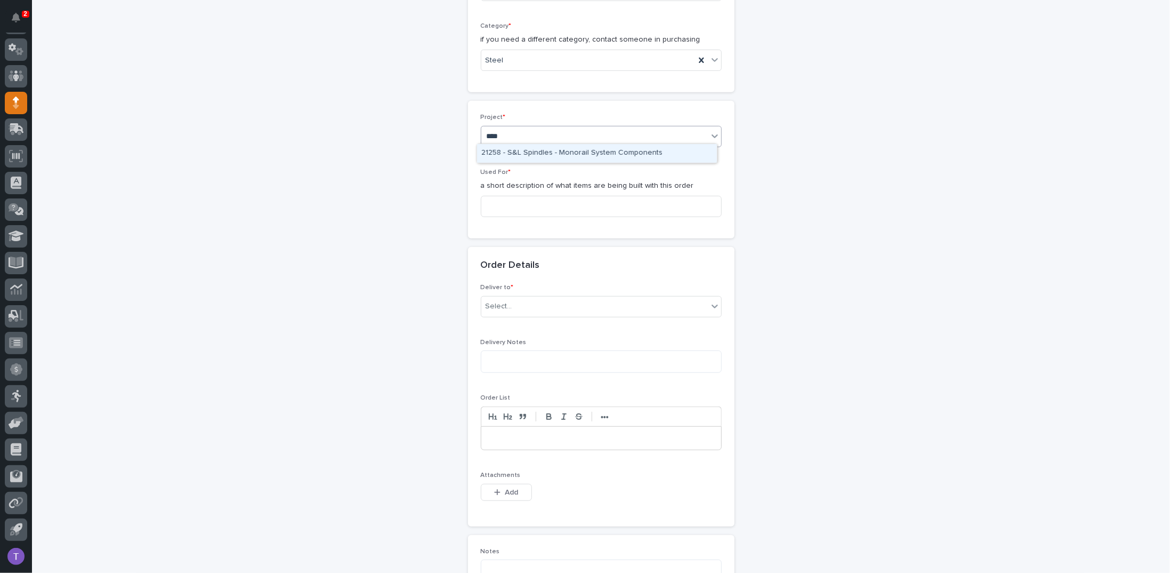
type input "*****"
click at [530, 151] on div "25891 - J A Wagner Construction Inc - New Plant Setup - Mezzanine Project" at bounding box center [597, 153] width 240 height 19
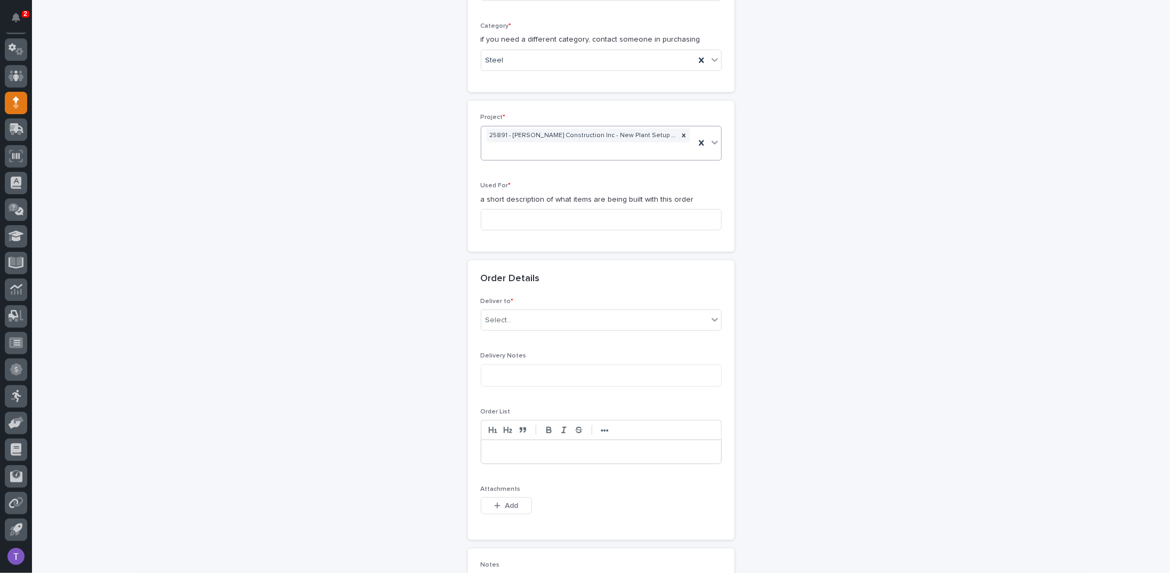
scroll to position [399, 0]
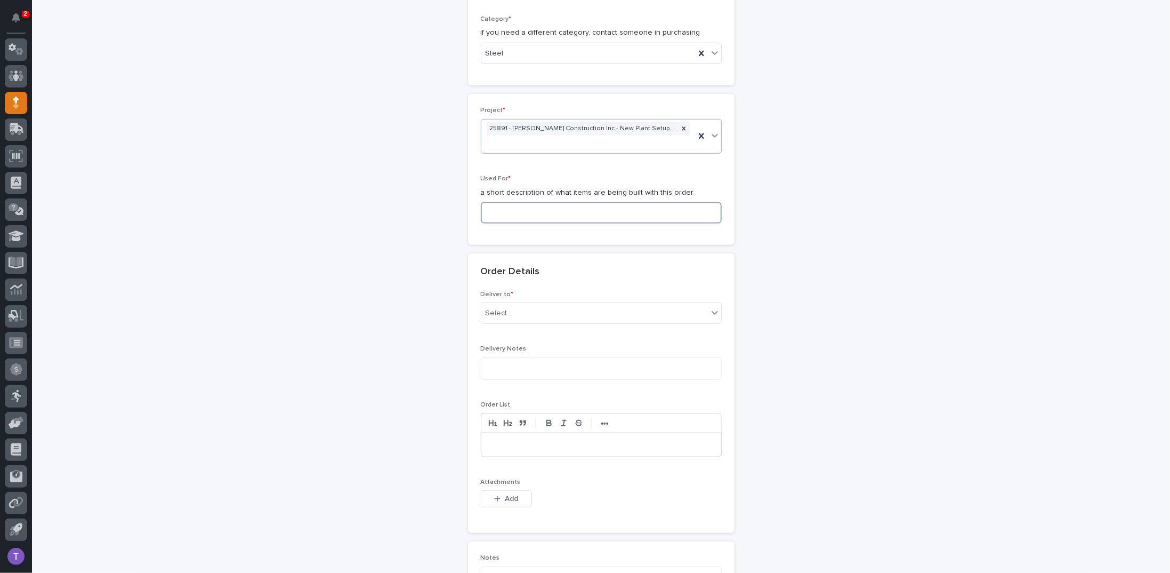
click at [499, 208] on input at bounding box center [601, 212] width 241 height 21
paste input "M"
type input "MEZZANINE #2 - Steel"
click at [527, 308] on div "Select..." at bounding box center [594, 313] width 227 height 18
click at [487, 326] on div "PWI" at bounding box center [597, 330] width 240 height 19
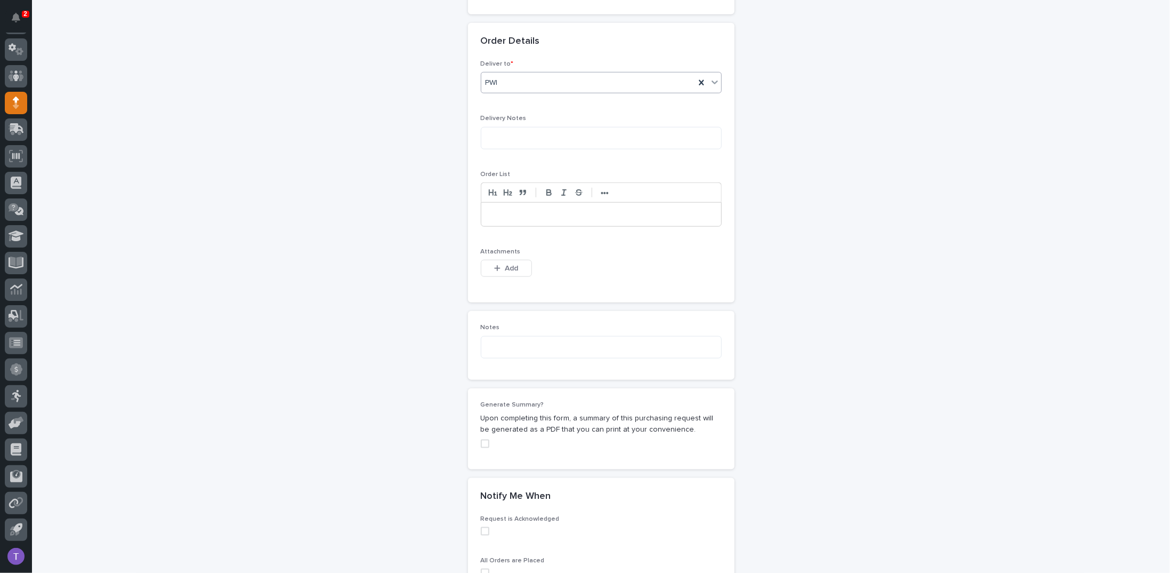
scroll to position [666, 0]
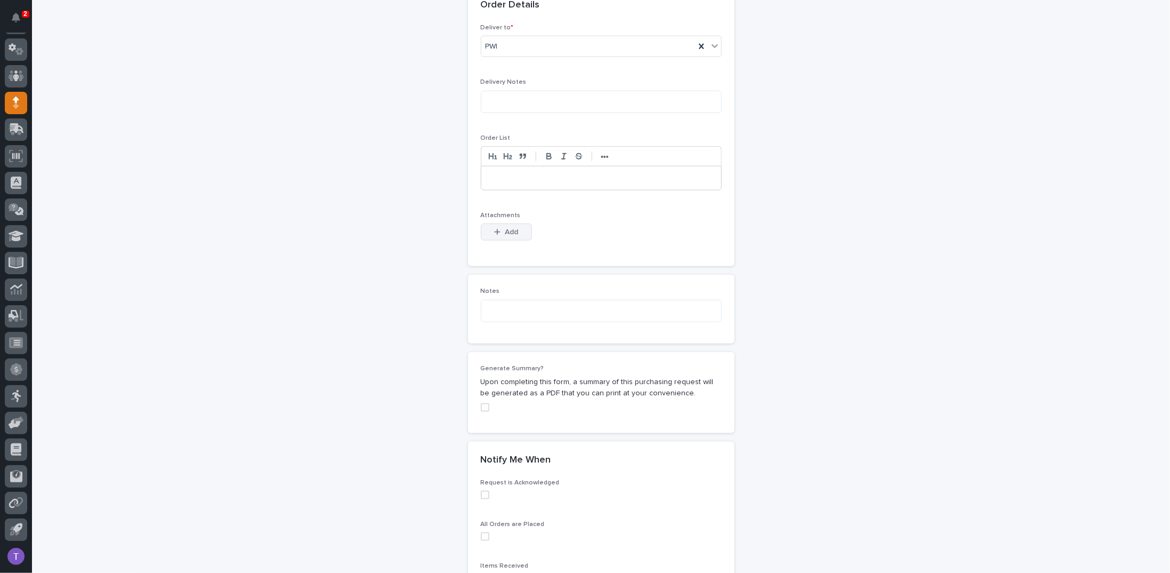
click at [500, 223] on button "Add" at bounding box center [506, 231] width 51 height 17
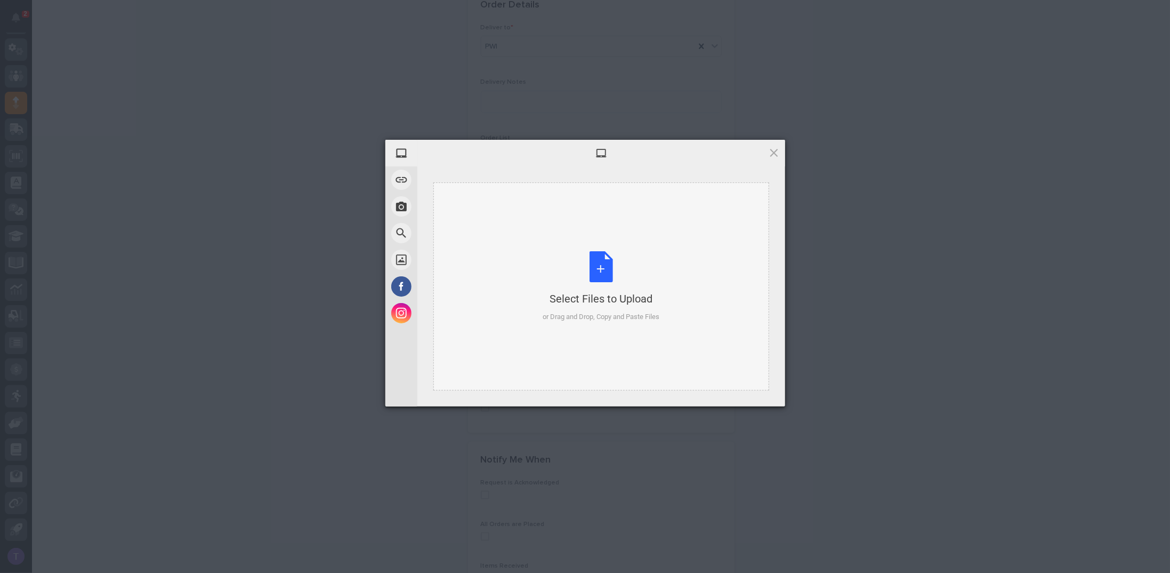
click at [602, 265] on div "Select Files to Upload or Drag and Drop, Copy and Paste Files" at bounding box center [601, 286] width 117 height 71
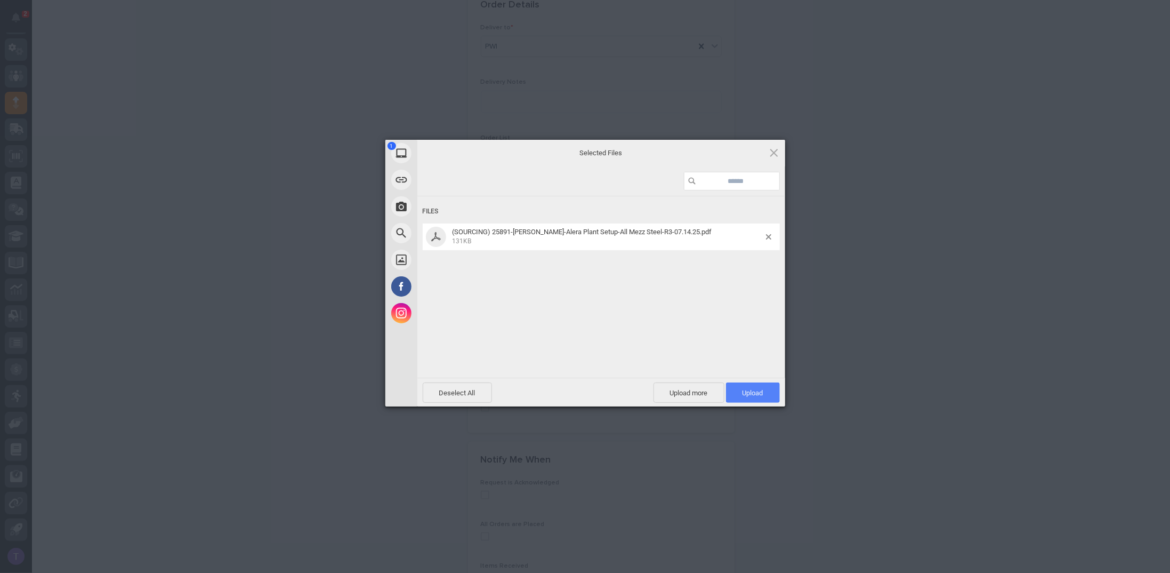
click at [753, 389] on span "Upload 1" at bounding box center [753, 393] width 21 height 8
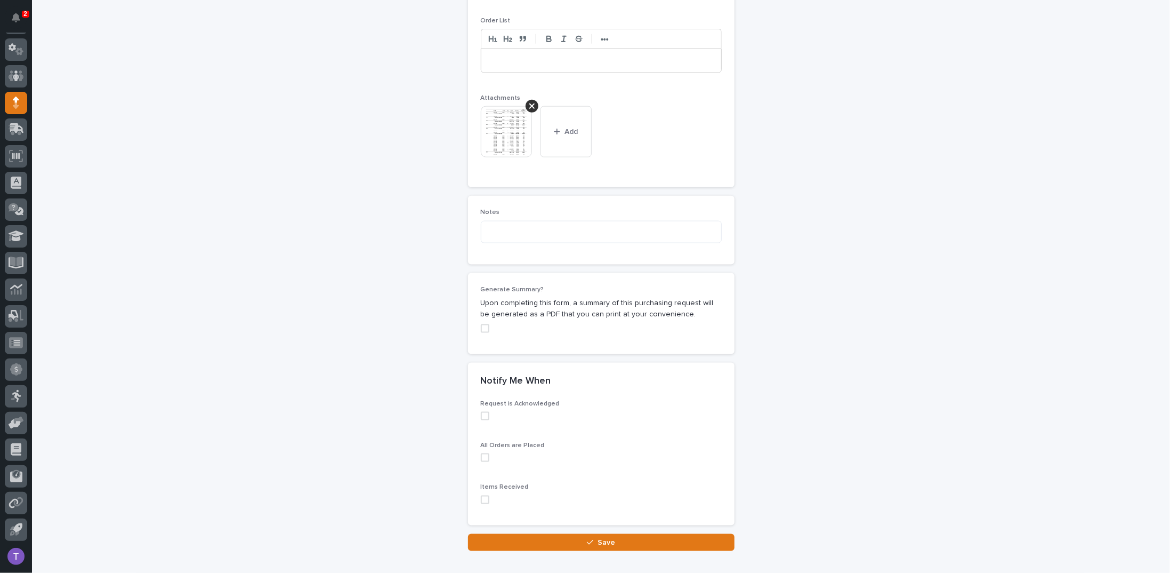
scroll to position [792, 0]
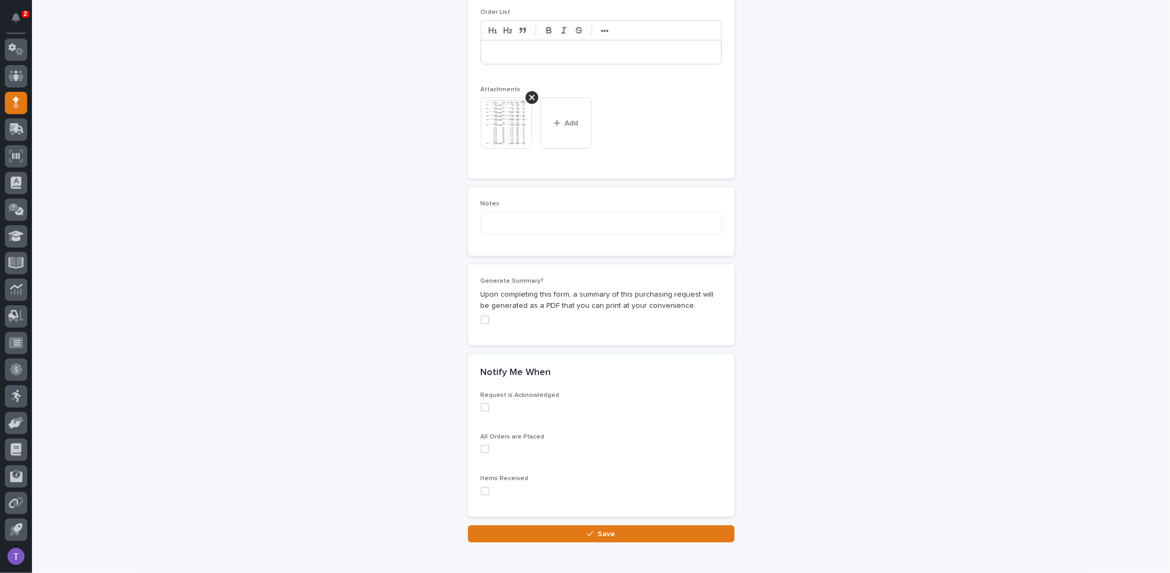
click at [481, 316] on span at bounding box center [485, 320] width 9 height 9
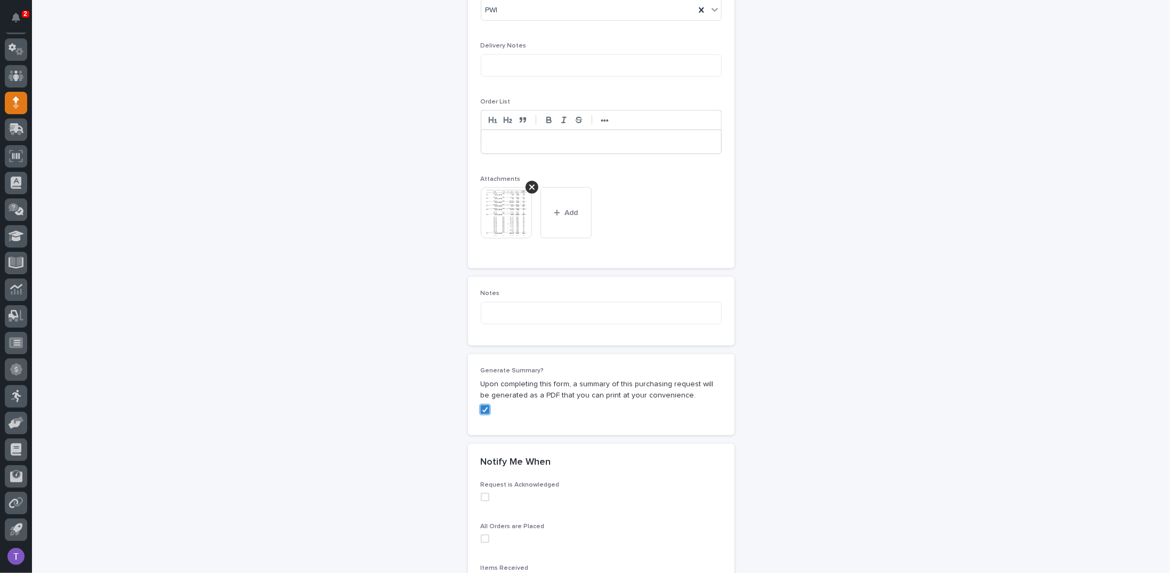
scroll to position [840, 0]
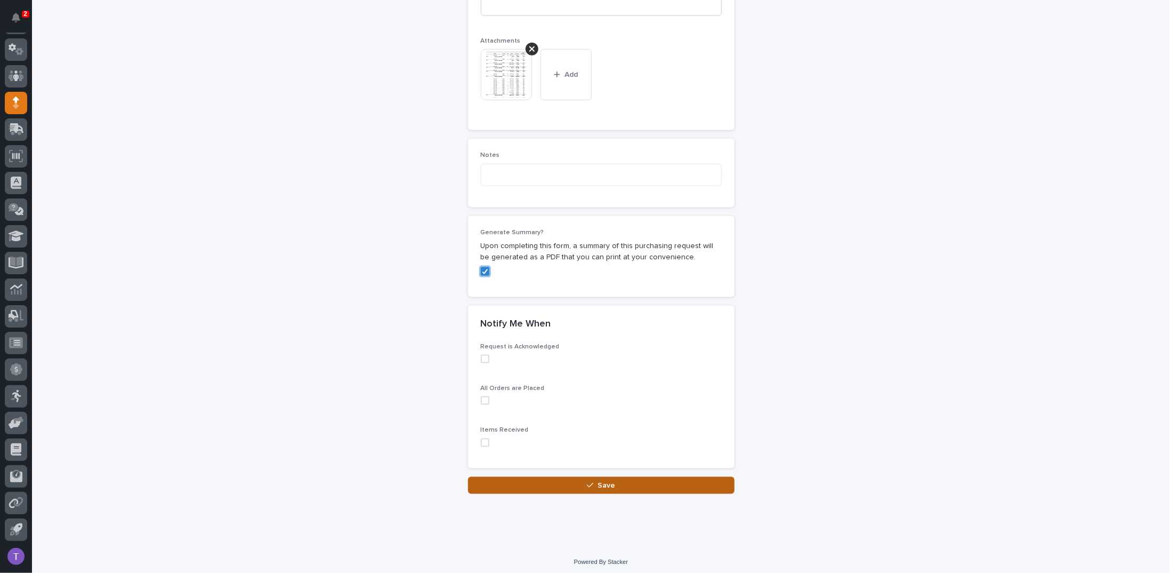
click at [604, 481] on span "Save" at bounding box center [607, 484] width 18 height 7
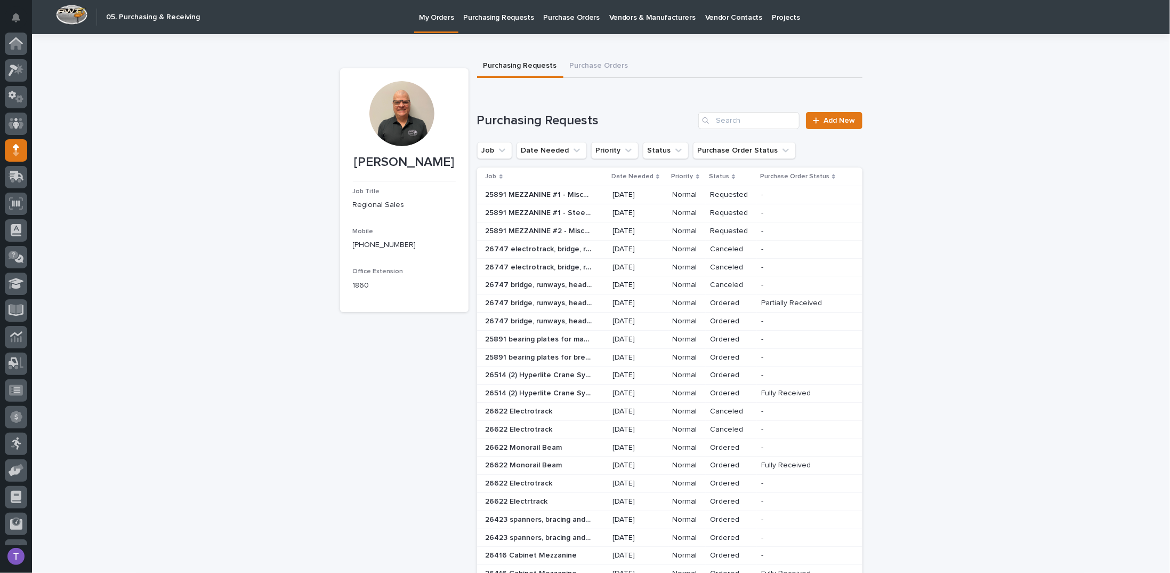
scroll to position [47, 0]
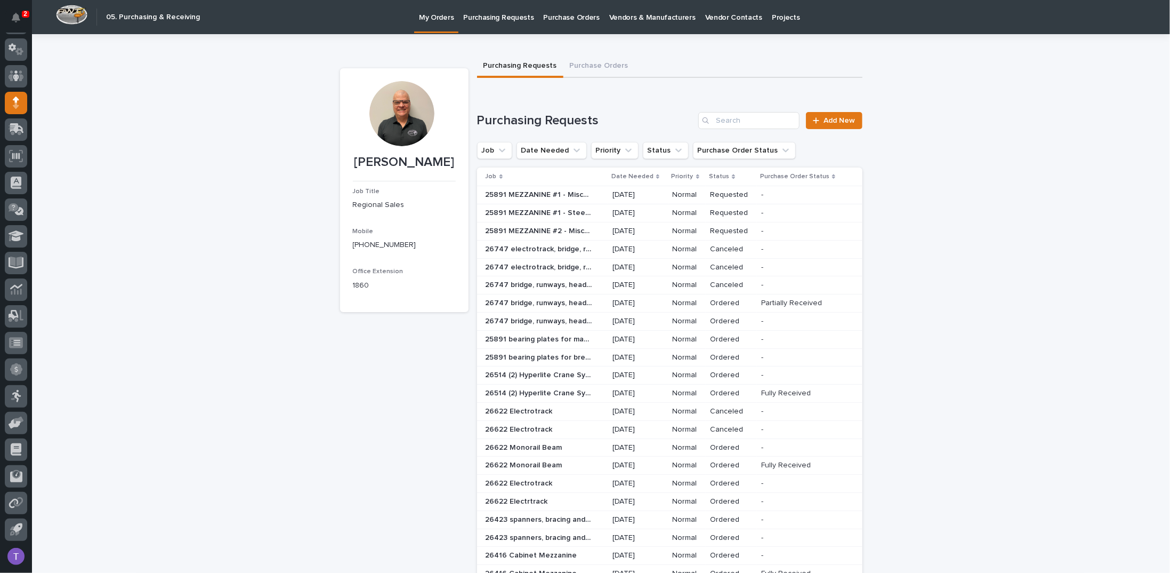
click at [532, 218] on p "25891 MEZZANINE #1 - Steel materials" at bounding box center [540, 211] width 109 height 11
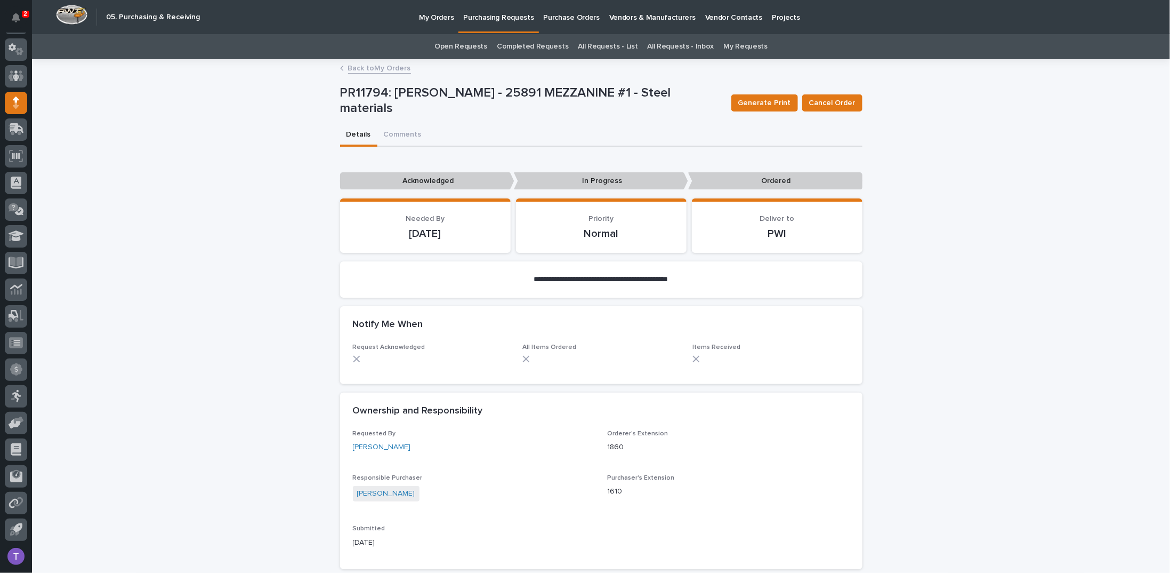
click at [351, 69] on link "Back to My Orders" at bounding box center [379, 67] width 63 height 12
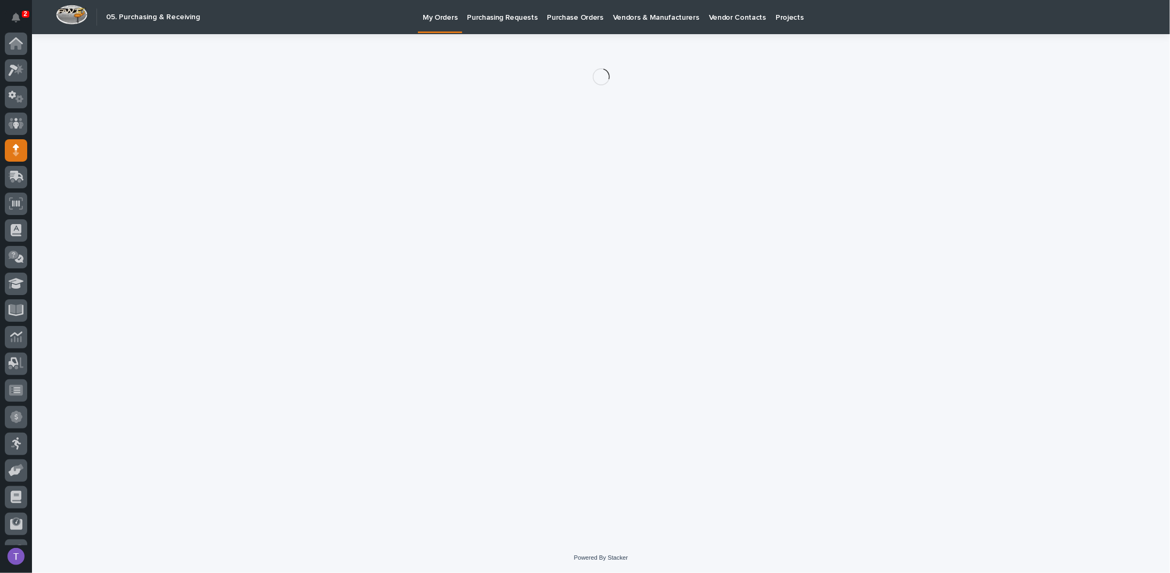
scroll to position [47, 0]
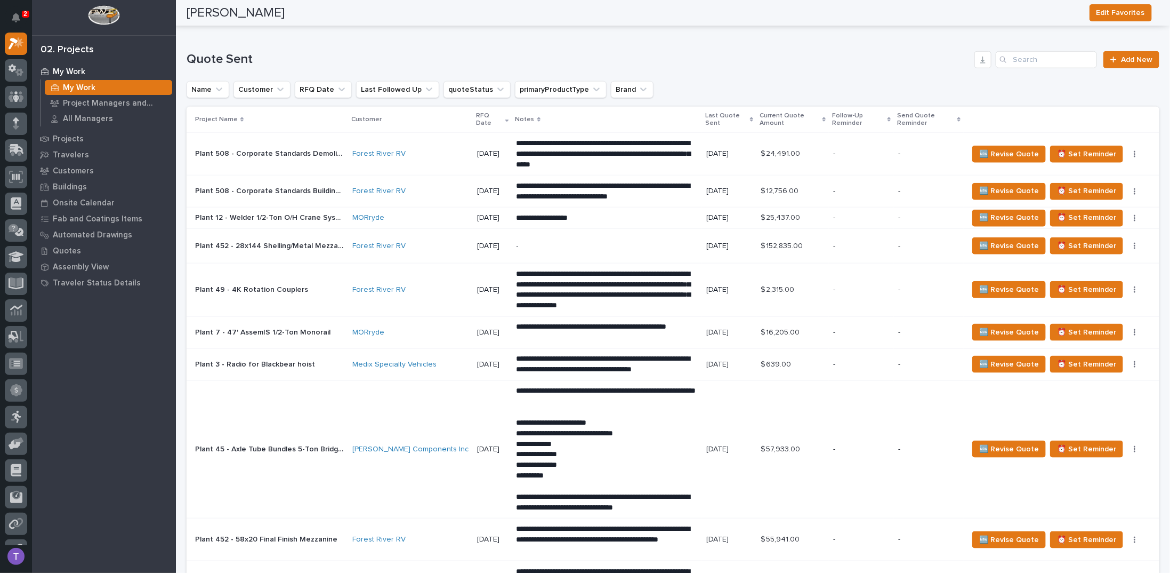
scroll to position [693, 0]
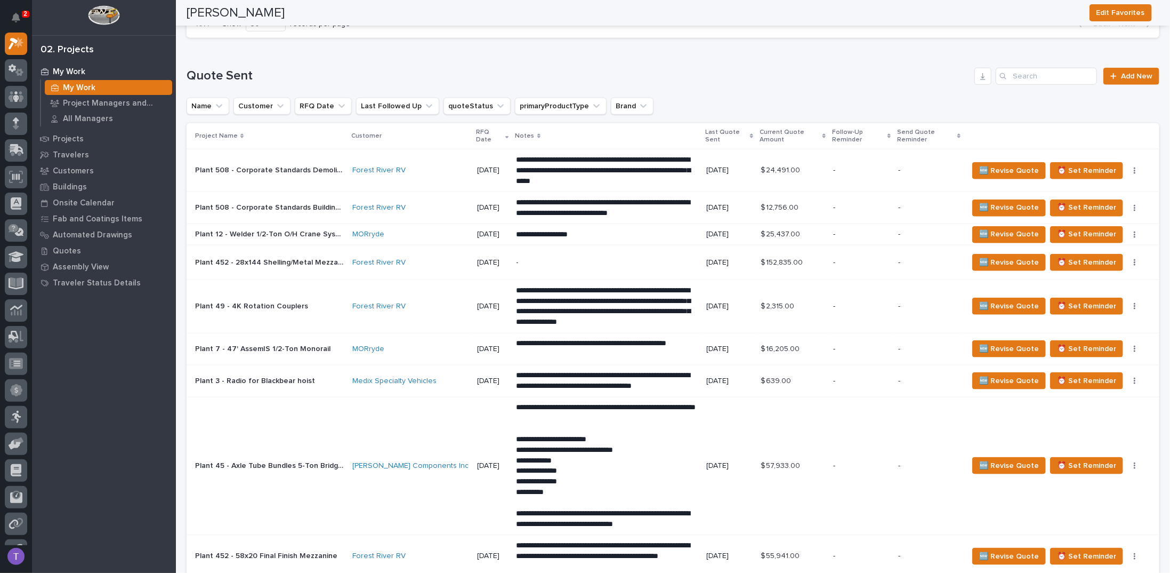
click at [289, 166] on p "Plant 508 - Corporate Standards Demolition Project" at bounding box center [270, 169] width 151 height 11
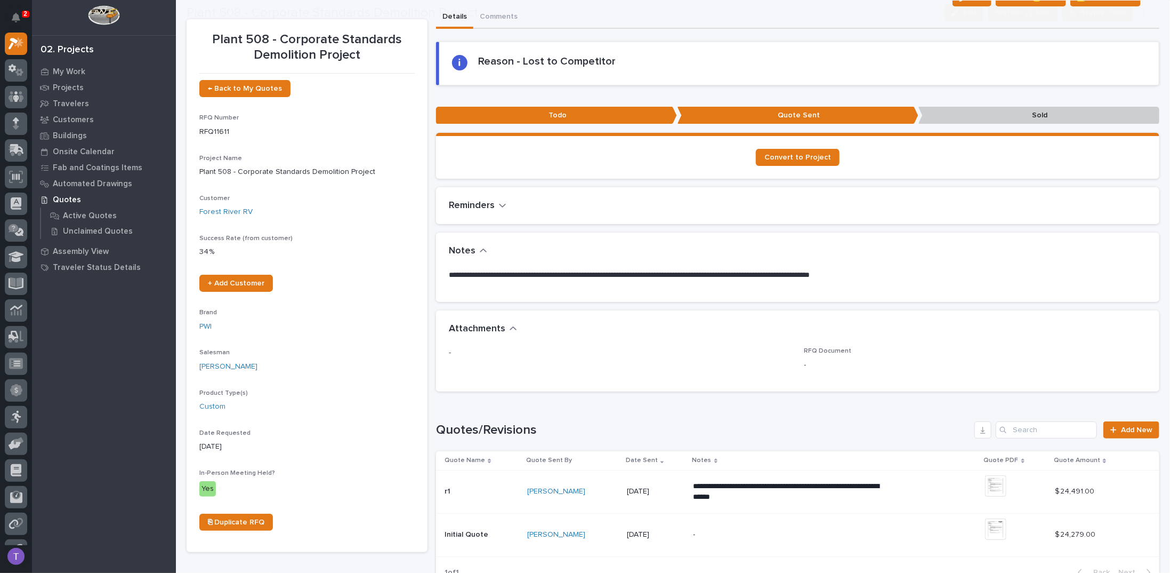
scroll to position [53, 0]
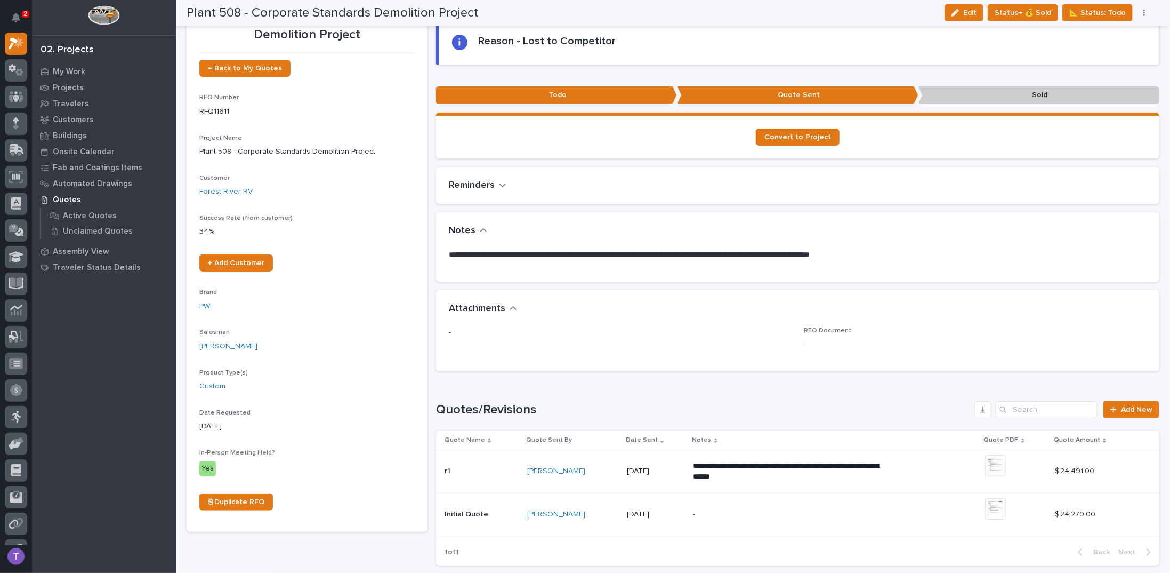
click at [448, 471] on p "r1" at bounding box center [449, 469] width 8 height 11
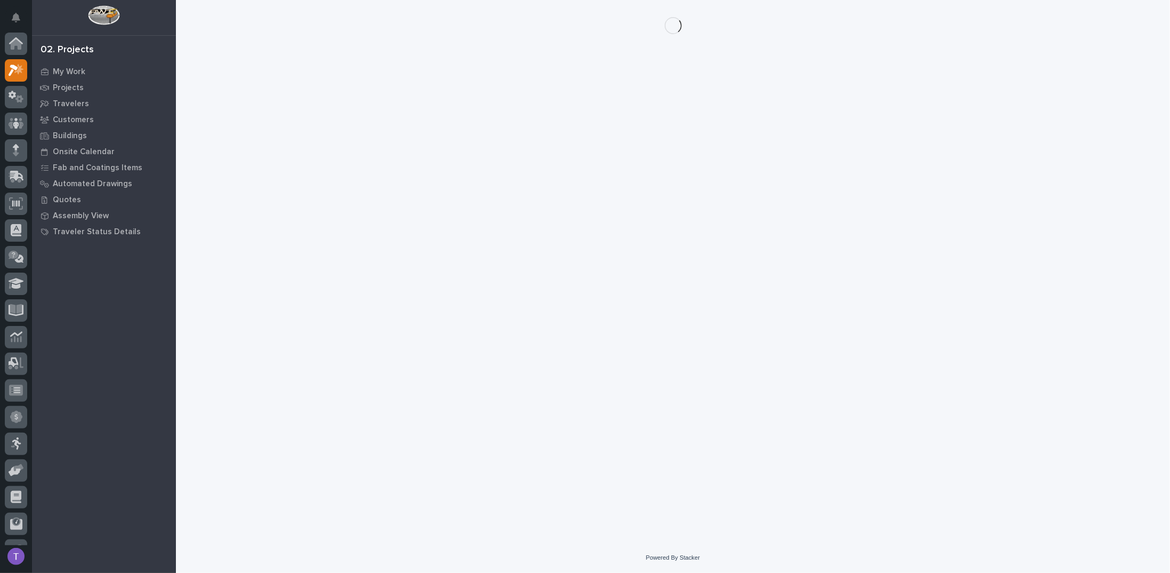
scroll to position [27, 0]
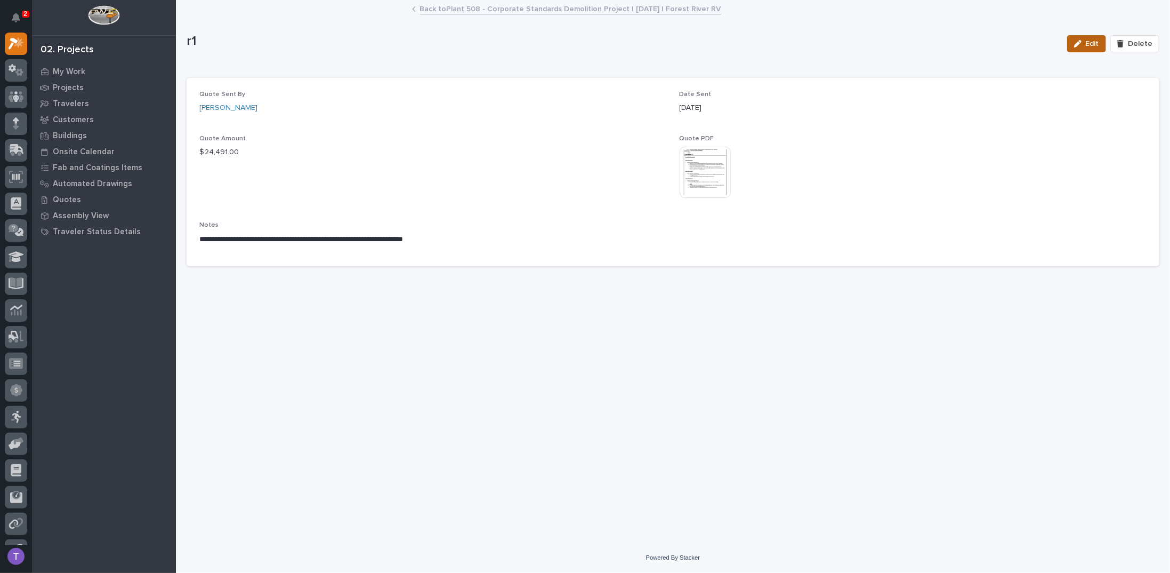
click at [1086, 44] on div "button" at bounding box center [1080, 43] width 12 height 7
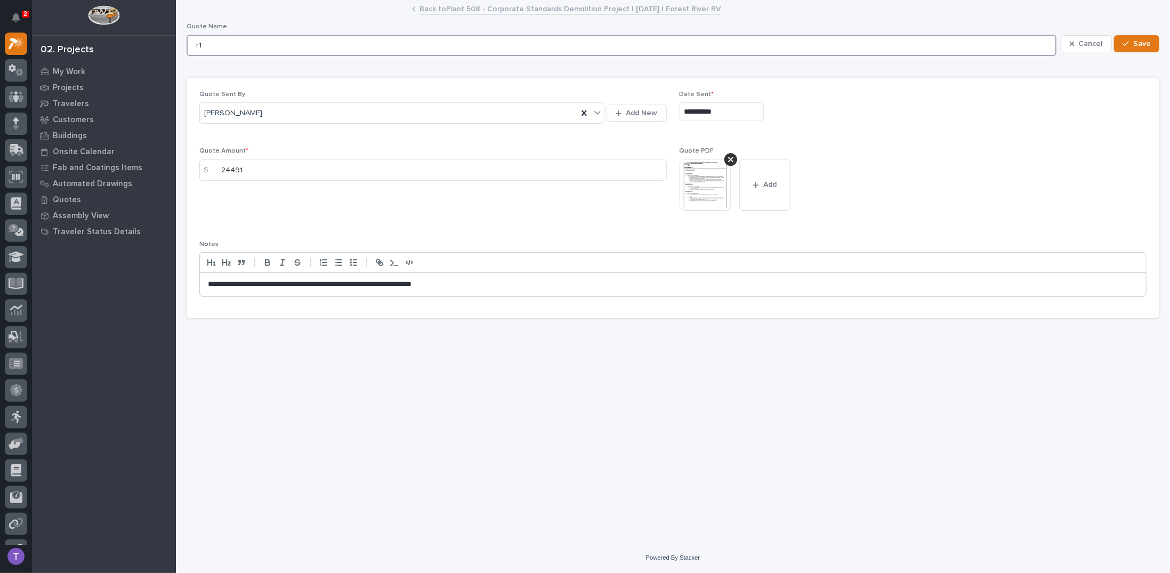
drag, startPoint x: 207, startPoint y: 44, endPoint x: 159, endPoint y: 45, distance: 47.5
click at [176, 45] on div "**********" at bounding box center [673, 286] width 994 height 573
type input "r"
type input "R1"
click at [1138, 39] on span "Save" at bounding box center [1143, 44] width 18 height 10
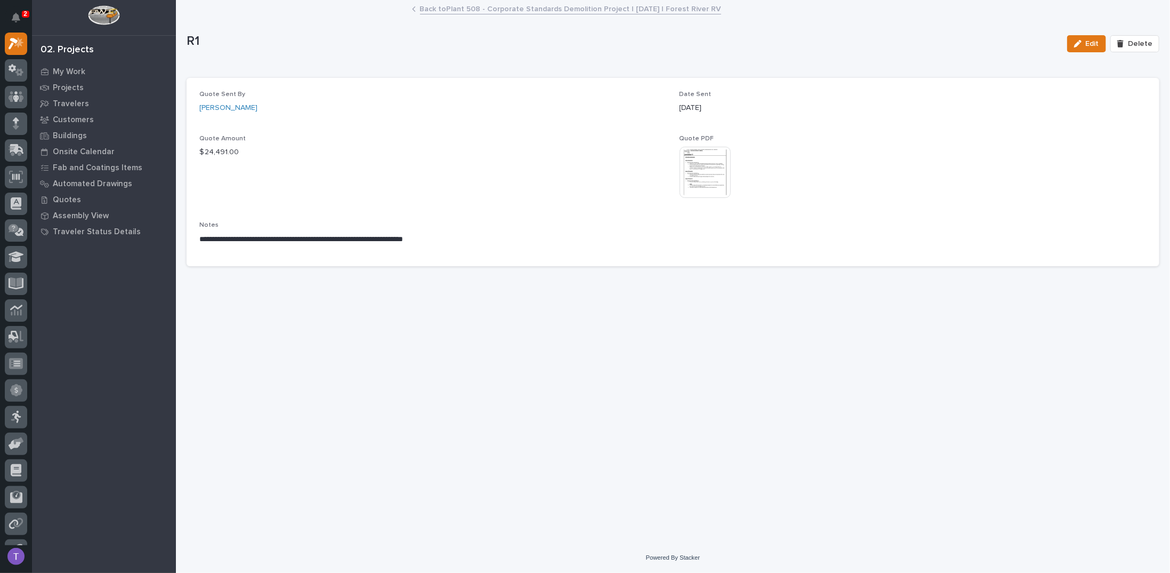
click at [449, 9] on link "Back to Plant 508 - Corporate Standards Demolition Project | 08/01/2025 | Fores…" at bounding box center [570, 8] width 301 height 12
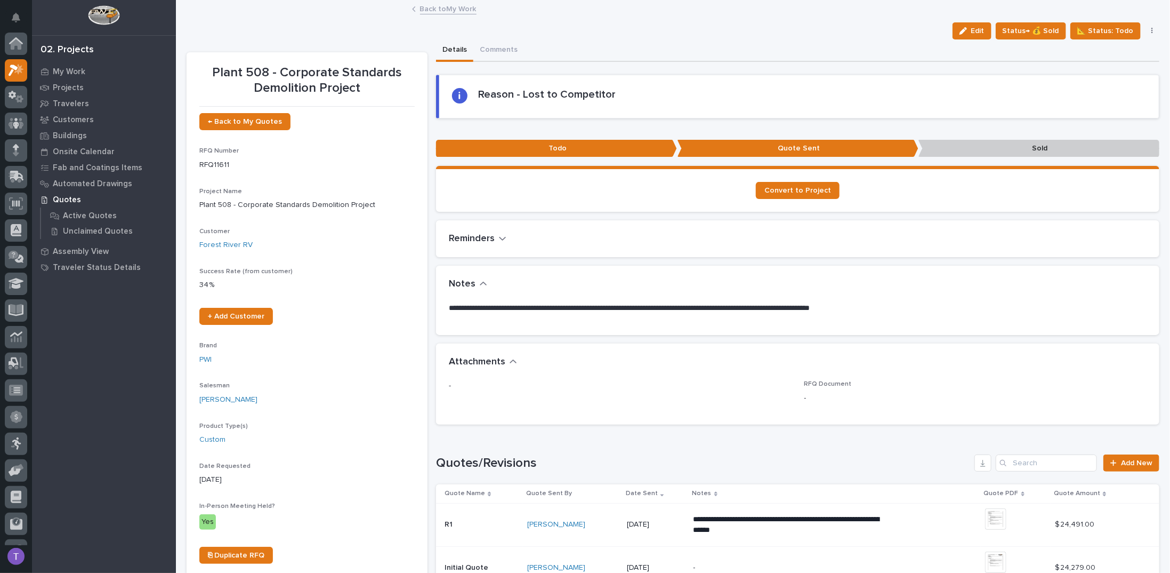
scroll to position [27, 0]
click at [1025, 27] on span "Status→ 💰 Sold" at bounding box center [1031, 31] width 57 height 13
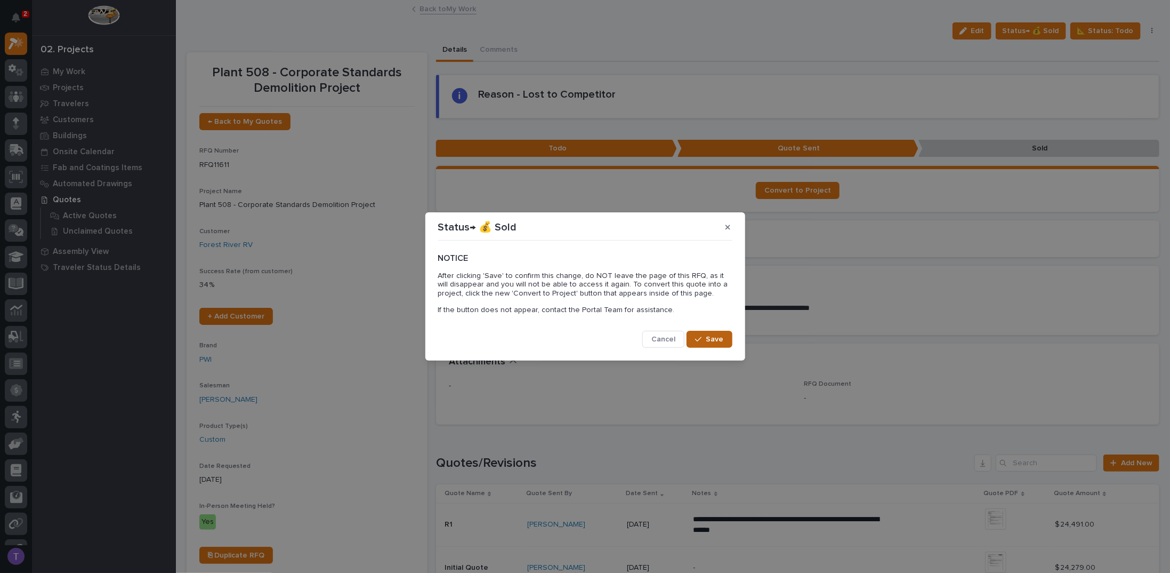
click at [709, 336] on span "Save" at bounding box center [715, 339] width 18 height 10
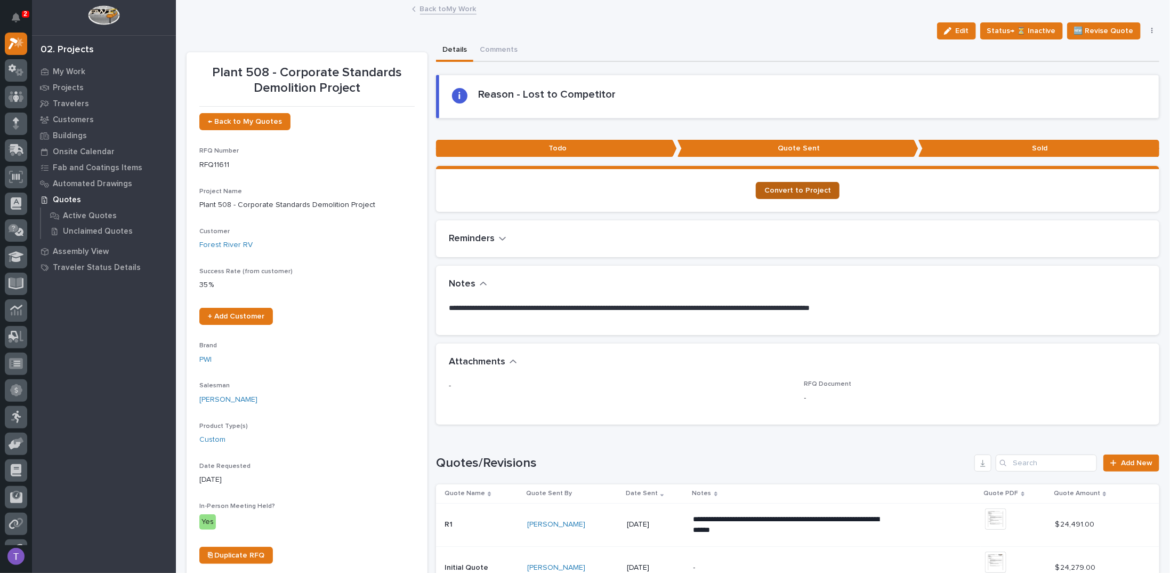
click at [793, 188] on span "Convert to Project" at bounding box center [798, 190] width 67 height 7
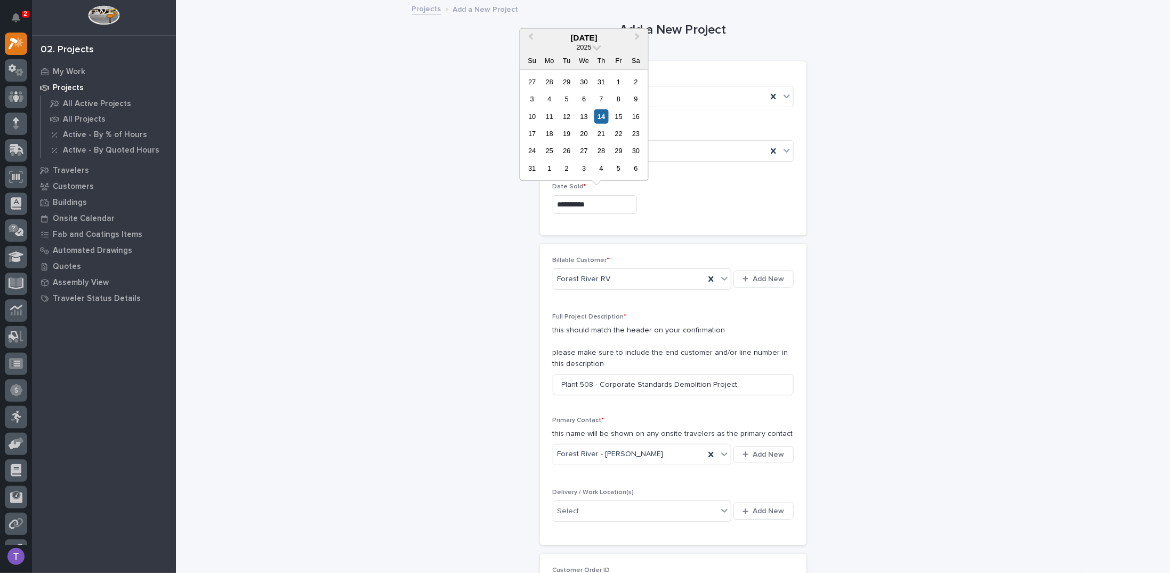
click at [606, 203] on input "**********" at bounding box center [595, 204] width 84 height 19
click at [583, 113] on div "13" at bounding box center [584, 116] width 14 height 14
type input "**********"
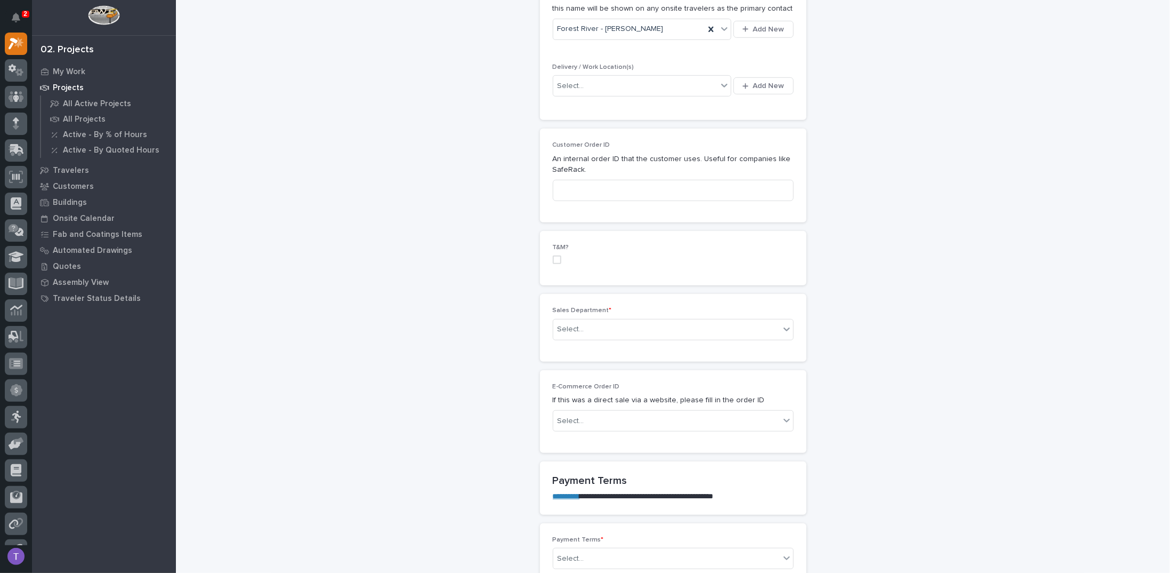
scroll to position [427, 0]
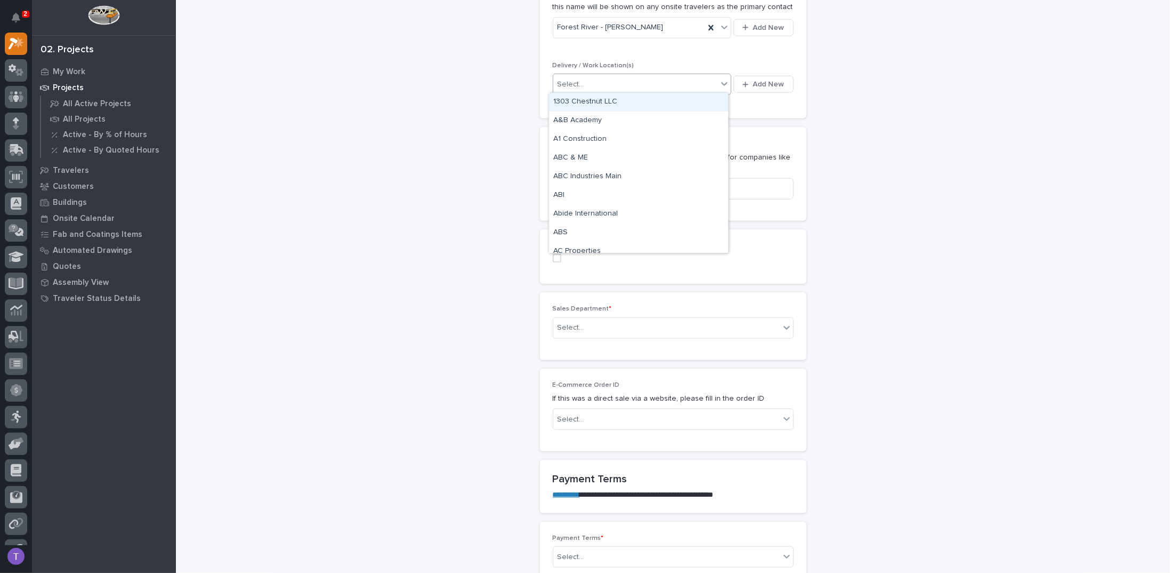
click at [590, 76] on div "Select..." at bounding box center [635, 85] width 165 height 18
type input "*"
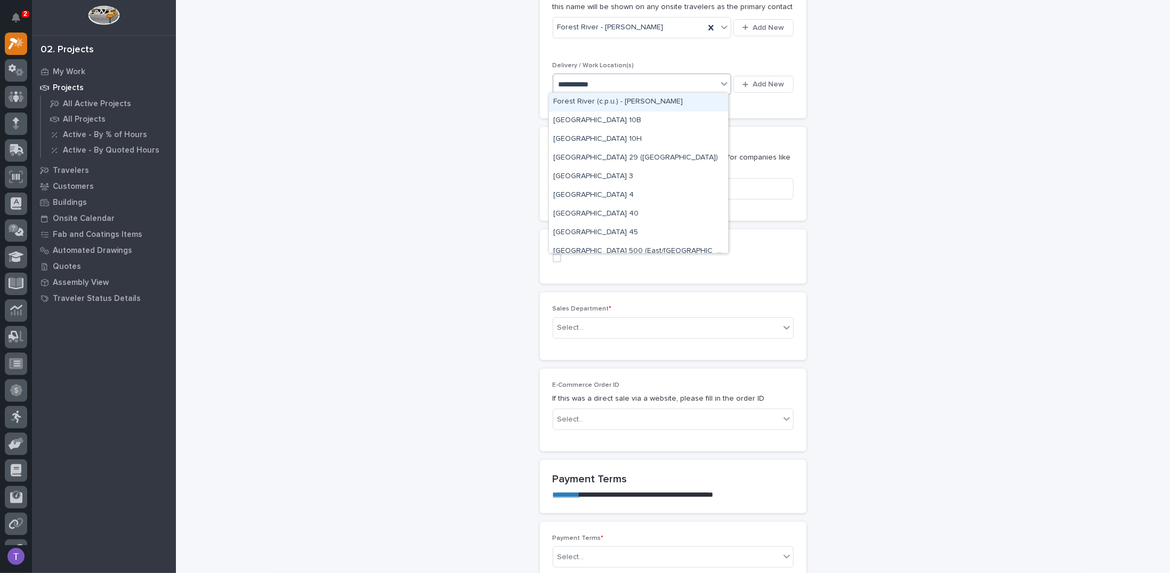
type input "**********"
click at [582, 147] on div "Forest River Plant 508" at bounding box center [638, 152] width 179 height 19
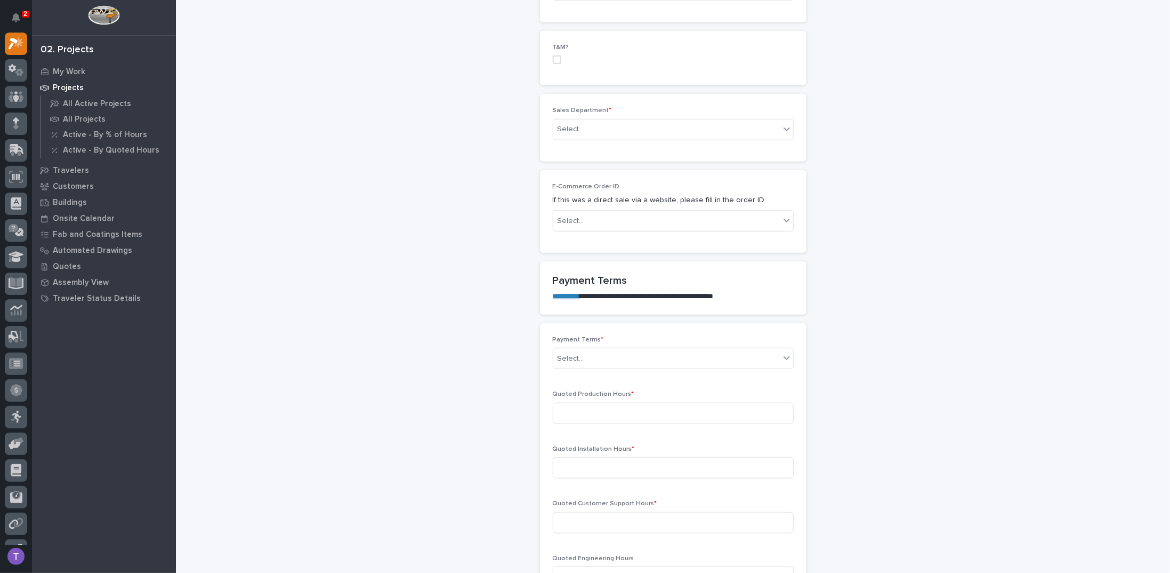
scroll to position [640, 0]
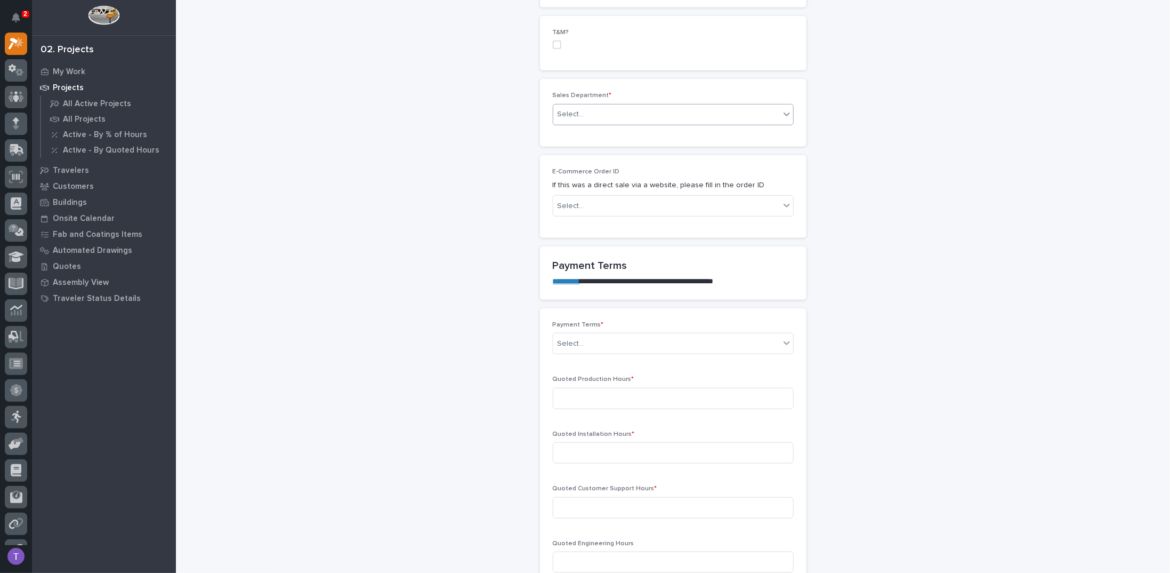
click at [567, 109] on div "Select..." at bounding box center [571, 114] width 27 height 11
click at [565, 150] on span "Regional Sales" at bounding box center [581, 150] width 56 height 12
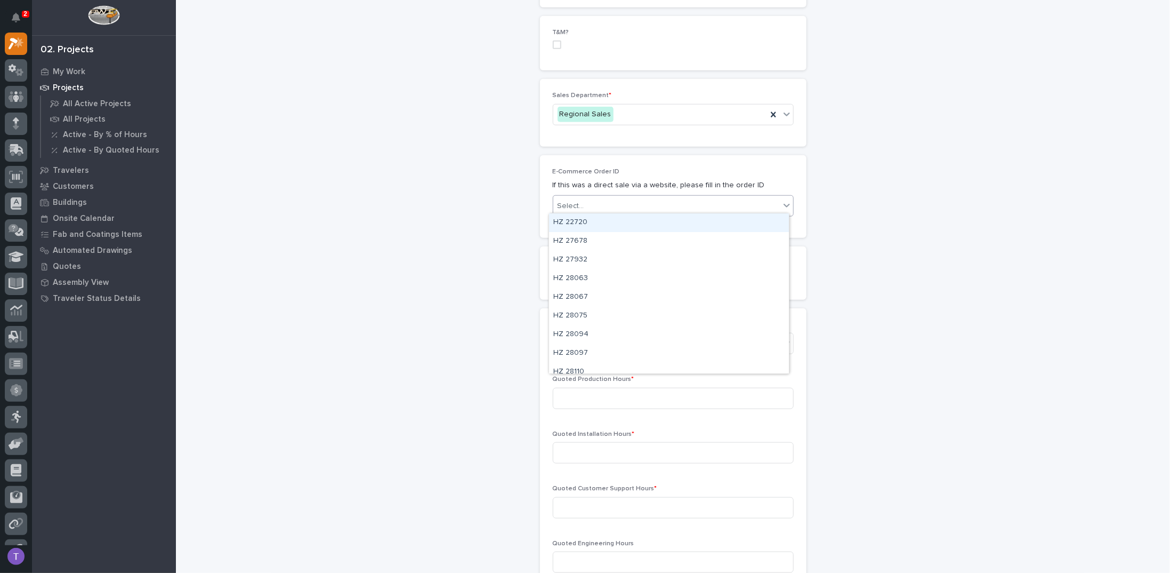
click at [570, 200] on div "Select..." at bounding box center [571, 205] width 27 height 11
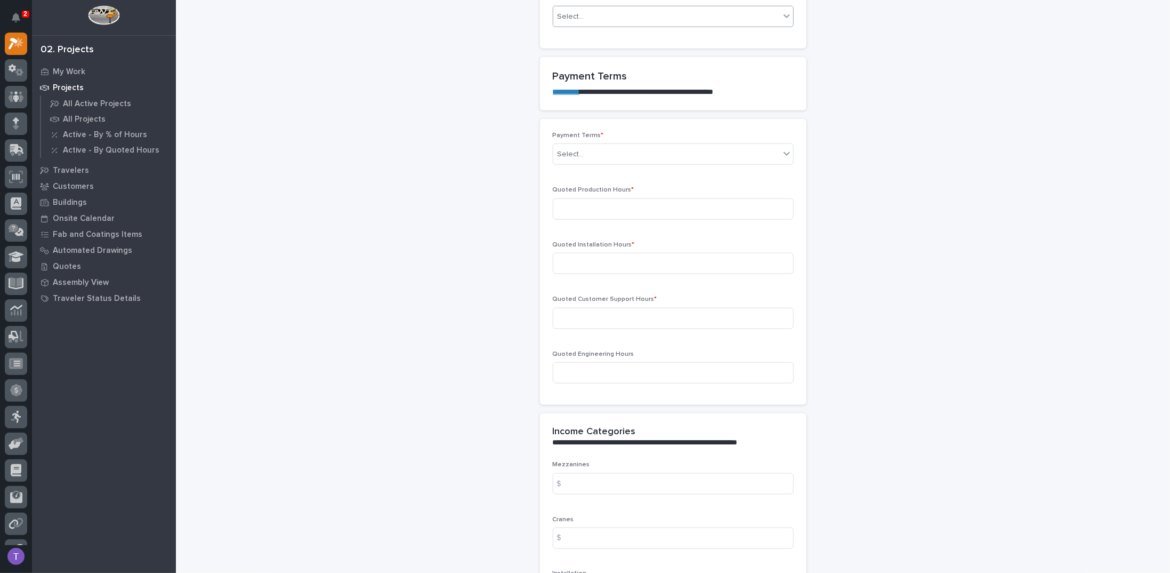
scroll to position [853, 0]
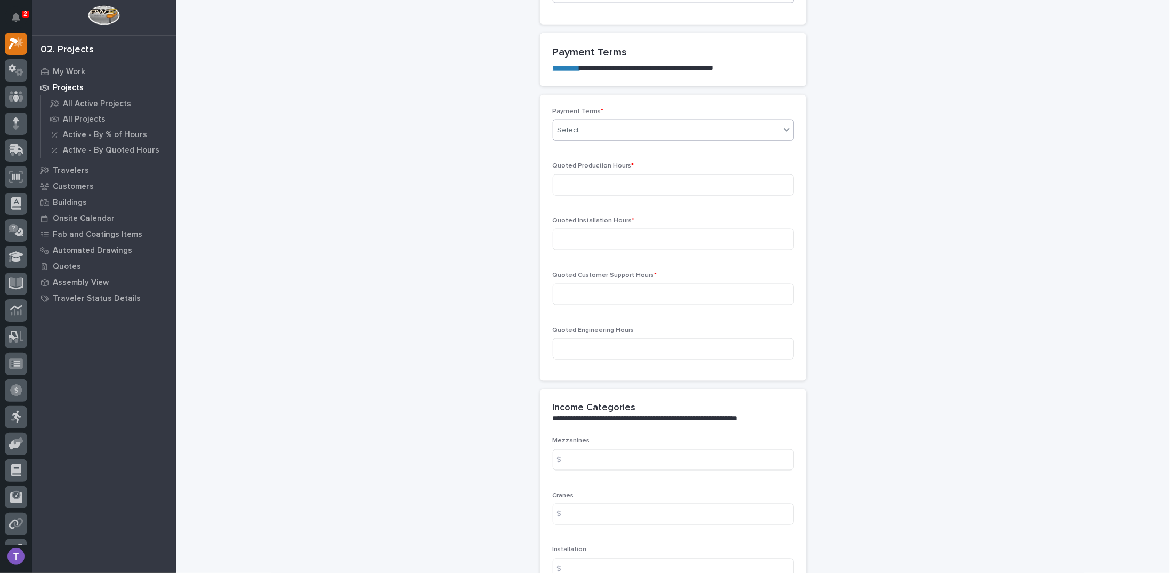
click at [569, 125] on div "Select..." at bounding box center [571, 130] width 27 height 11
click at [559, 182] on div "35/65" at bounding box center [669, 183] width 240 height 19
type input "0"
type input "195"
type input "0"
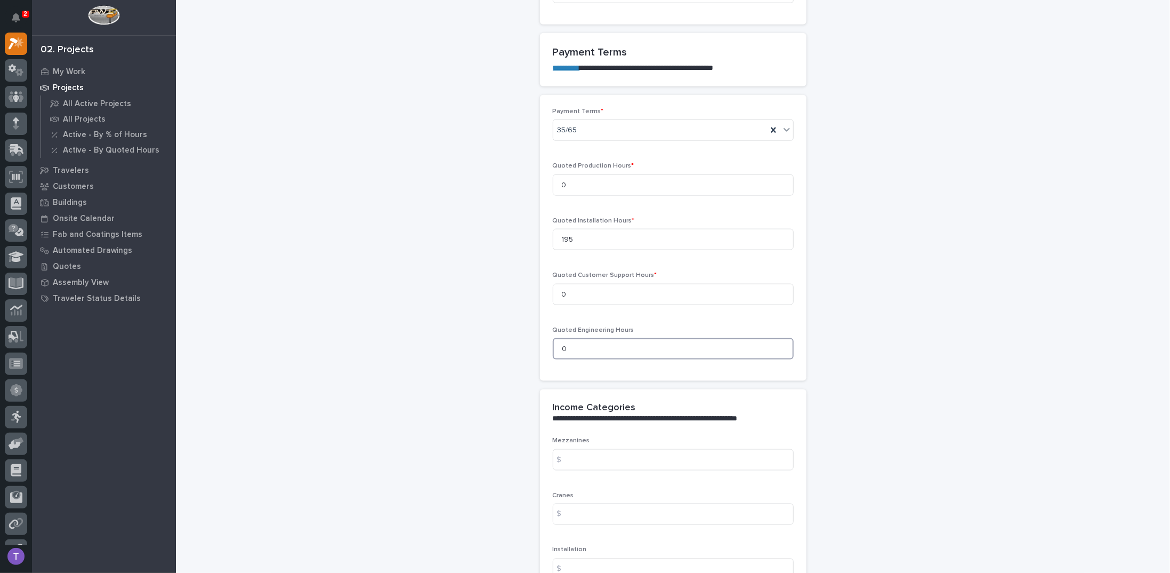
type input "0"
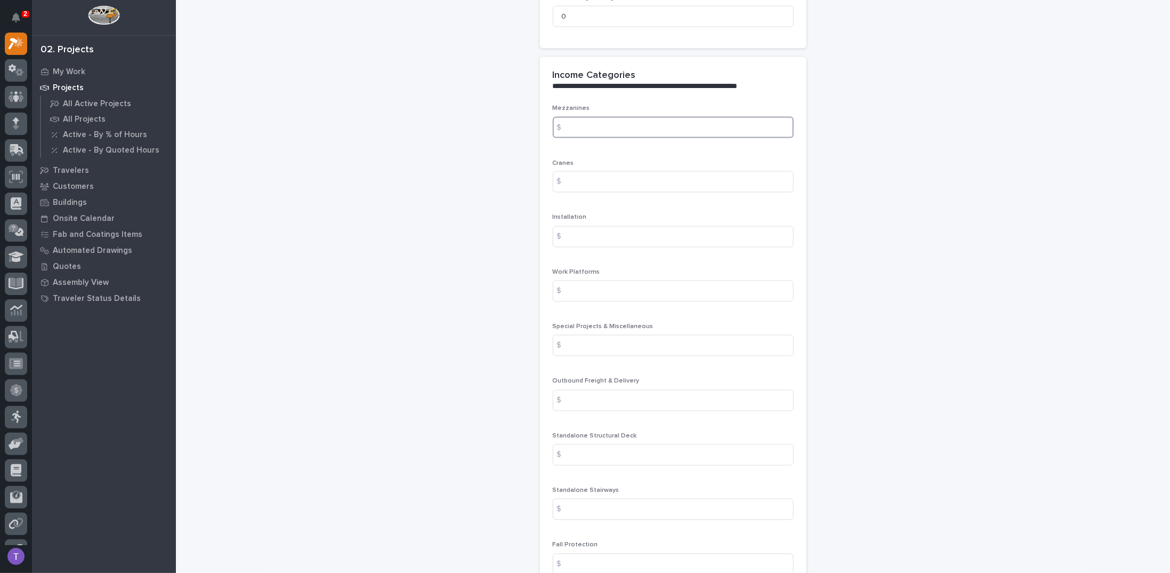
scroll to position [1226, 0]
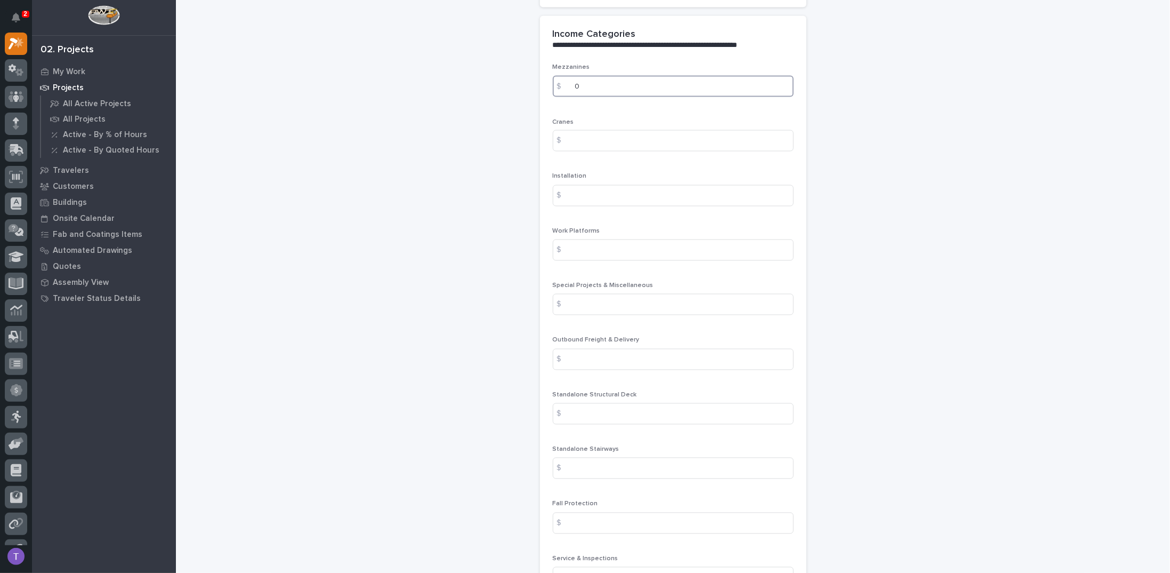
type input "0"
type input "24087.49"
type input "0"
type input "404"
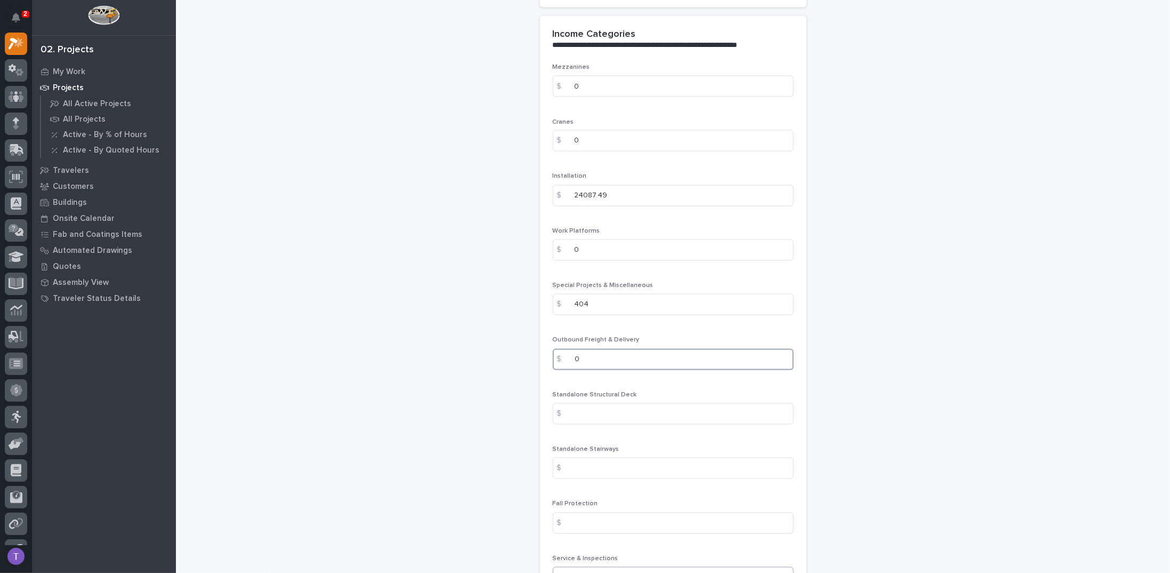
type input "0"
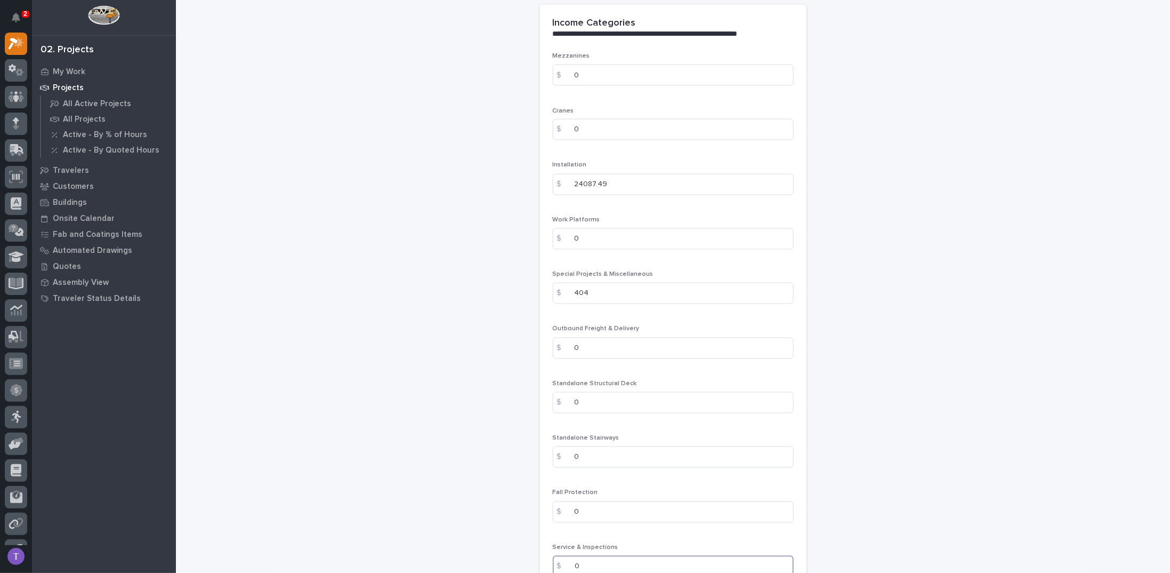
type input "0"
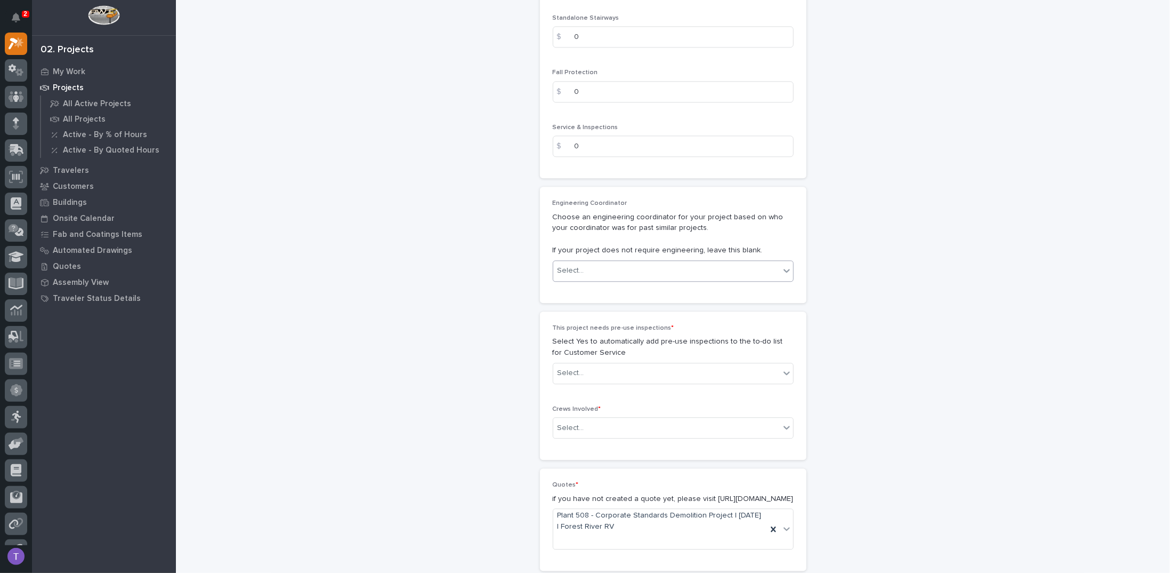
scroll to position [1769, 0]
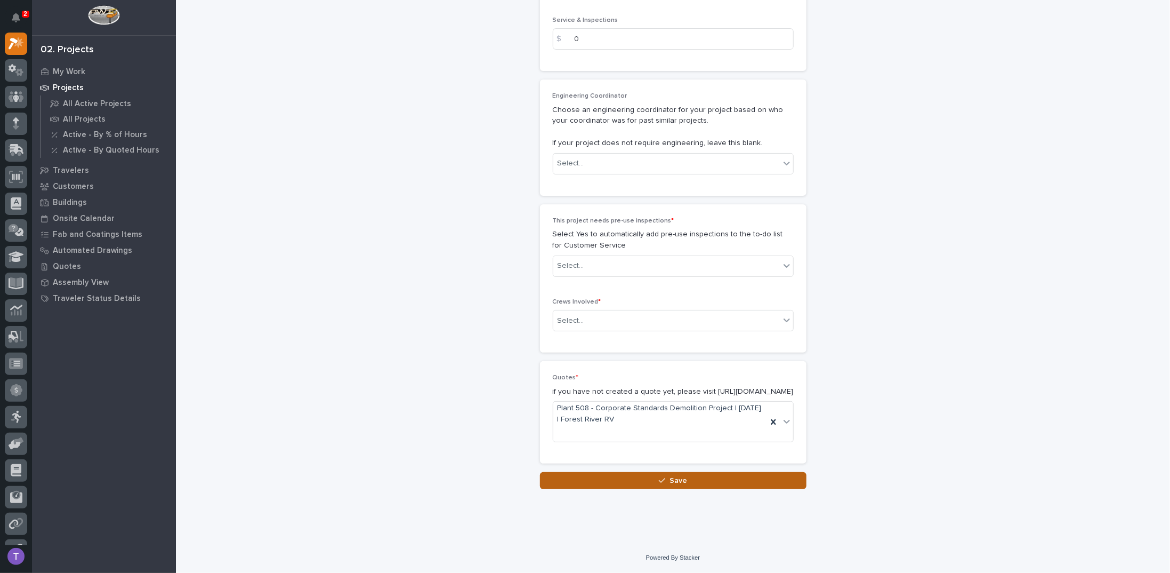
click at [675, 480] on span "Save" at bounding box center [679, 481] width 18 height 10
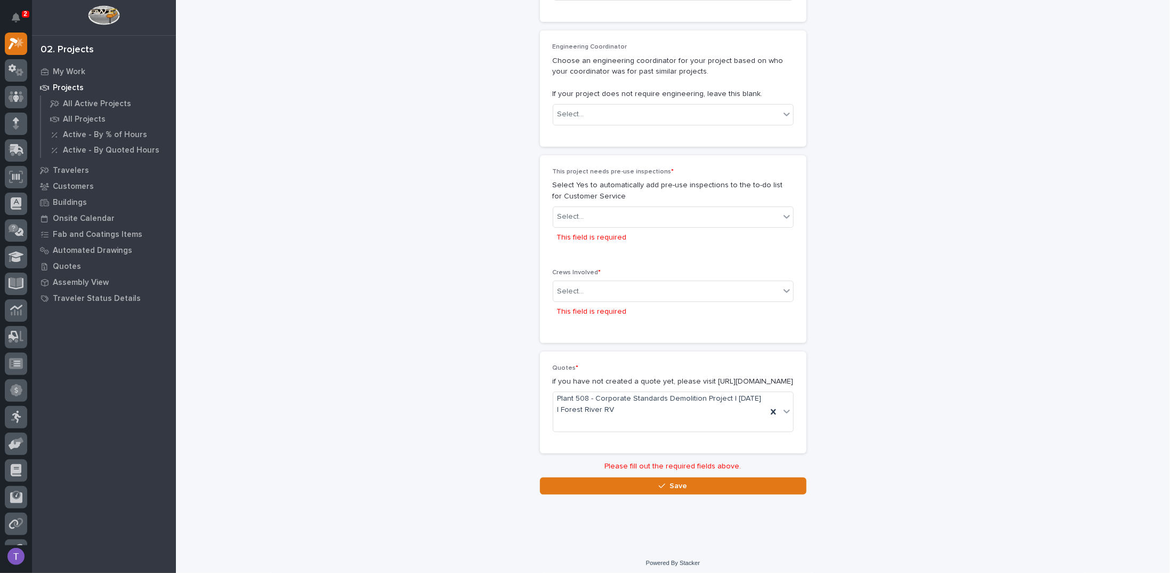
scroll to position [1824, 0]
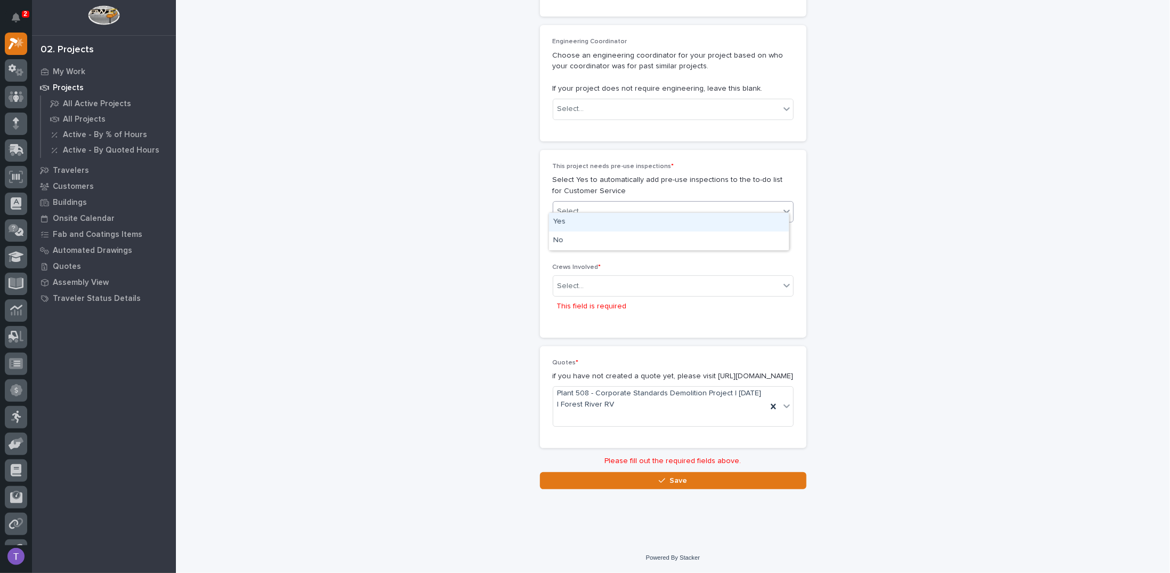
click at [574, 206] on div "Select..." at bounding box center [571, 211] width 27 height 11
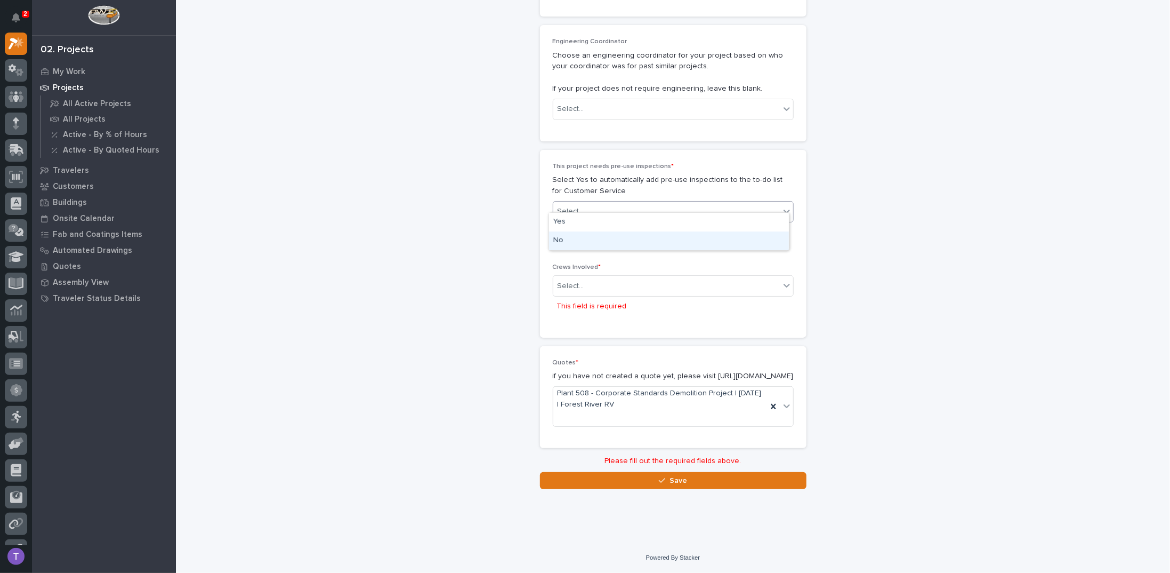
click at [561, 241] on div "No" at bounding box center [669, 240] width 240 height 19
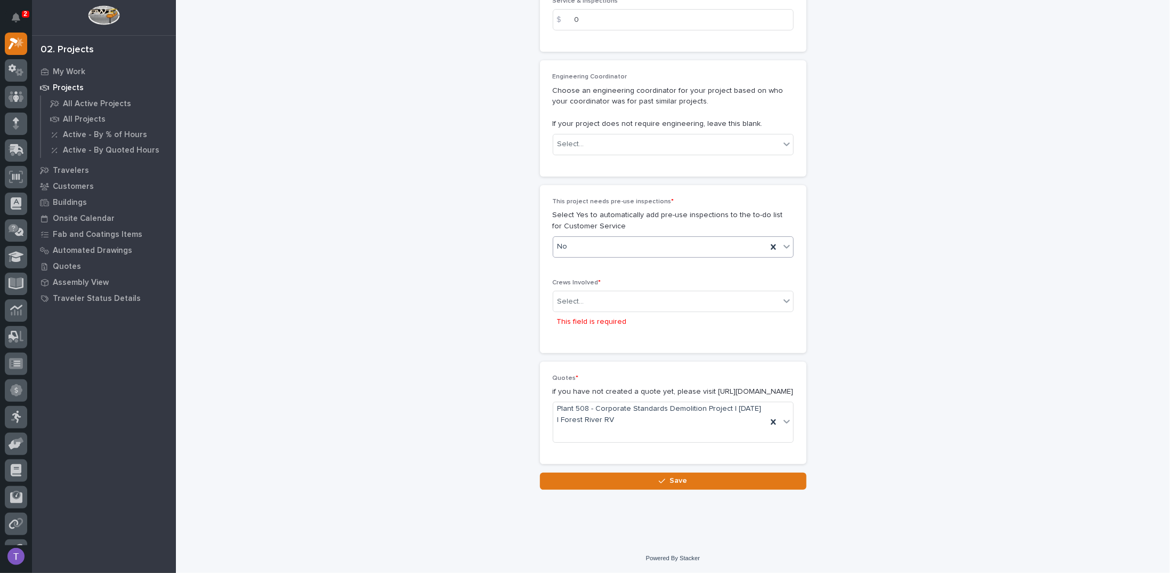
scroll to position [1789, 0]
click at [573, 296] on div "Select..." at bounding box center [571, 301] width 27 height 11
click at [569, 327] on div "Installation" at bounding box center [669, 329] width 240 height 19
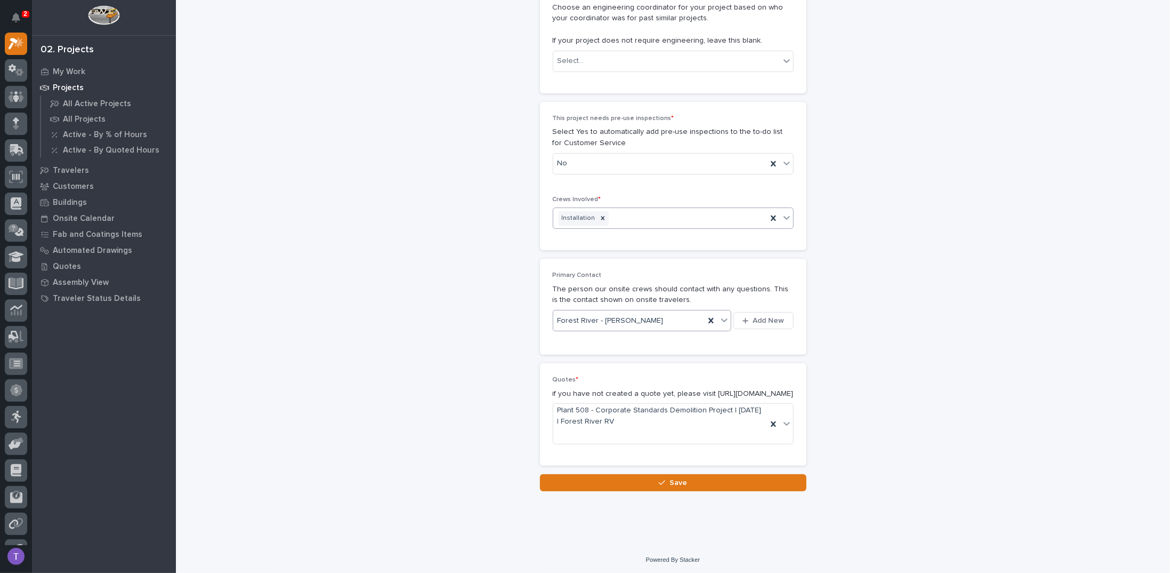
scroll to position [1873, 0]
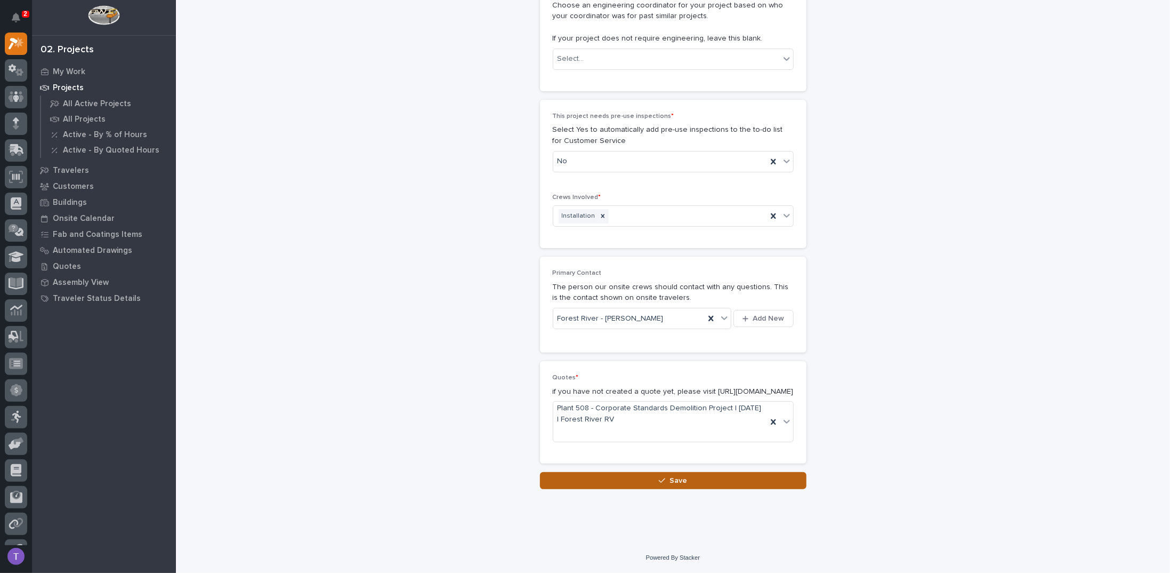
click at [671, 480] on span "Save" at bounding box center [679, 481] width 18 height 10
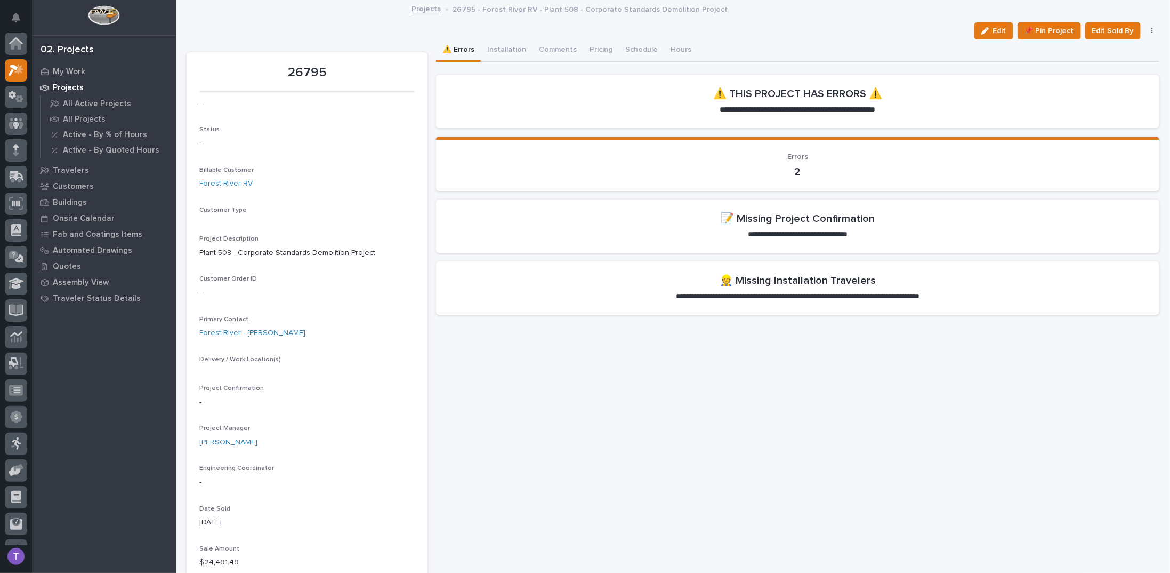
scroll to position [27, 0]
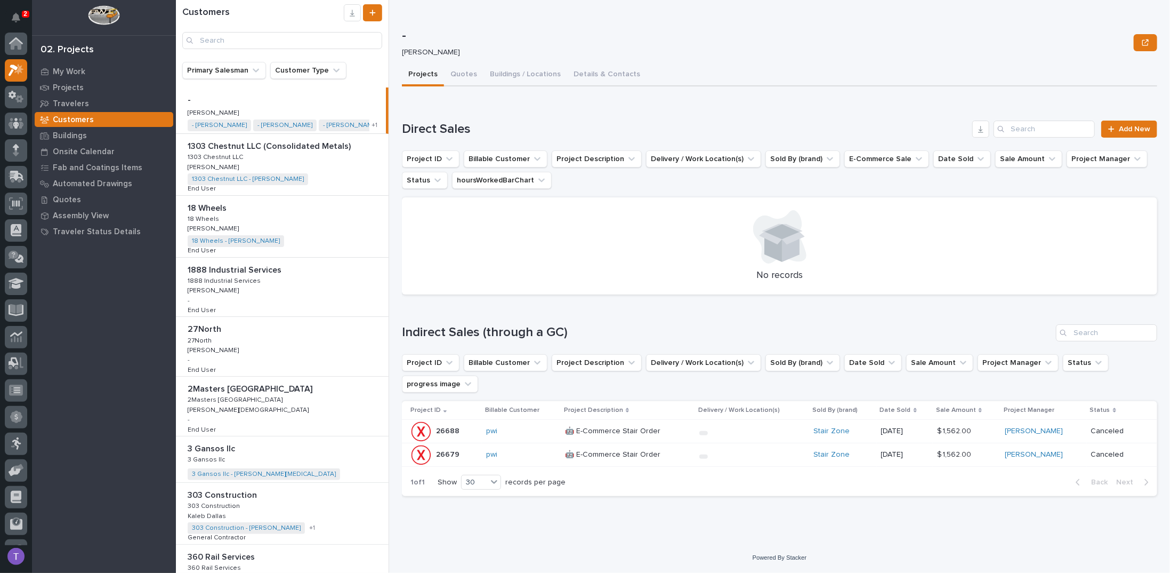
scroll to position [27, 0]
click at [259, 41] on input "Search" at bounding box center [282, 40] width 200 height 17
type input "forest river"
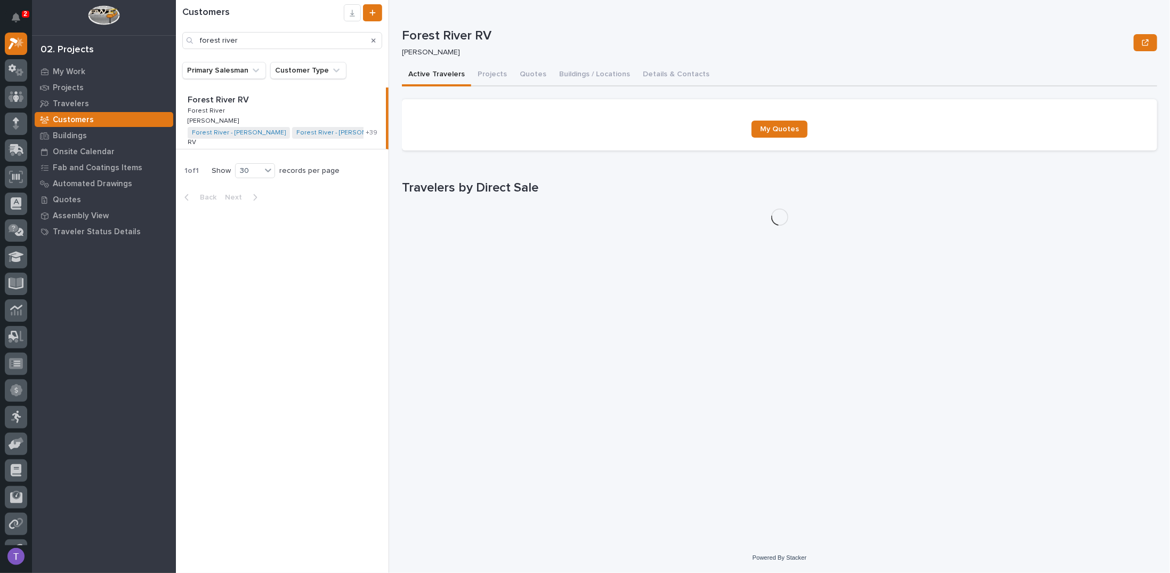
click at [228, 95] on p "Forest River RV" at bounding box center [219, 99] width 63 height 12
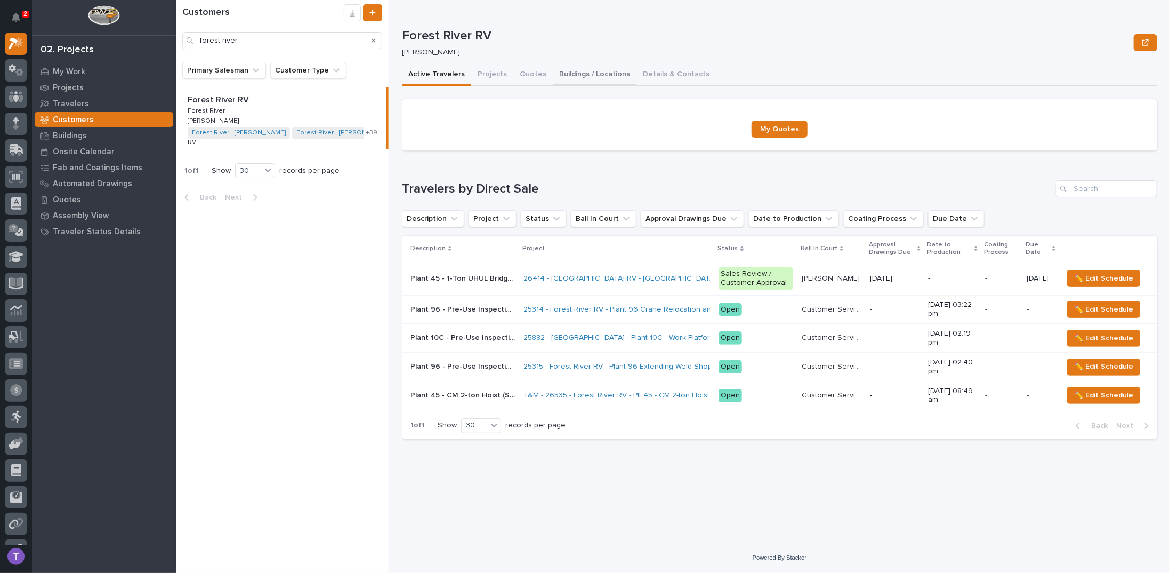
click at [566, 70] on button "Buildings / Locations" at bounding box center [595, 75] width 84 height 22
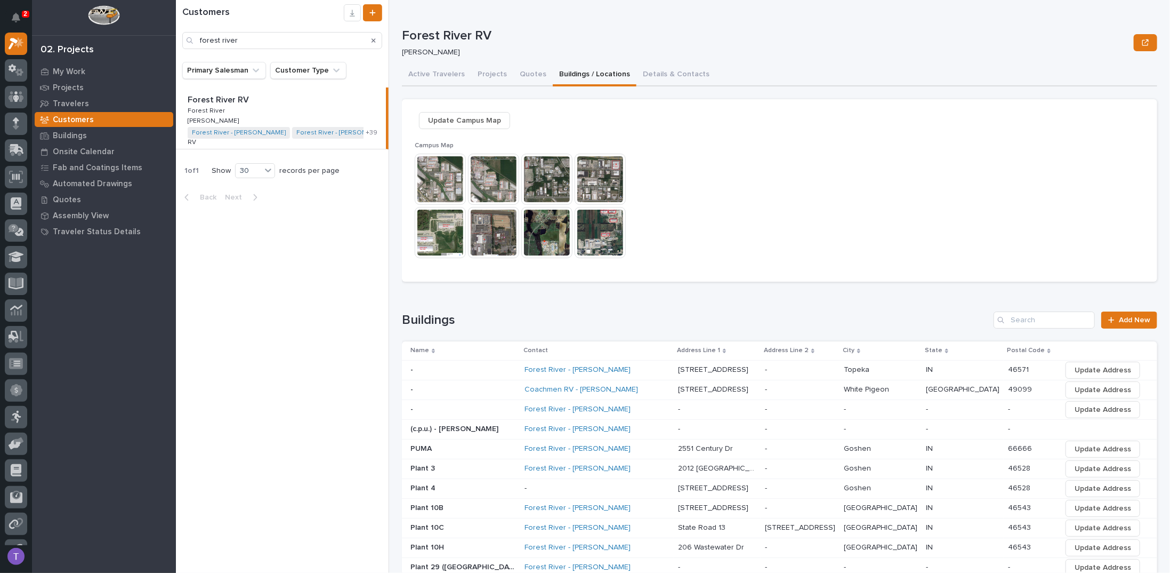
click at [545, 232] on img at bounding box center [546, 232] width 51 height 51
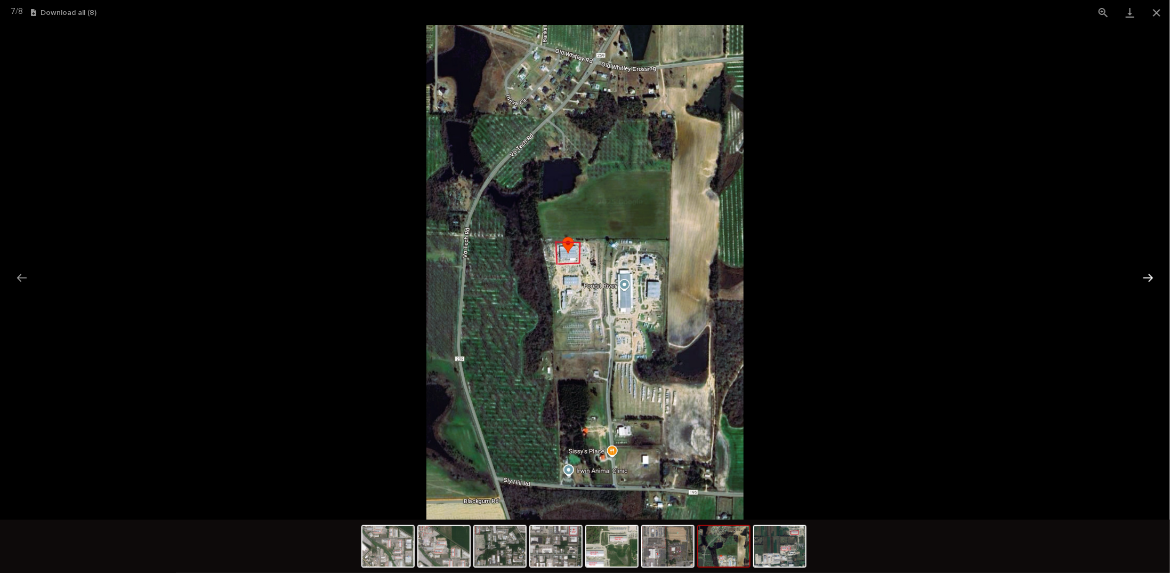
click at [1153, 276] on button "Next slide" at bounding box center [1148, 277] width 22 height 21
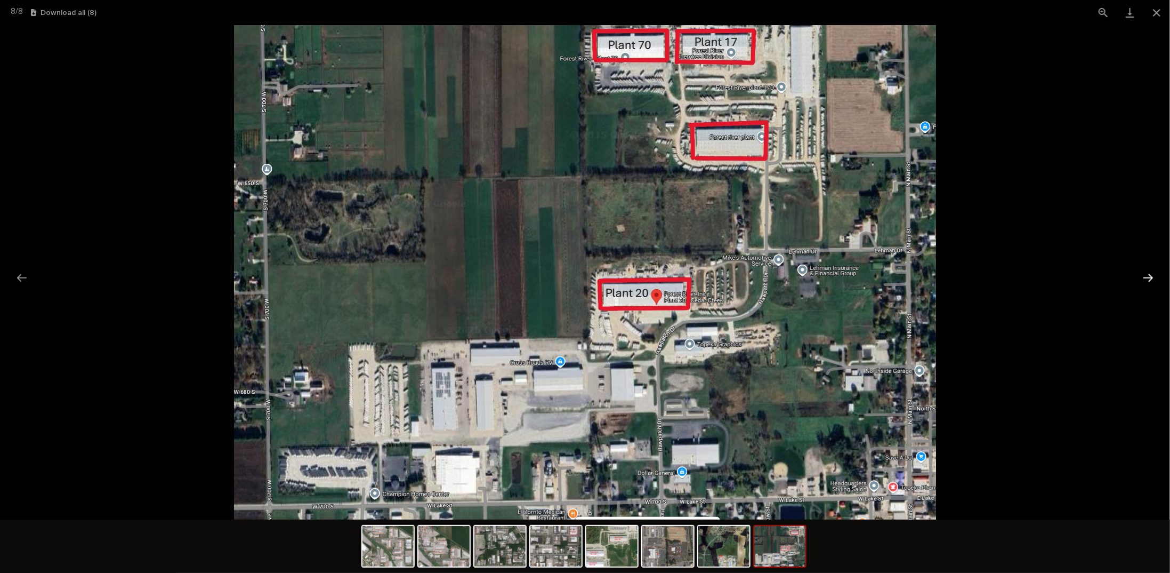
click at [1148, 276] on button "Next slide" at bounding box center [1148, 277] width 22 height 21
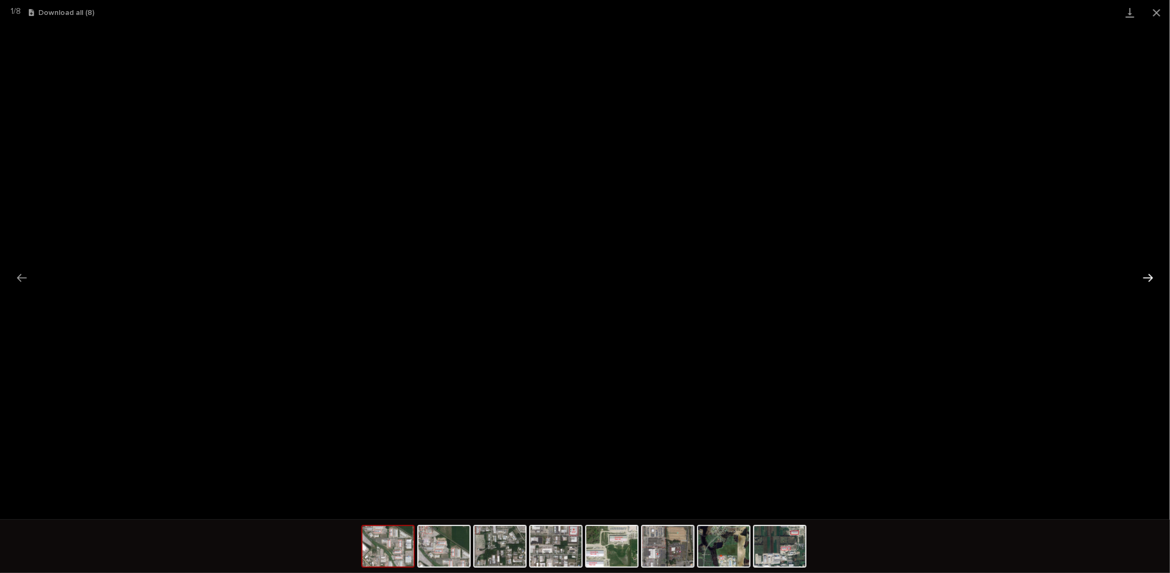
click at [1148, 276] on button "Next slide" at bounding box center [1148, 277] width 22 height 21
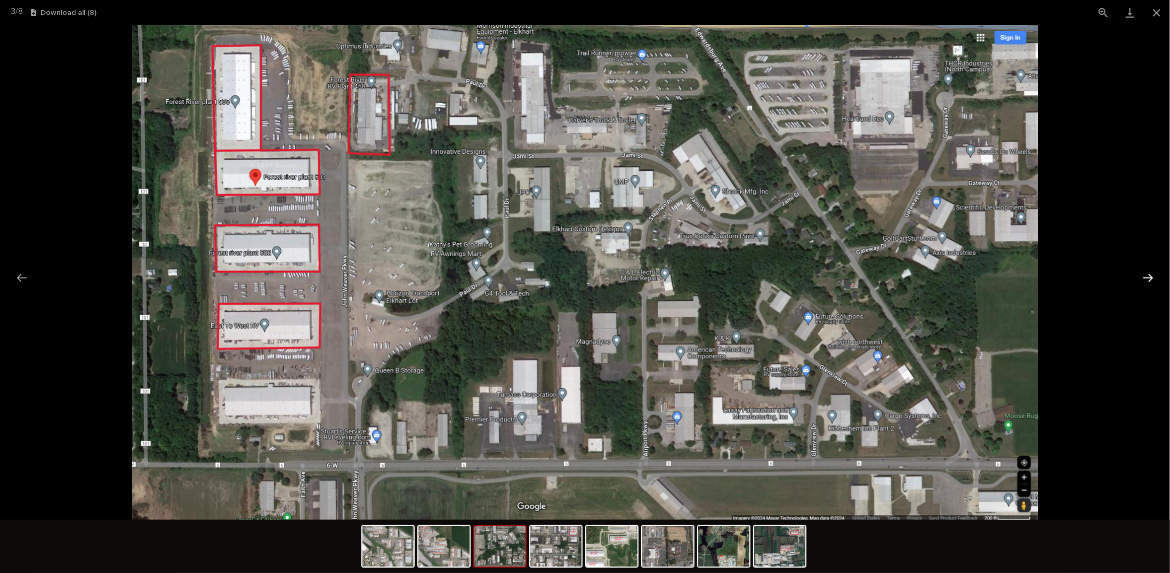
click at [1148, 276] on button "Next slide" at bounding box center [1148, 277] width 22 height 21
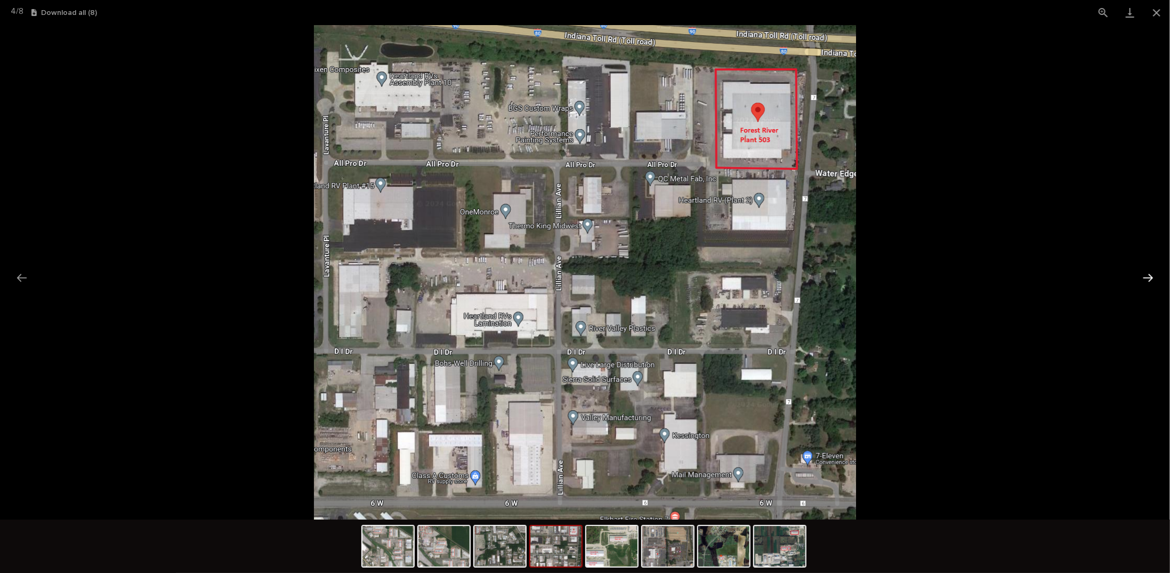
click at [1148, 276] on button "Next slide" at bounding box center [1148, 277] width 22 height 21
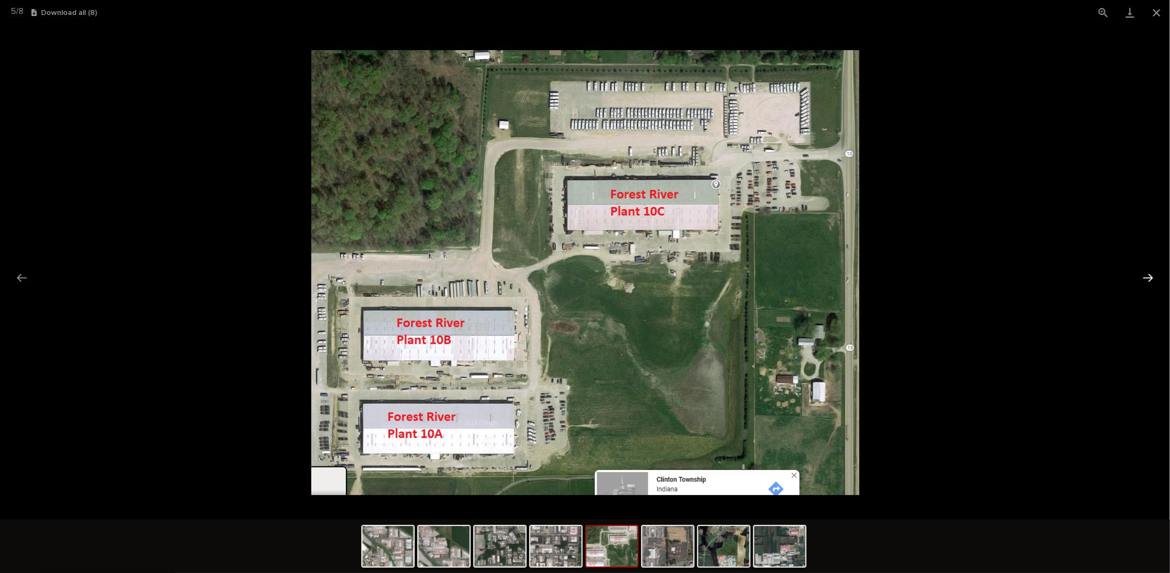
click at [1148, 276] on button "Next slide" at bounding box center [1148, 277] width 22 height 21
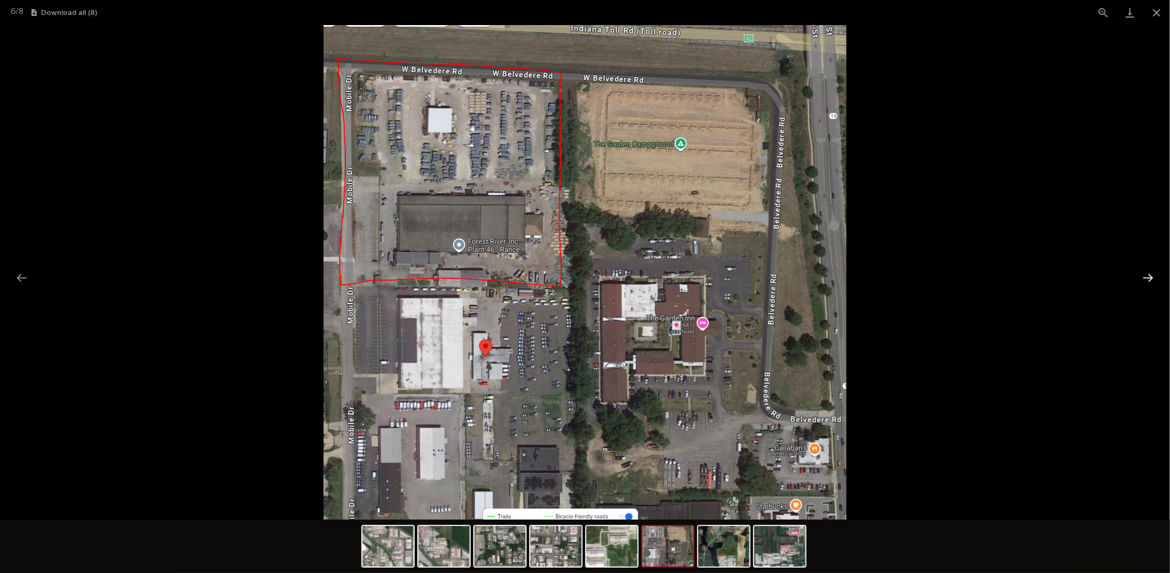
click at [1148, 276] on button "Next slide" at bounding box center [1148, 277] width 22 height 21
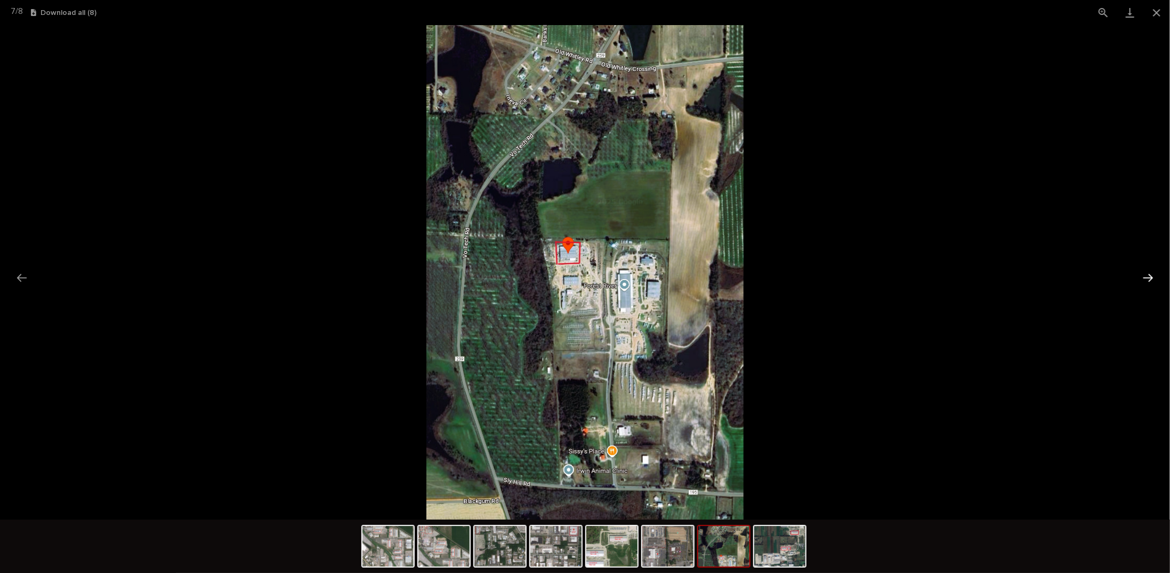
click at [1148, 276] on button "Next slide" at bounding box center [1148, 277] width 22 height 21
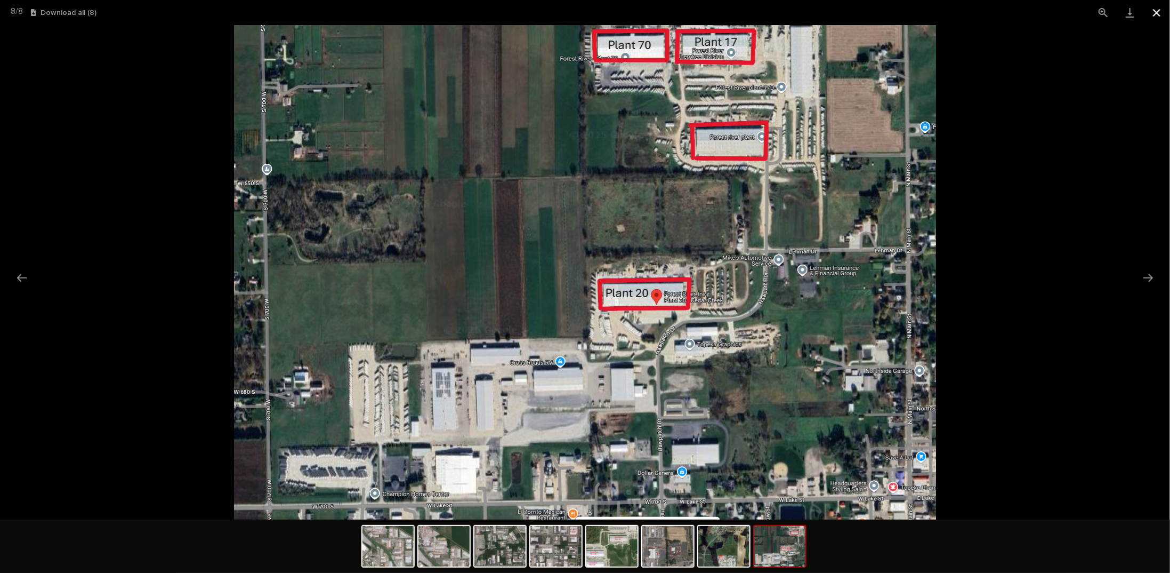
click at [1157, 10] on button "Close gallery" at bounding box center [1157, 12] width 27 height 25
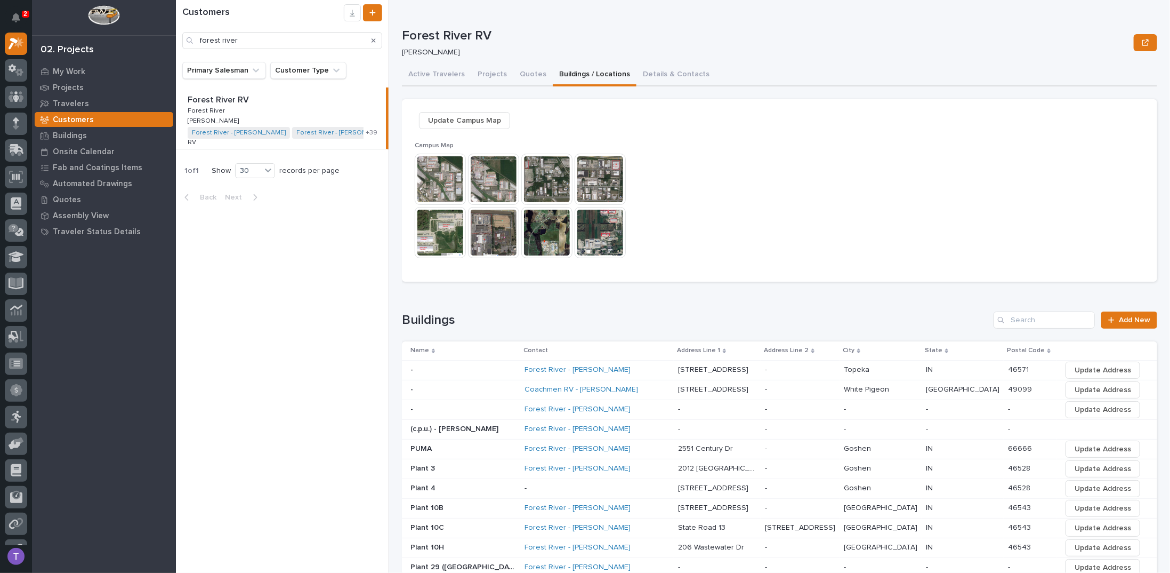
click at [443, 115] on span "Update Campus Map" at bounding box center [464, 120] width 73 height 13
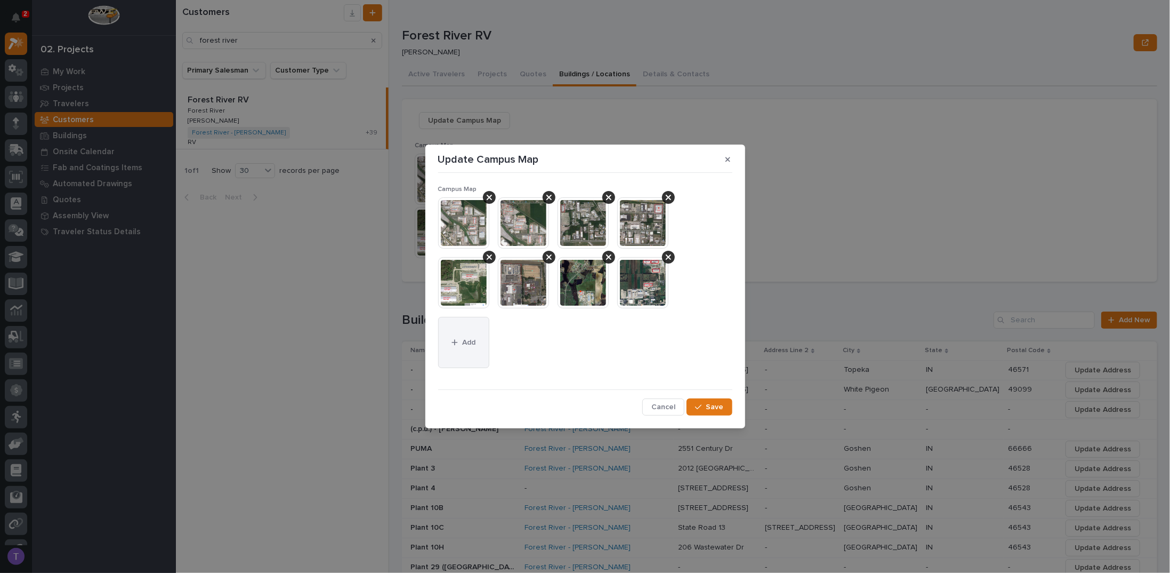
click at [463, 339] on span "Add" at bounding box center [468, 343] width 13 height 10
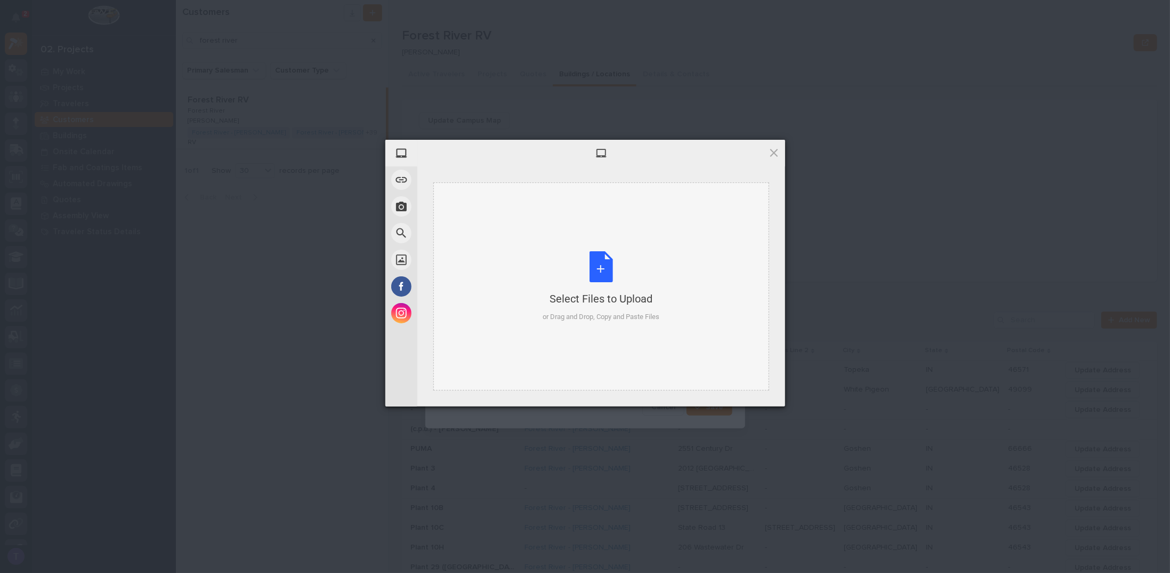
click at [600, 265] on div "Select Files to Upload or Drag and Drop, Copy and Paste Files" at bounding box center [601, 286] width 117 height 71
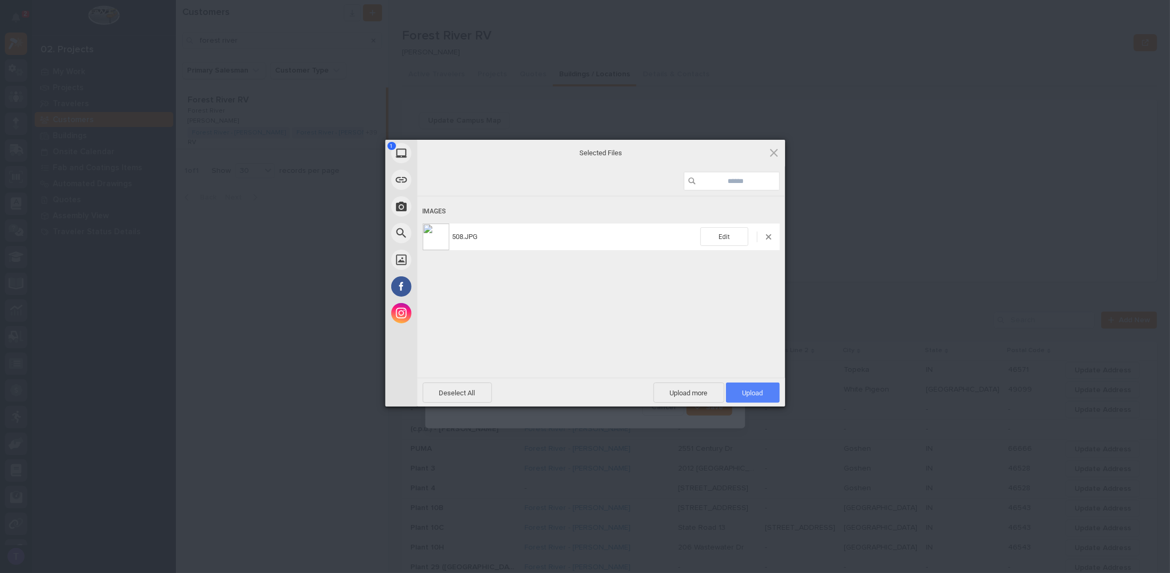
click at [754, 389] on span "Upload 1" at bounding box center [753, 393] width 21 height 8
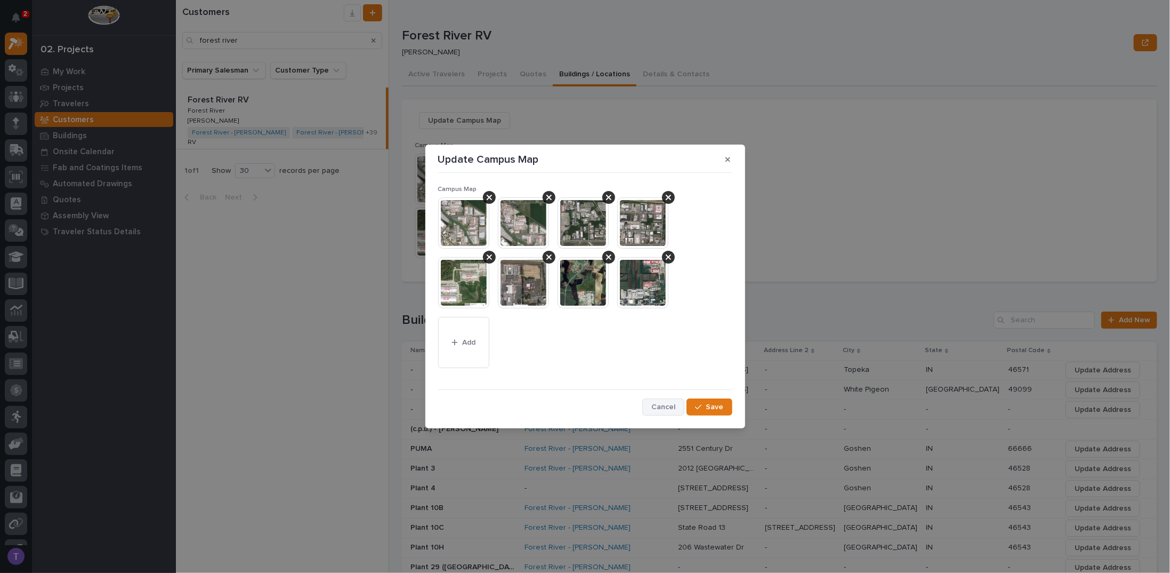
click at [665, 403] on span "Cancel" at bounding box center [664, 407] width 24 height 10
